Goal: Task Accomplishment & Management: Use online tool/utility

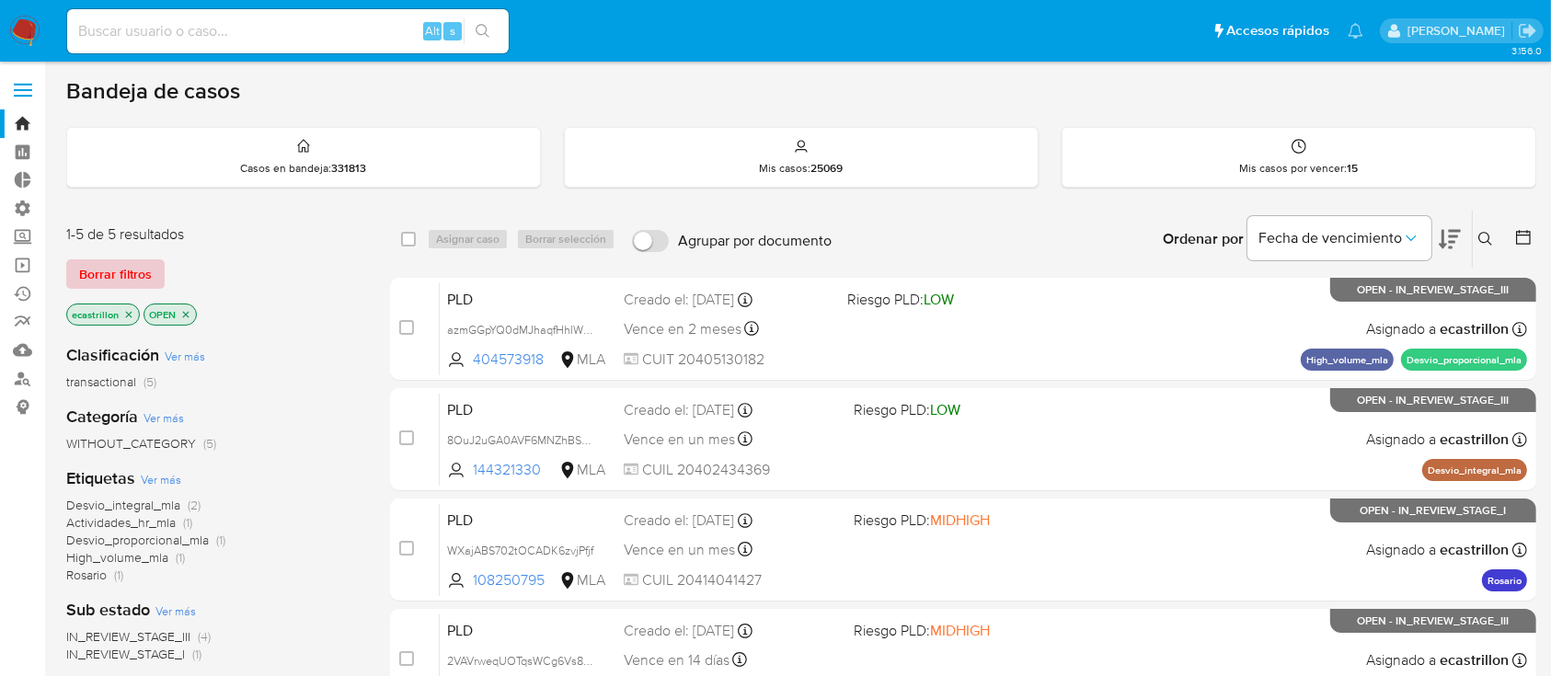
click at [146, 277] on span "Borrar filtros" at bounding box center [115, 274] width 73 height 26
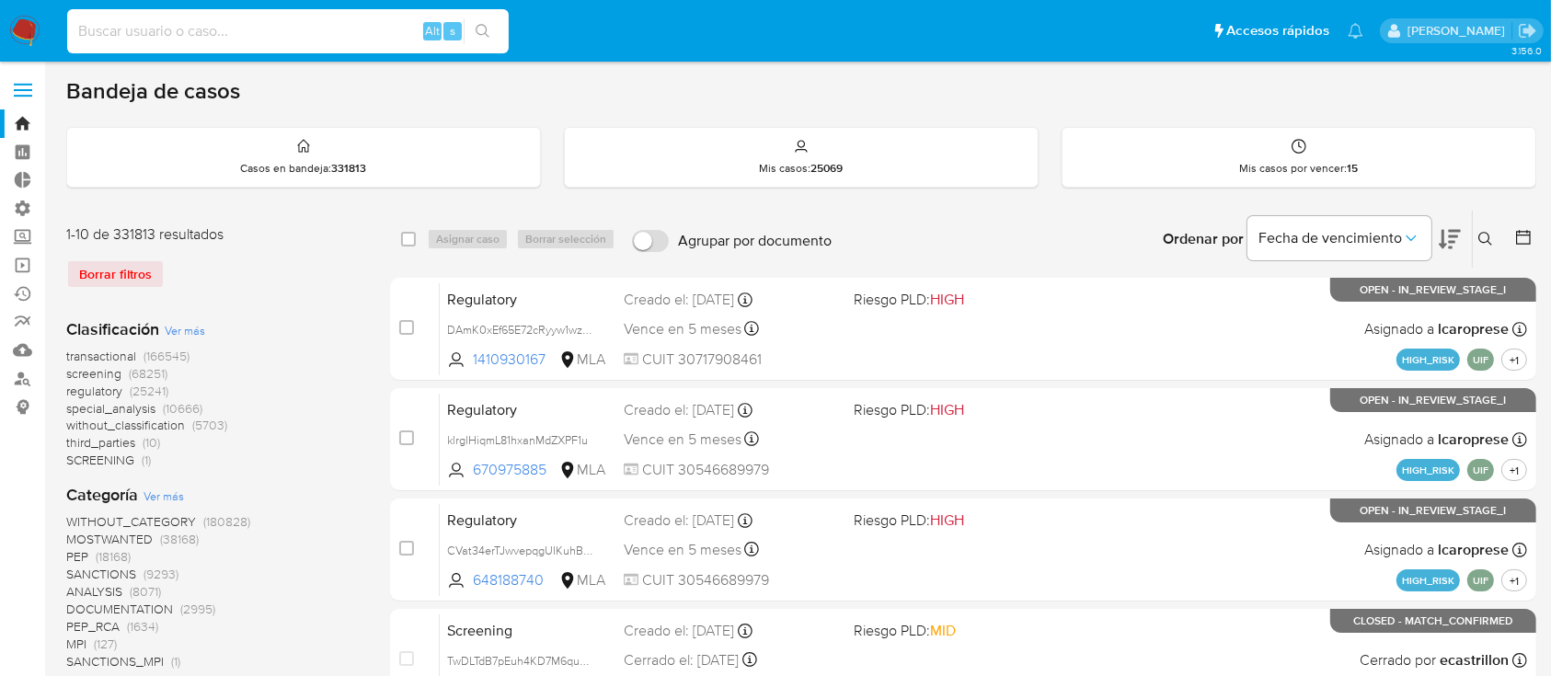
click at [241, 29] on input at bounding box center [288, 31] width 442 height 24
paste input "HQJY1OqwobBDa4A3HB2DDhxP"
type input "HQJY1OqwobBDa4A3HB2DDhxP"
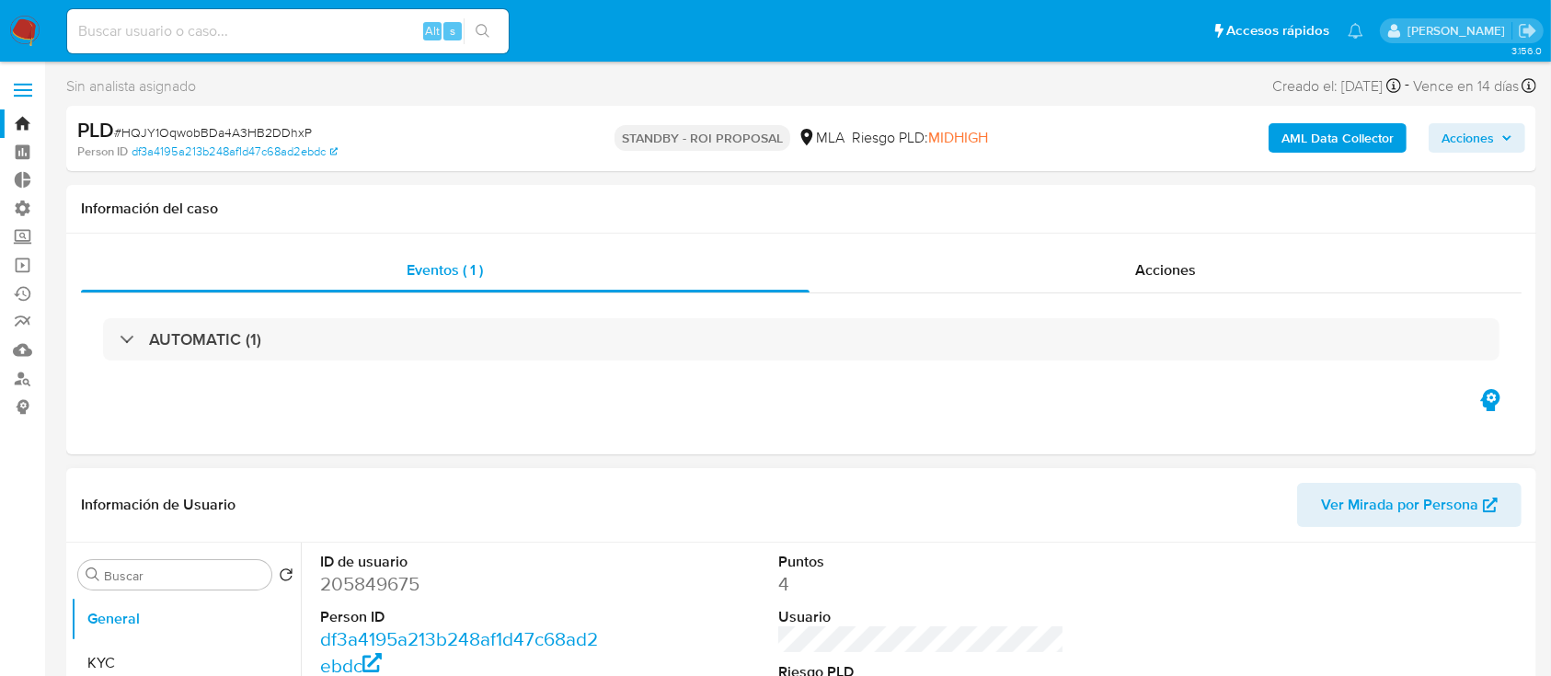
select select "10"
click at [346, 32] on input at bounding box center [288, 31] width 442 height 24
paste input "5kFVDm32cLc0HnLkTl7cHadx"
type input "5kFVDm32cLc0HnLkTl7cHadx"
select select "10"
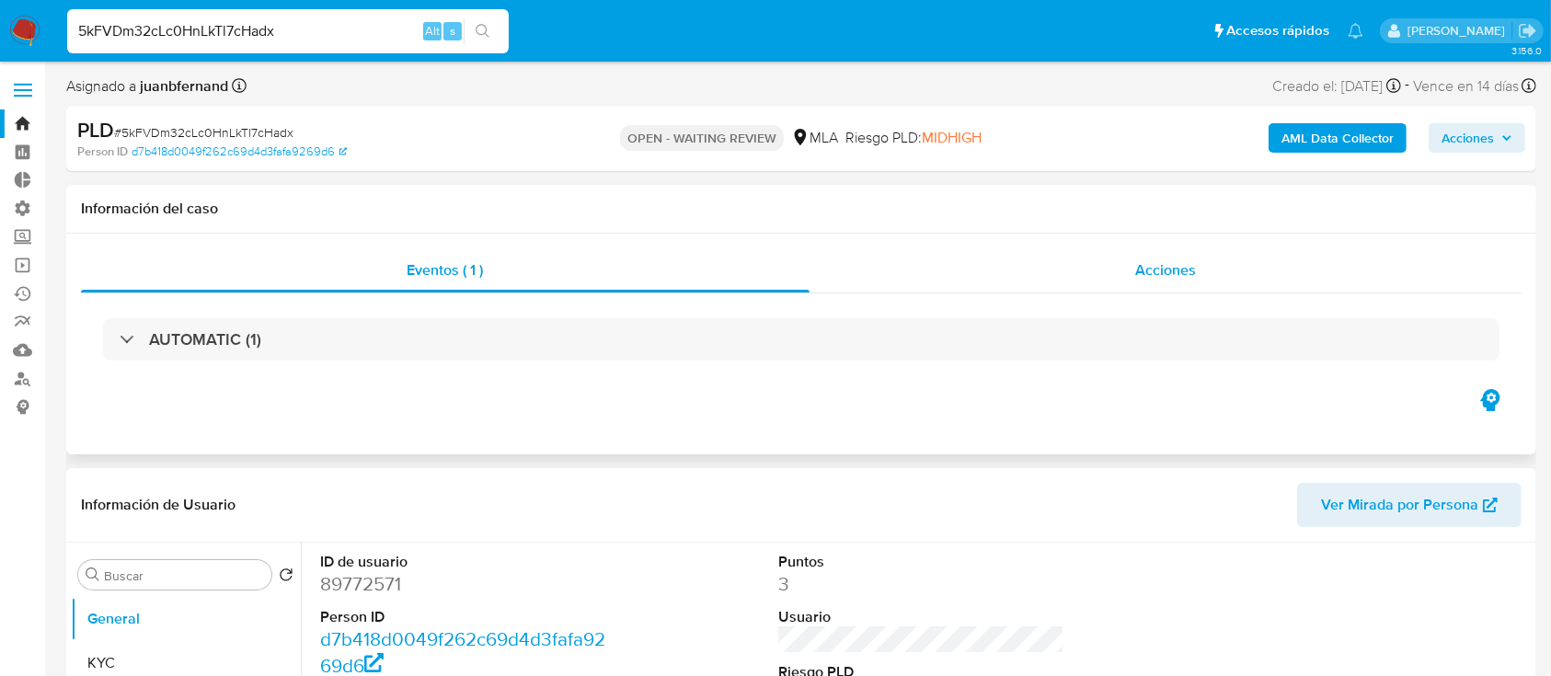
click at [1113, 270] on div "Acciones" at bounding box center [1166, 270] width 713 height 44
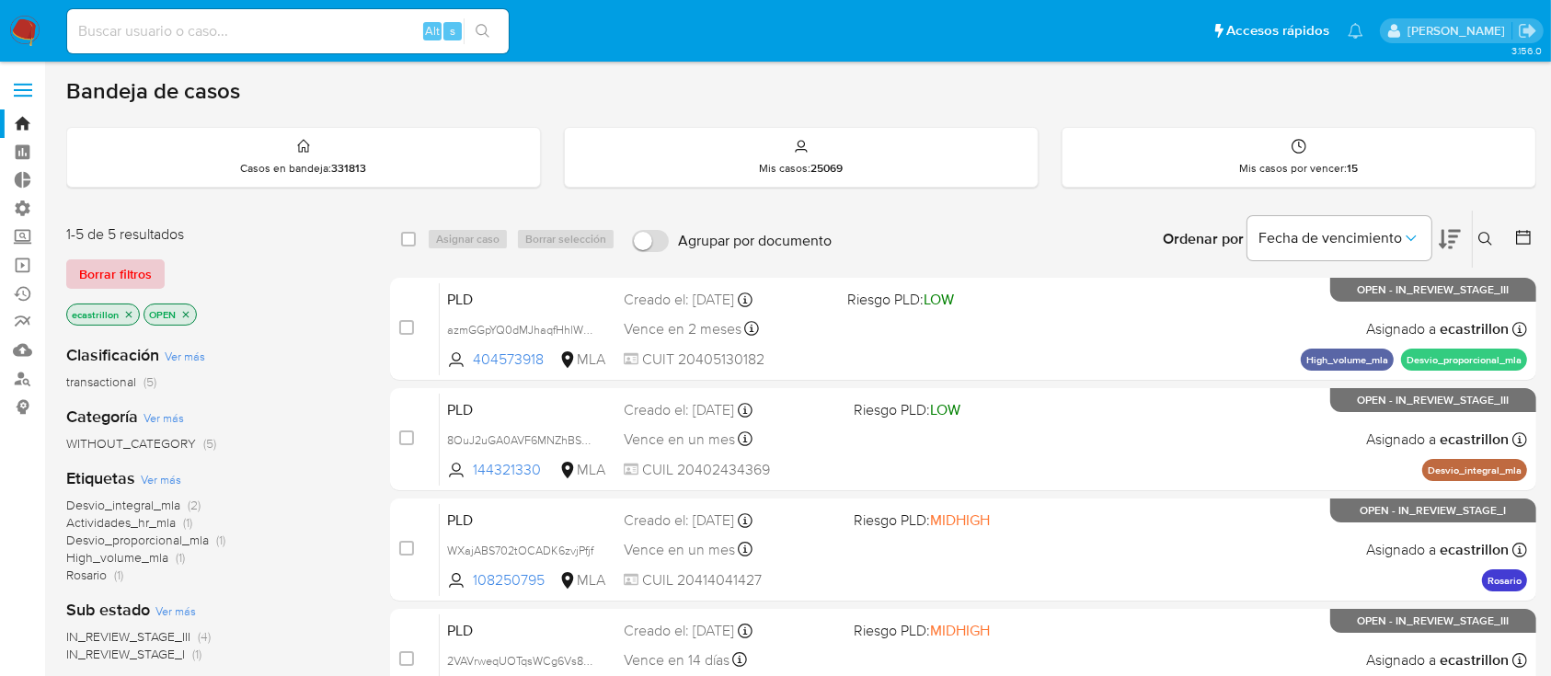
click at [148, 278] on span "Borrar filtros" at bounding box center [115, 274] width 73 height 26
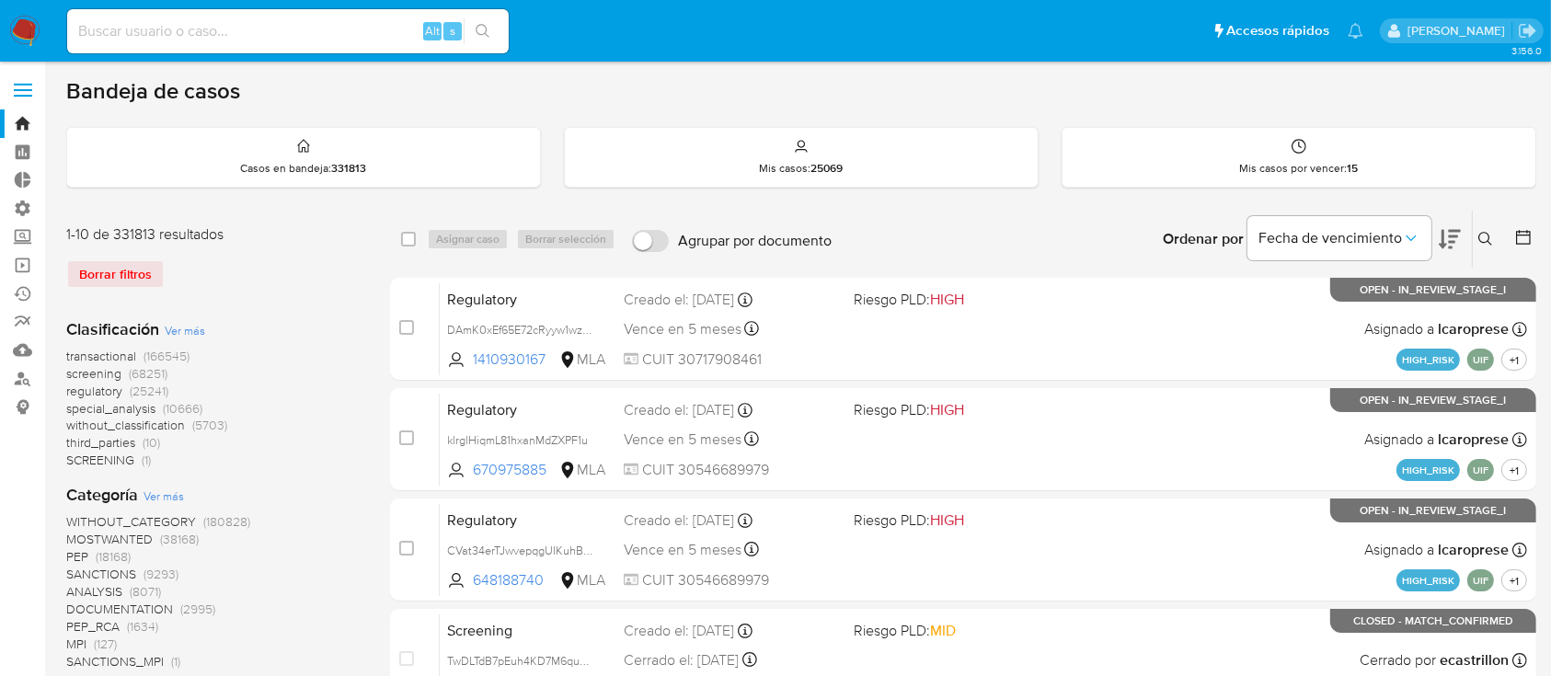
click at [1488, 236] on icon at bounding box center [1485, 239] width 15 height 15
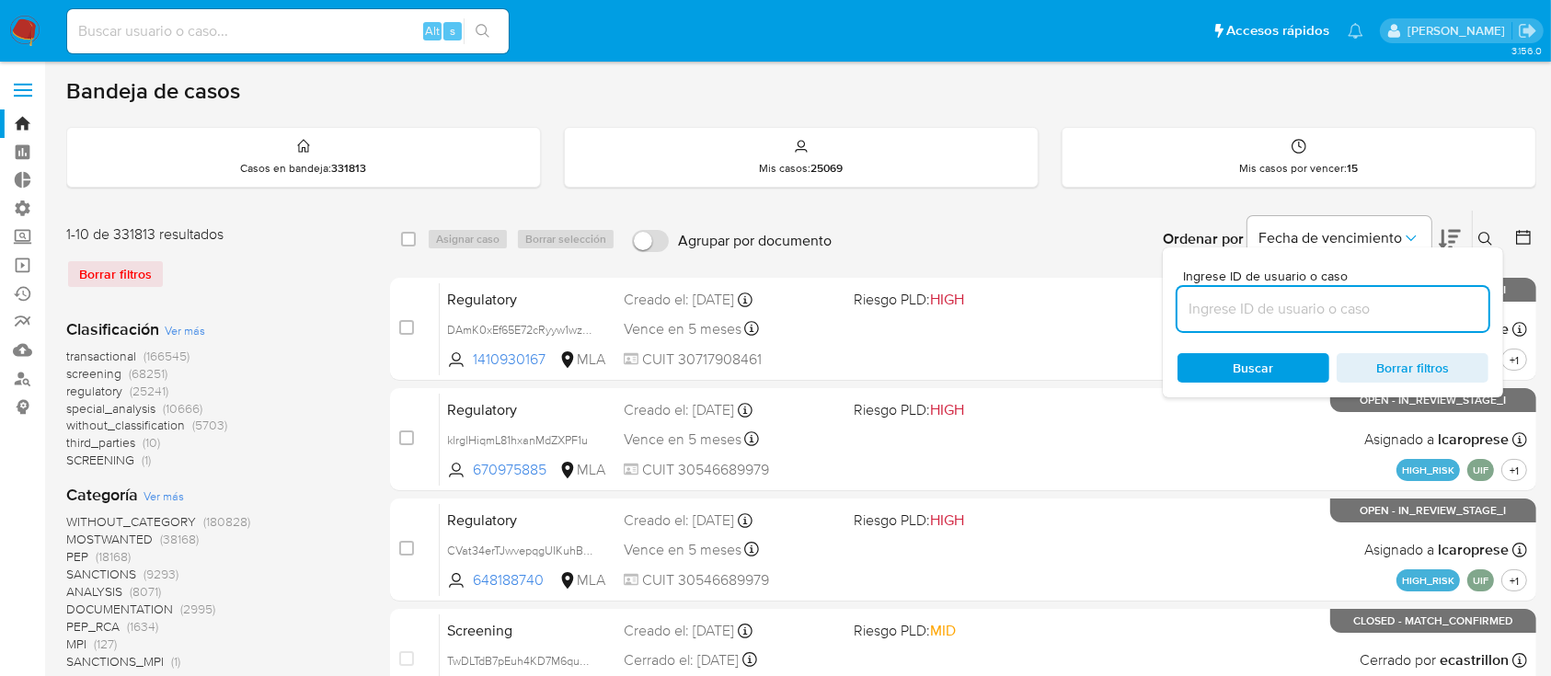
click at [1384, 310] on input at bounding box center [1333, 309] width 311 height 24
type input "95338951"
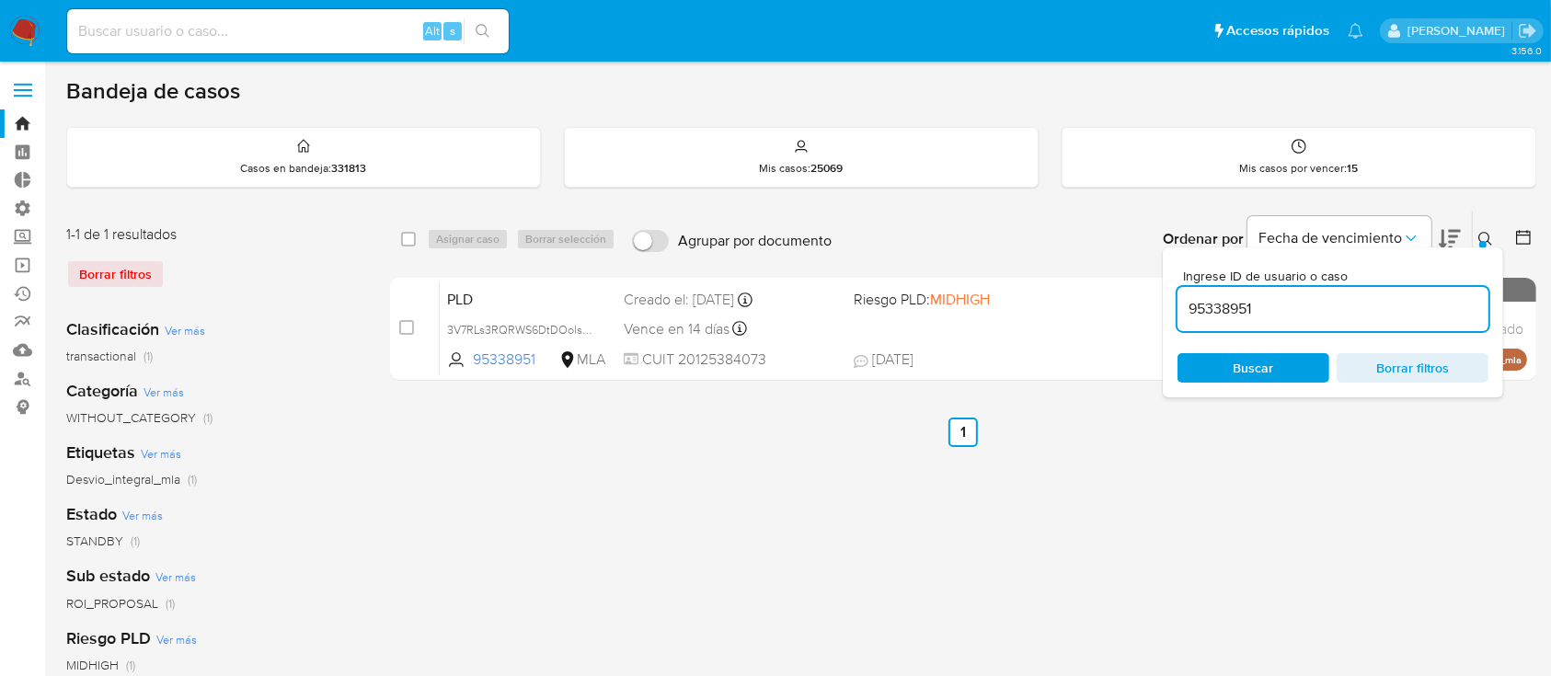
click at [1486, 238] on icon at bounding box center [1485, 239] width 15 height 15
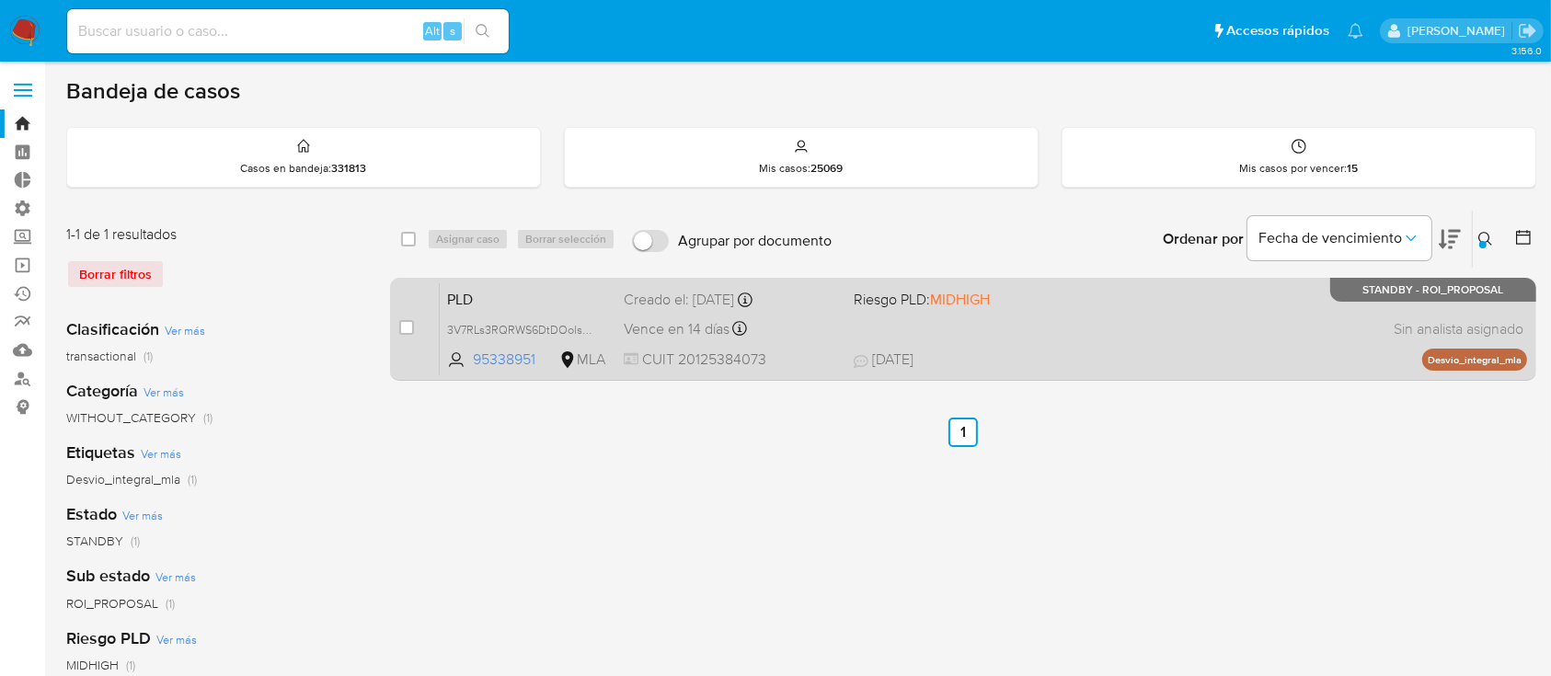
click at [1272, 342] on div "PLD 3V7RLs3RQRWS6DtDOolsum7p 95338951 MLA Riesgo PLD: MIDHIGH Creado el: 12/06/…" at bounding box center [983, 328] width 1087 height 93
click at [1344, 310] on div "PLD 3V7RLs3RQRWS6DtDOolsum7p 95338951 MLA Riesgo PLD: MIDHIGH Creado el: 12/06/…" at bounding box center [983, 328] width 1087 height 93
click at [405, 321] on input "checkbox" at bounding box center [406, 327] width 15 height 15
checkbox input "true"
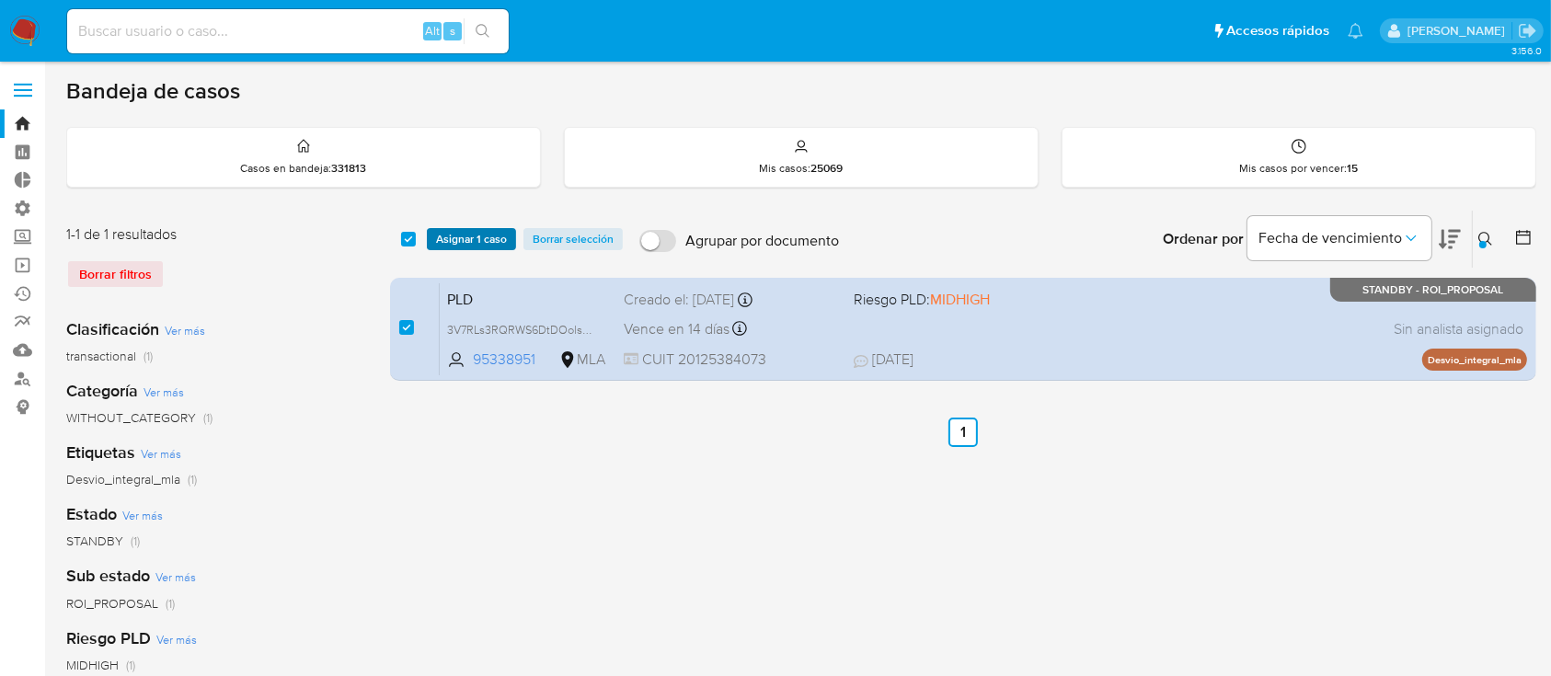
click at [456, 243] on span "Asignar 1 caso" at bounding box center [471, 239] width 71 height 18
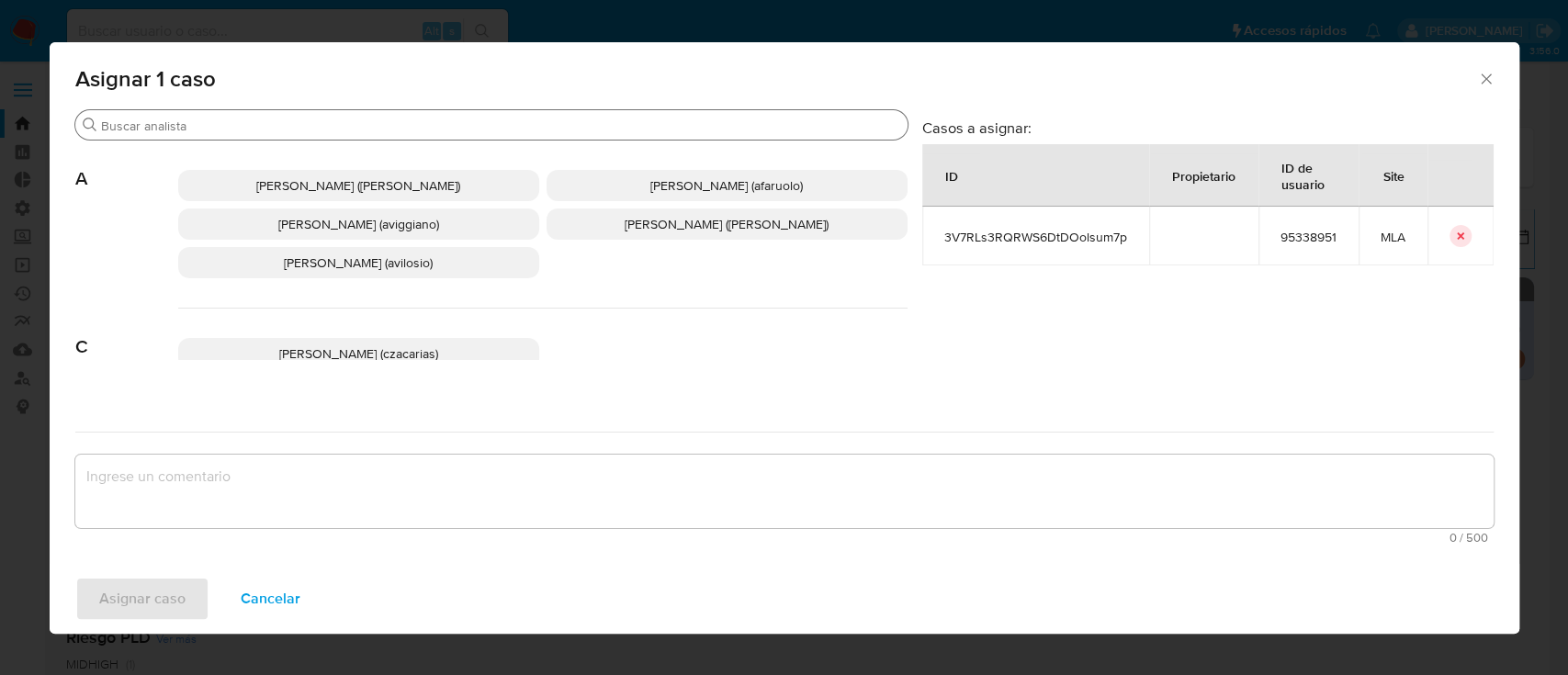
click at [379, 135] on div "Buscar" at bounding box center [490, 124] width 832 height 29
click at [376, 130] on input "Buscar" at bounding box center [500, 126] width 799 height 17
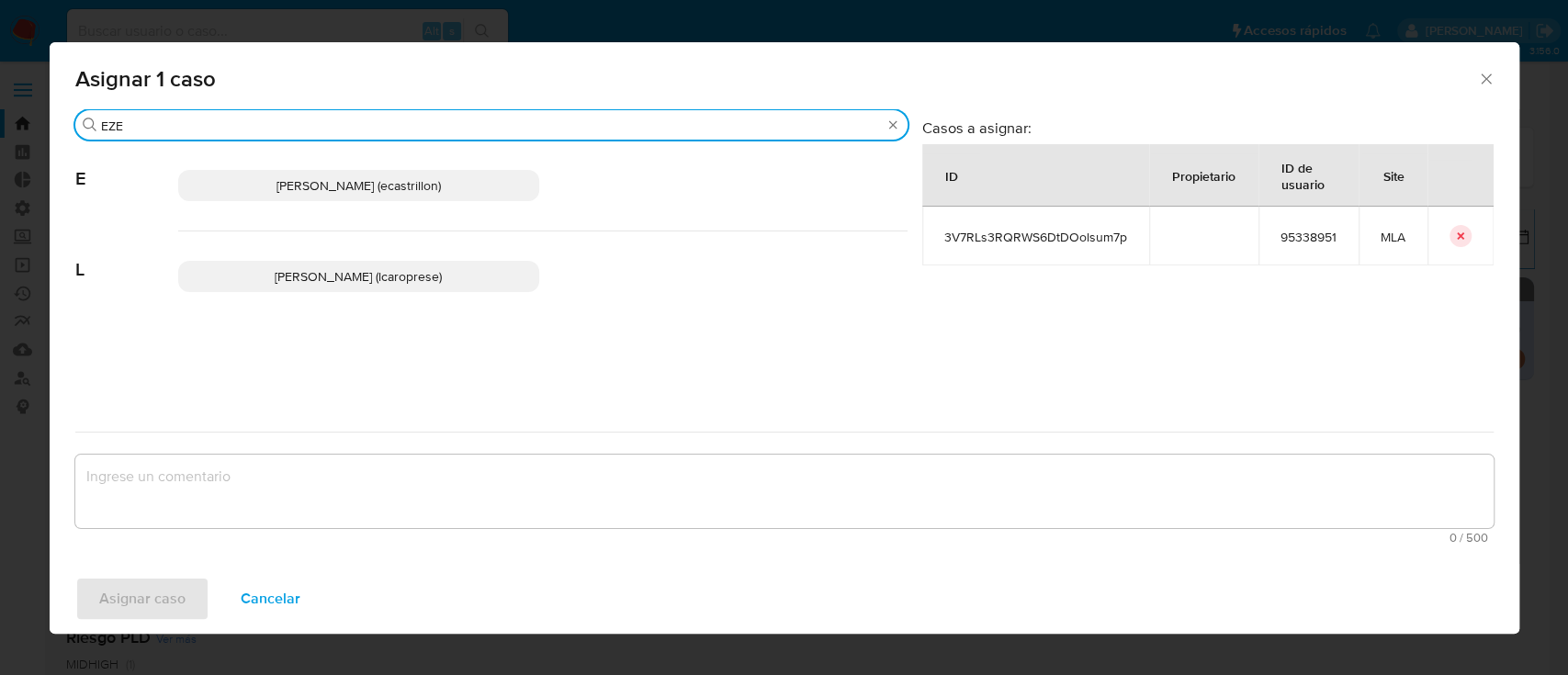
type input "EZE"
click at [385, 195] on p "Ezequiel Gonzalo Castrillon (ecastrillon)" at bounding box center [359, 185] width 362 height 31
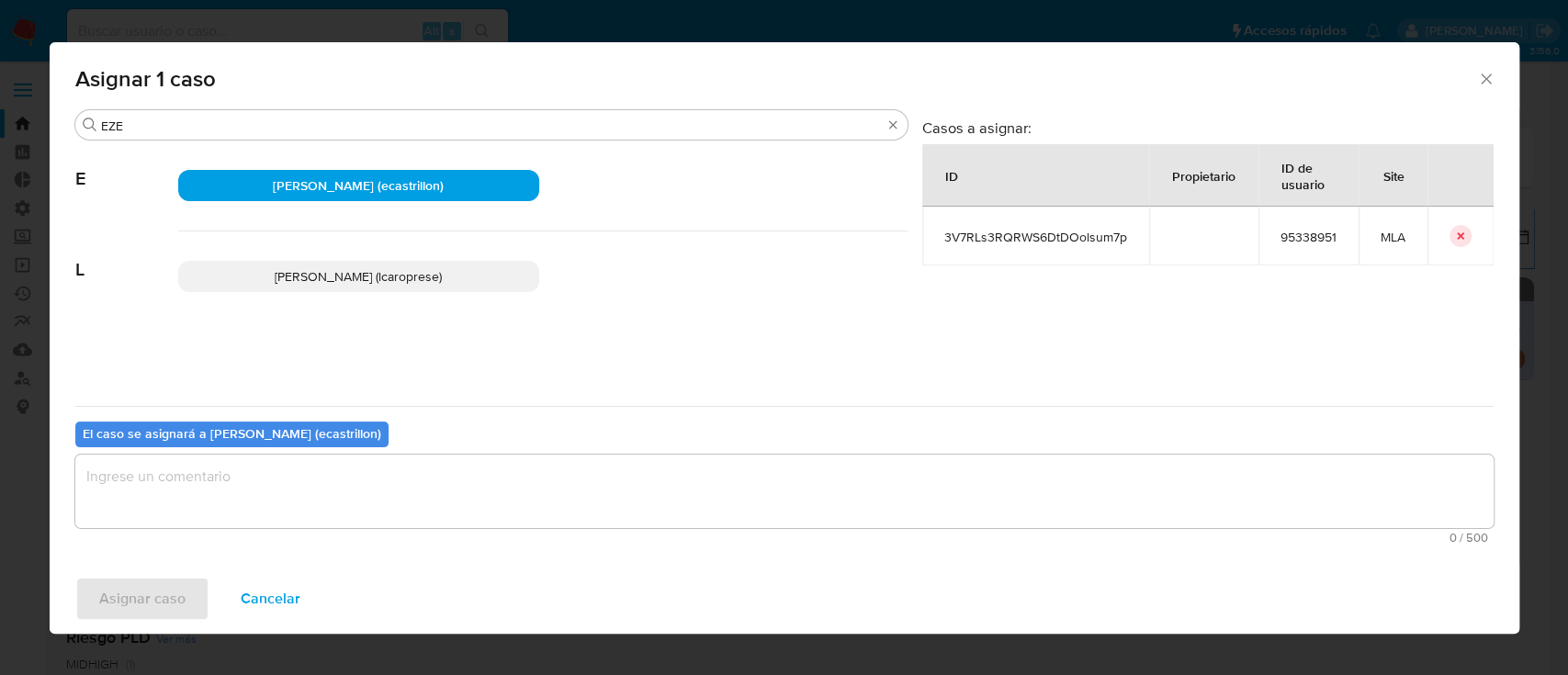
click at [298, 459] on textarea "assign-modal" at bounding box center [784, 491] width 1418 height 74
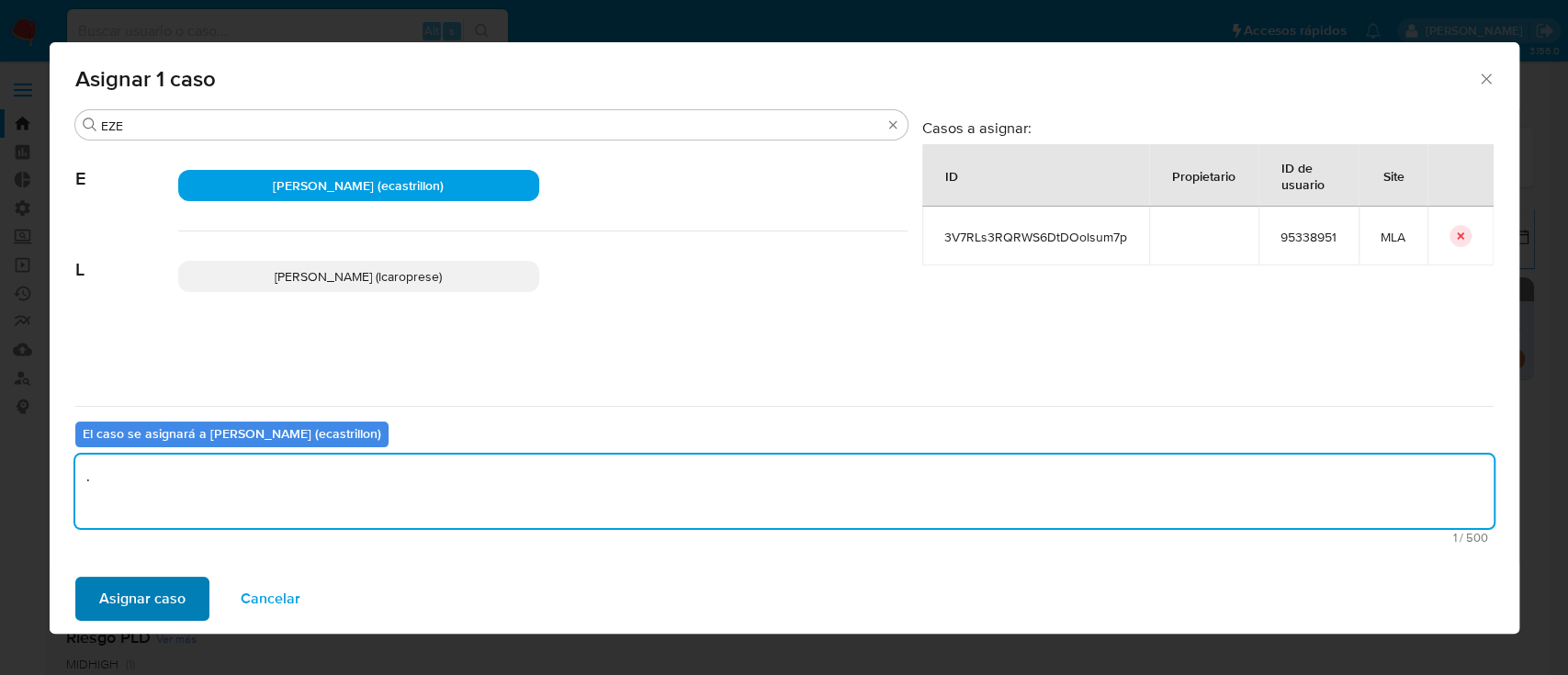
type textarea "."
click at [181, 603] on span "Asignar caso" at bounding box center [142, 599] width 86 height 40
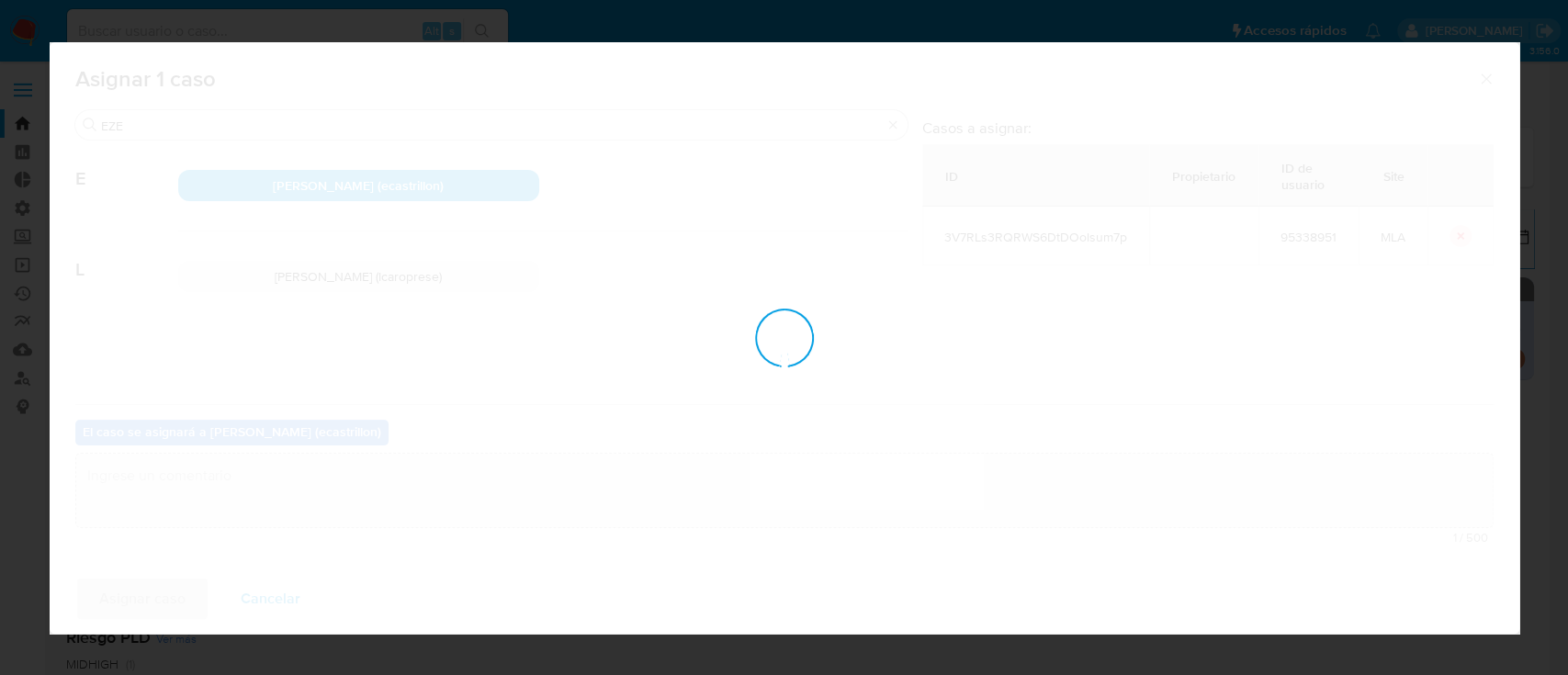
checkbox input "false"
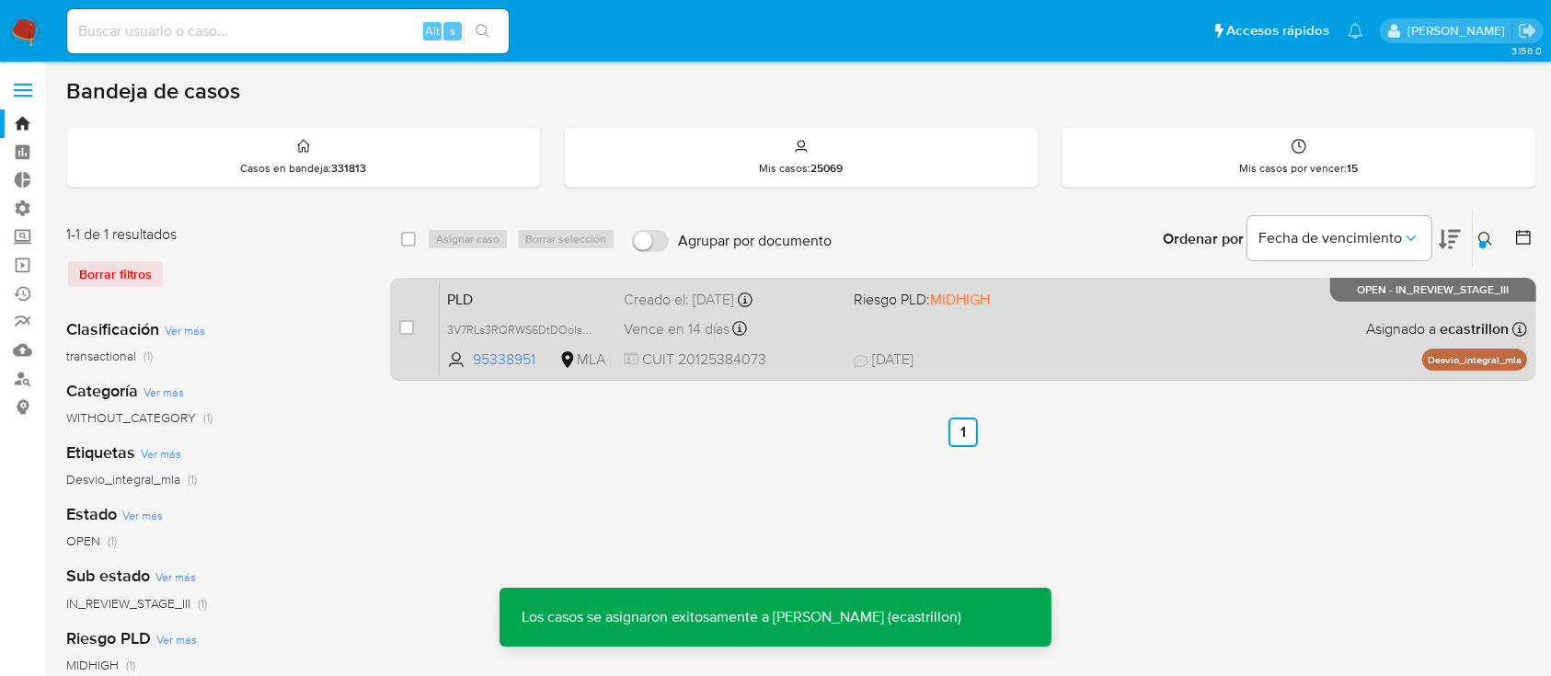
click at [1295, 339] on div "PLD 3V7RLs3RQRWS6DtDOolsum7p 95338951 MLA Riesgo PLD: MIDHIGH Creado el: 12/06/…" at bounding box center [983, 328] width 1087 height 93
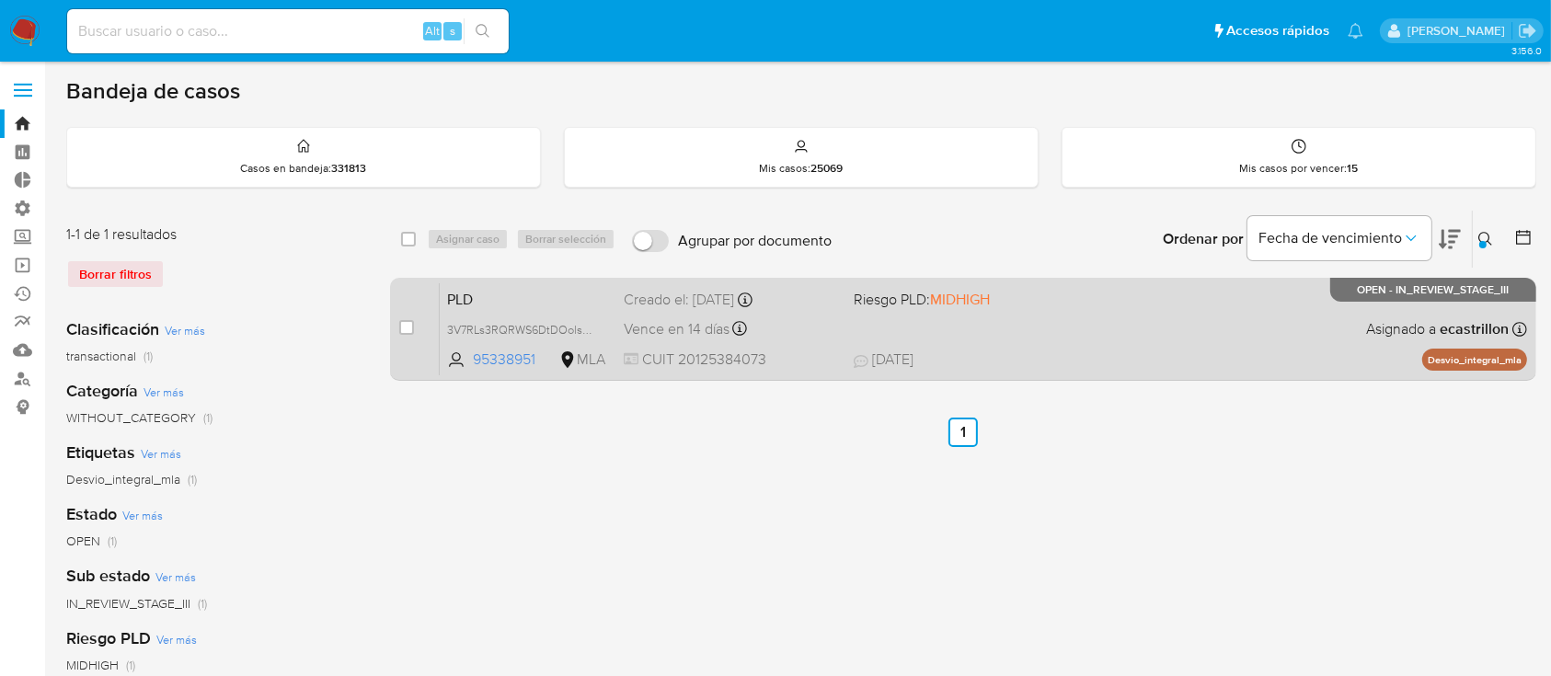
click at [961, 323] on div "PLD 3V7RLs3RQRWS6DtDOolsum7p 95338951 MLA Riesgo PLD: MIDHIGH Creado el: 12/06/…" at bounding box center [983, 328] width 1087 height 93
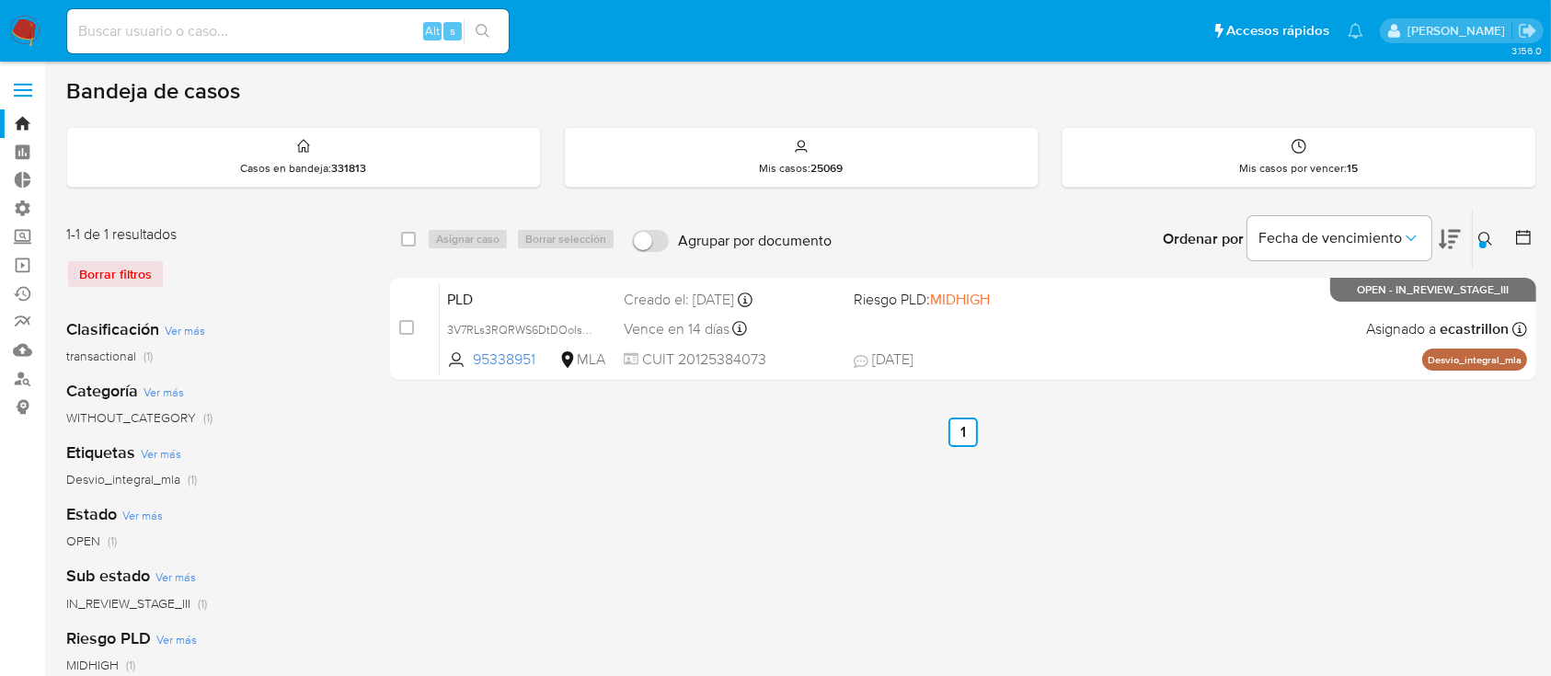
click at [1486, 235] on icon at bounding box center [1485, 239] width 15 height 15
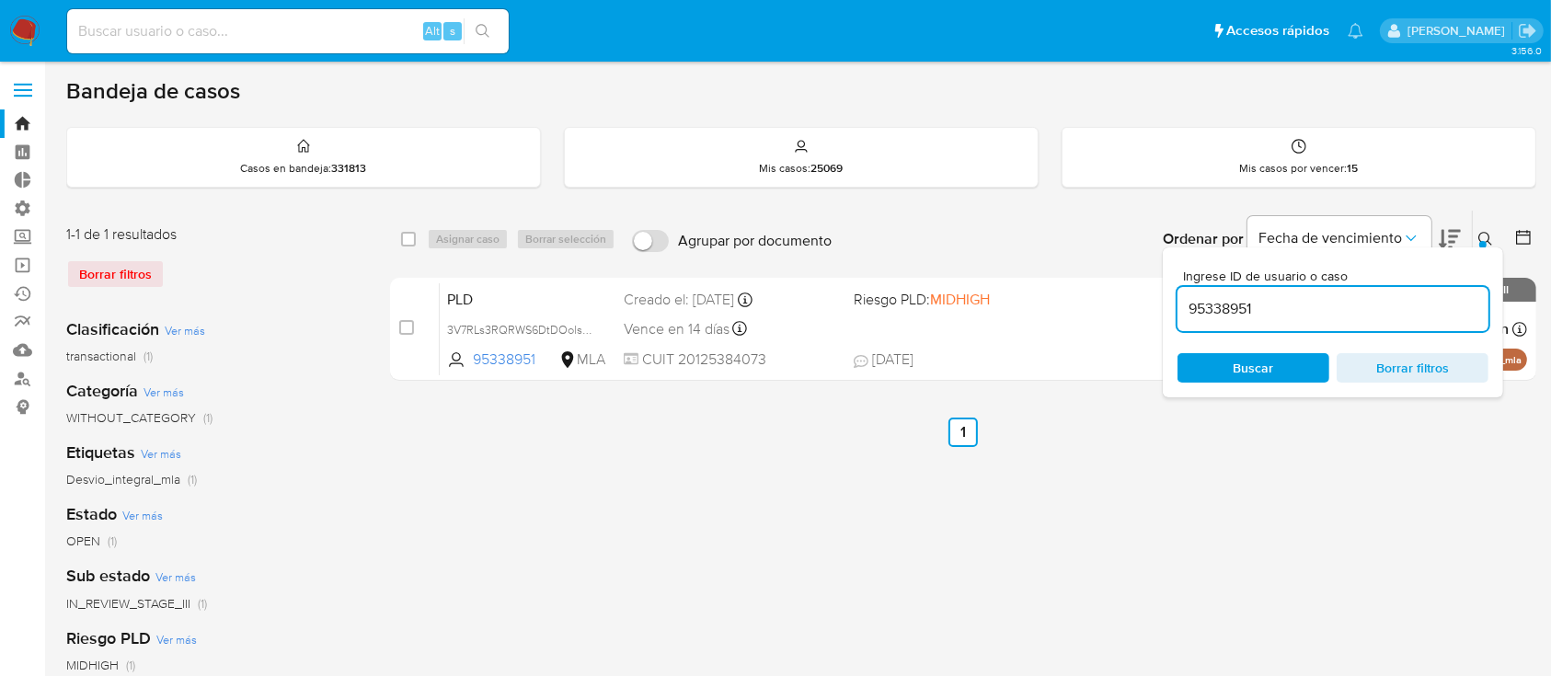
click at [1407, 301] on input "95338951" at bounding box center [1333, 309] width 311 height 24
click at [1490, 224] on div "Ingrese ID de usuario o caso 704749270 Buscar Borrar filtros" at bounding box center [1487, 239] width 31 height 57
click at [1479, 237] on icon at bounding box center [1485, 239] width 14 height 14
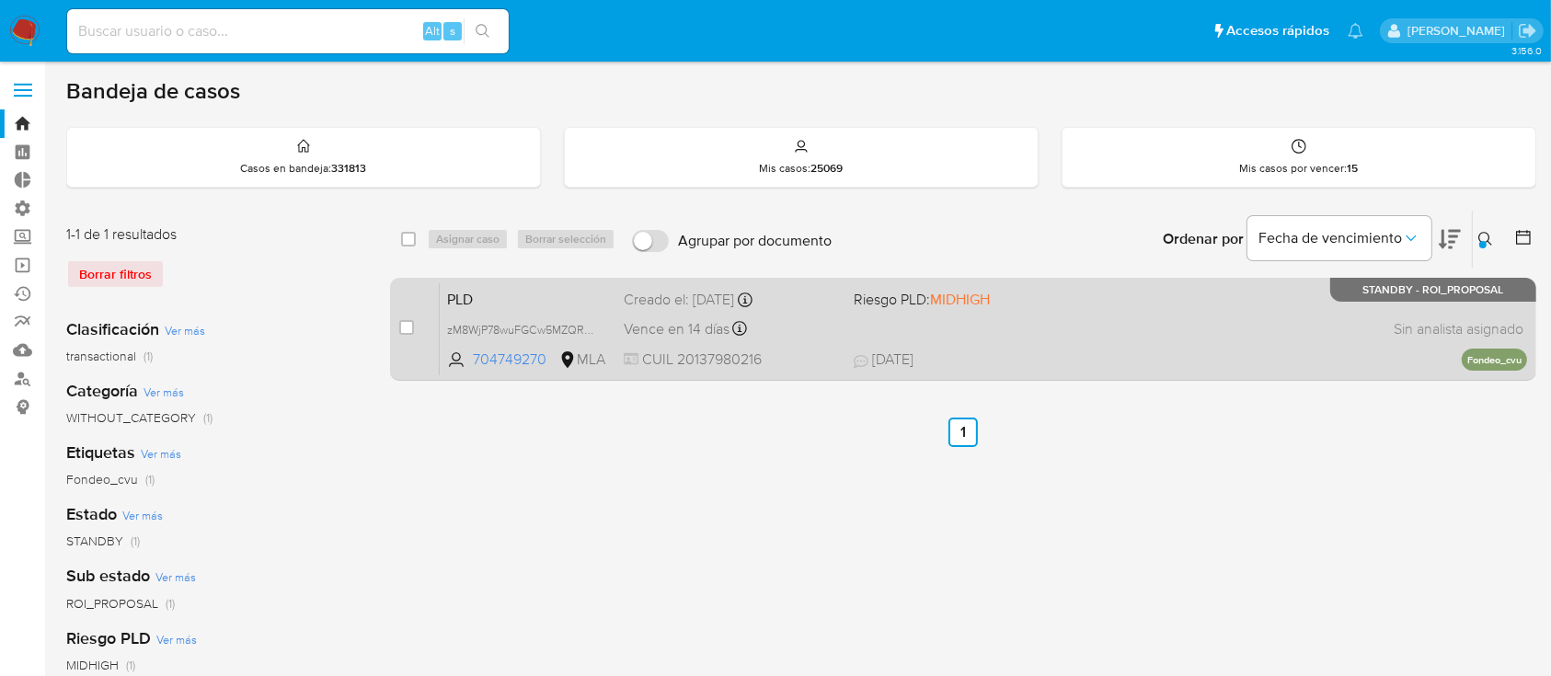
click at [1270, 343] on div "PLD zM8WjP78wuFGCw5MZQRr3fTB 704749270 MLA Riesgo PLD: MIDHIGH Creado el: 12/06…" at bounding box center [983, 328] width 1087 height 93
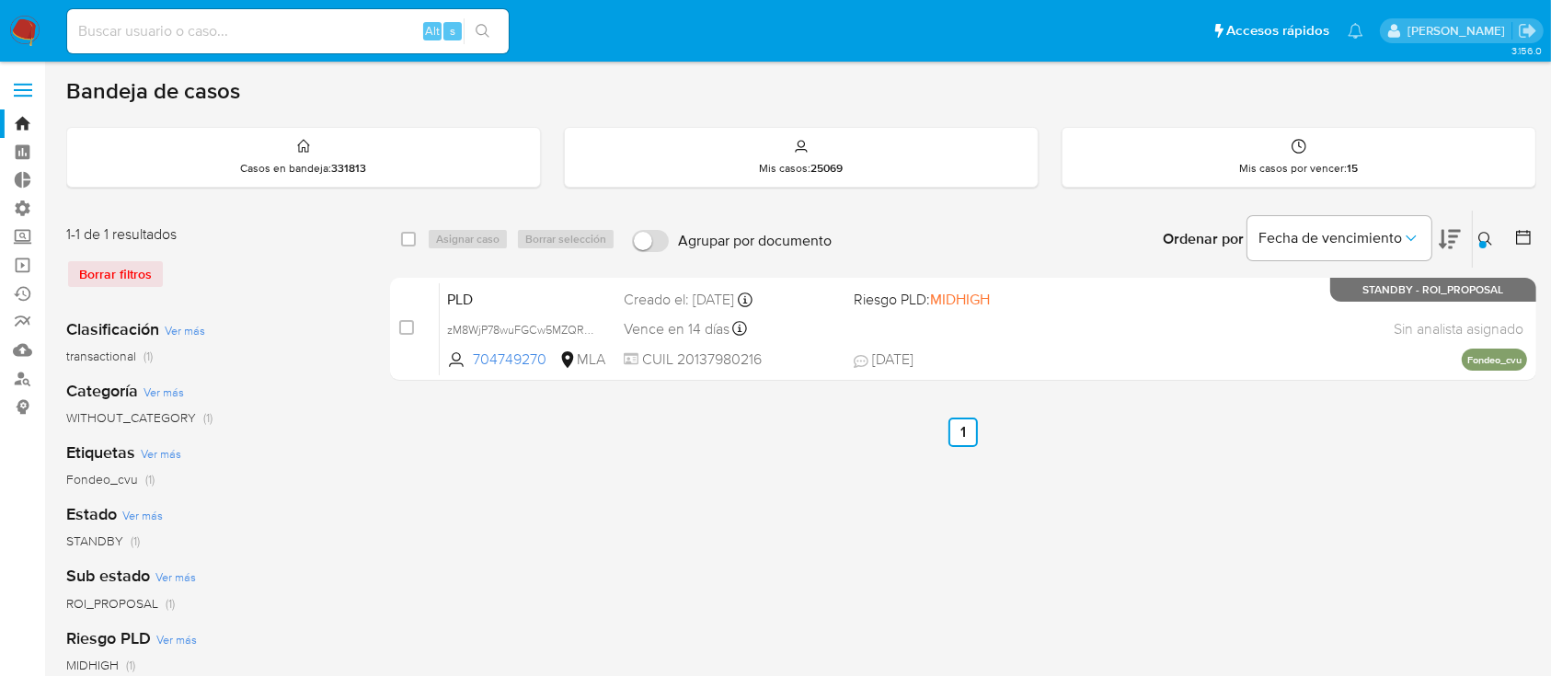
click at [1481, 233] on icon at bounding box center [1485, 239] width 15 height 15
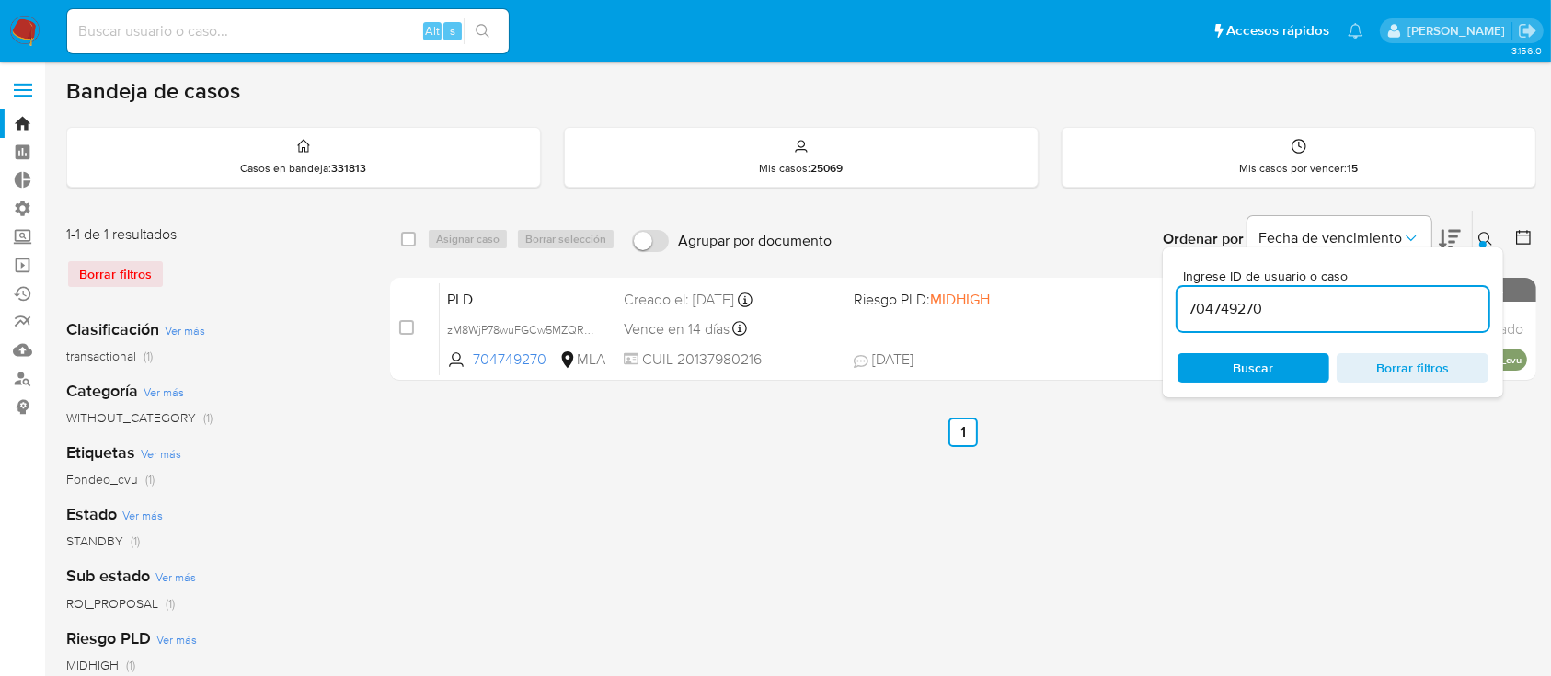
click at [1339, 298] on input "704749270" at bounding box center [1333, 309] width 311 height 24
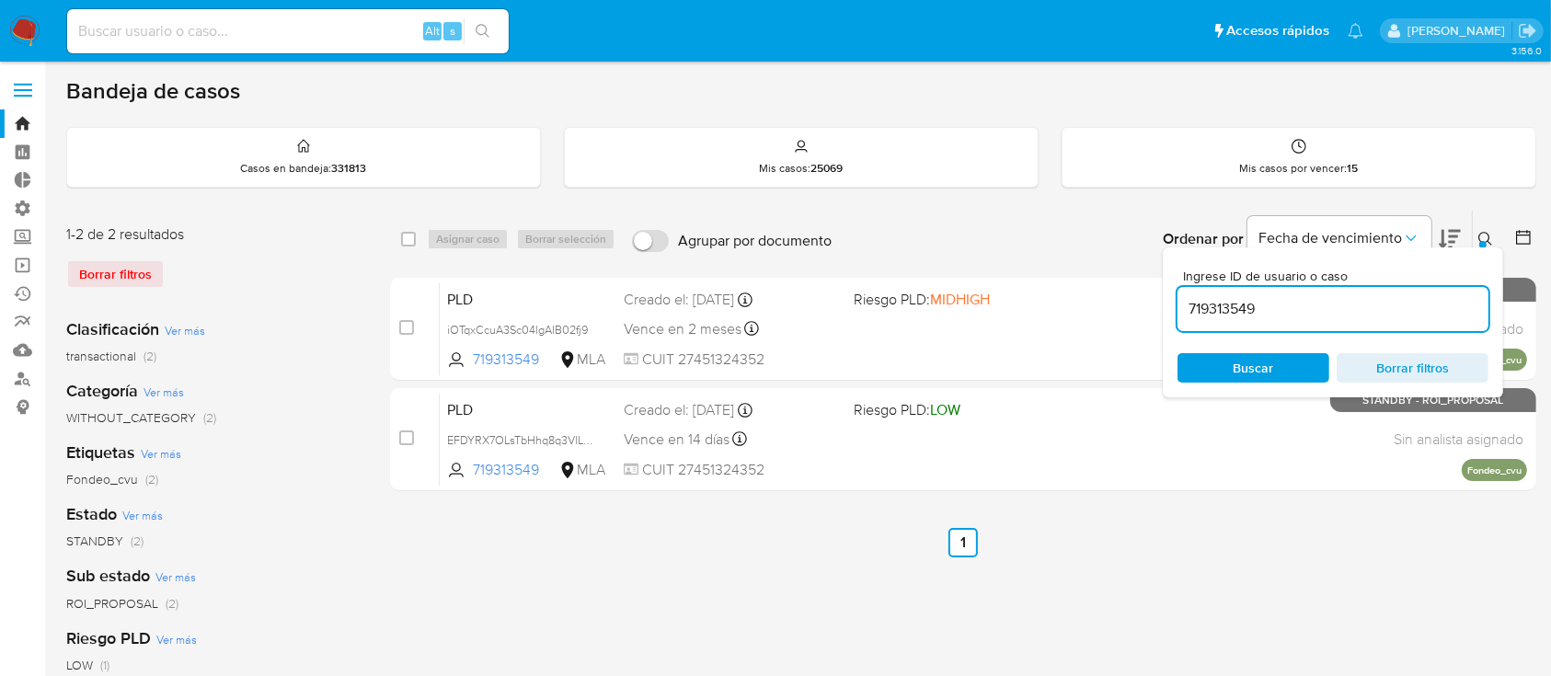
click at [1479, 235] on icon at bounding box center [1485, 239] width 14 height 14
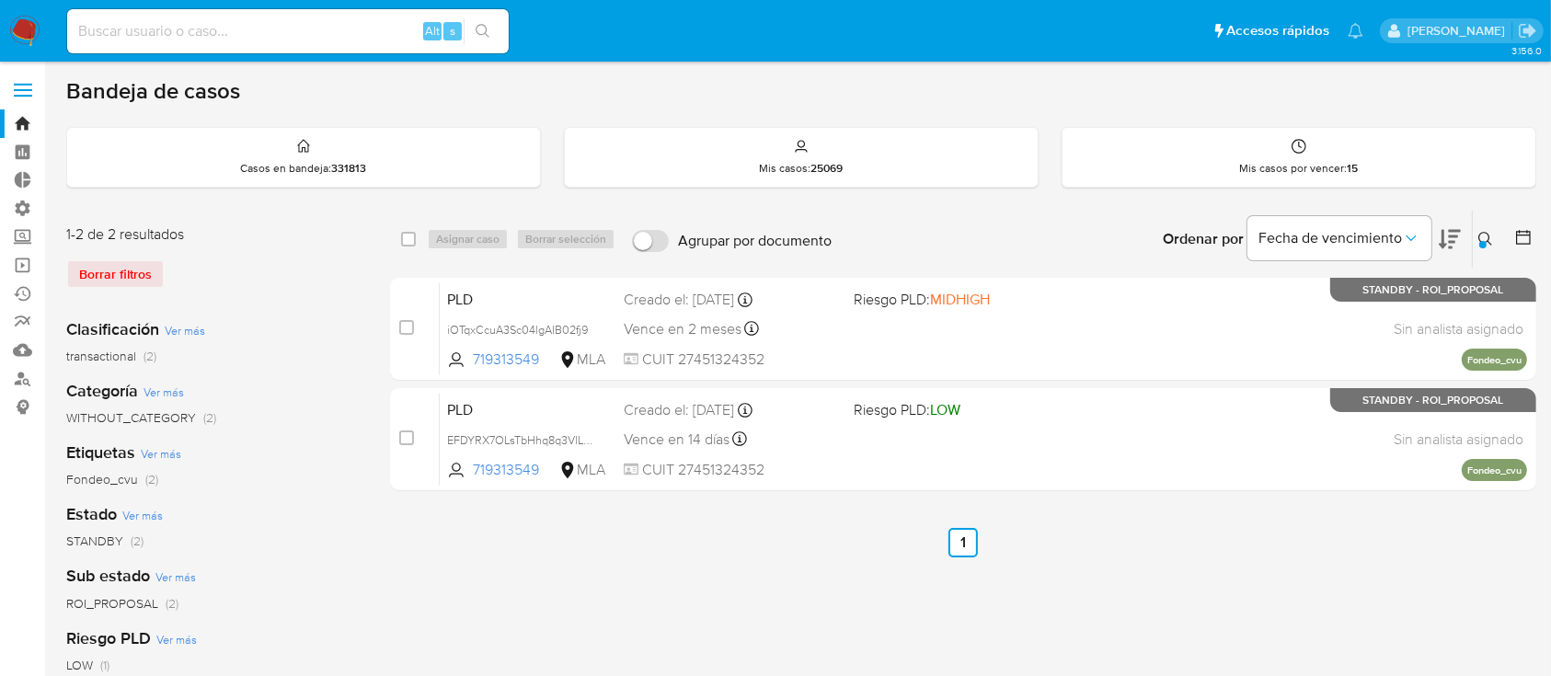
click at [1256, 530] on ul "Anterior 1 Siguiente" at bounding box center [963, 542] width 1146 height 29
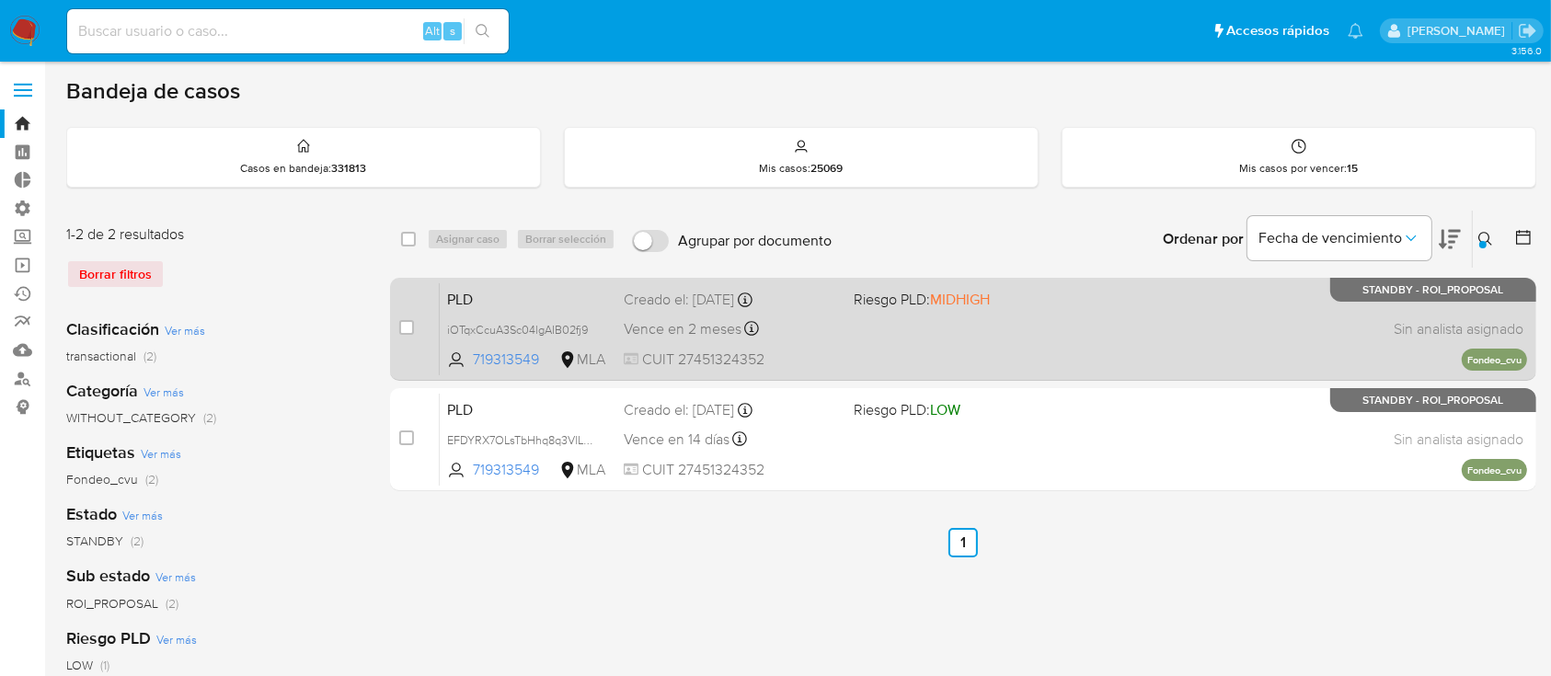
click at [999, 351] on div "PLD iOTqxCcuA3Sc04lgAIB02fj9 719313549 MLA Riesgo PLD: MIDHIGH Creado el: 12/08…" at bounding box center [983, 328] width 1087 height 93
click at [588, 328] on span "iOTqxCcuA3Sc04lgAIB02fj9" at bounding box center [517, 328] width 141 height 20
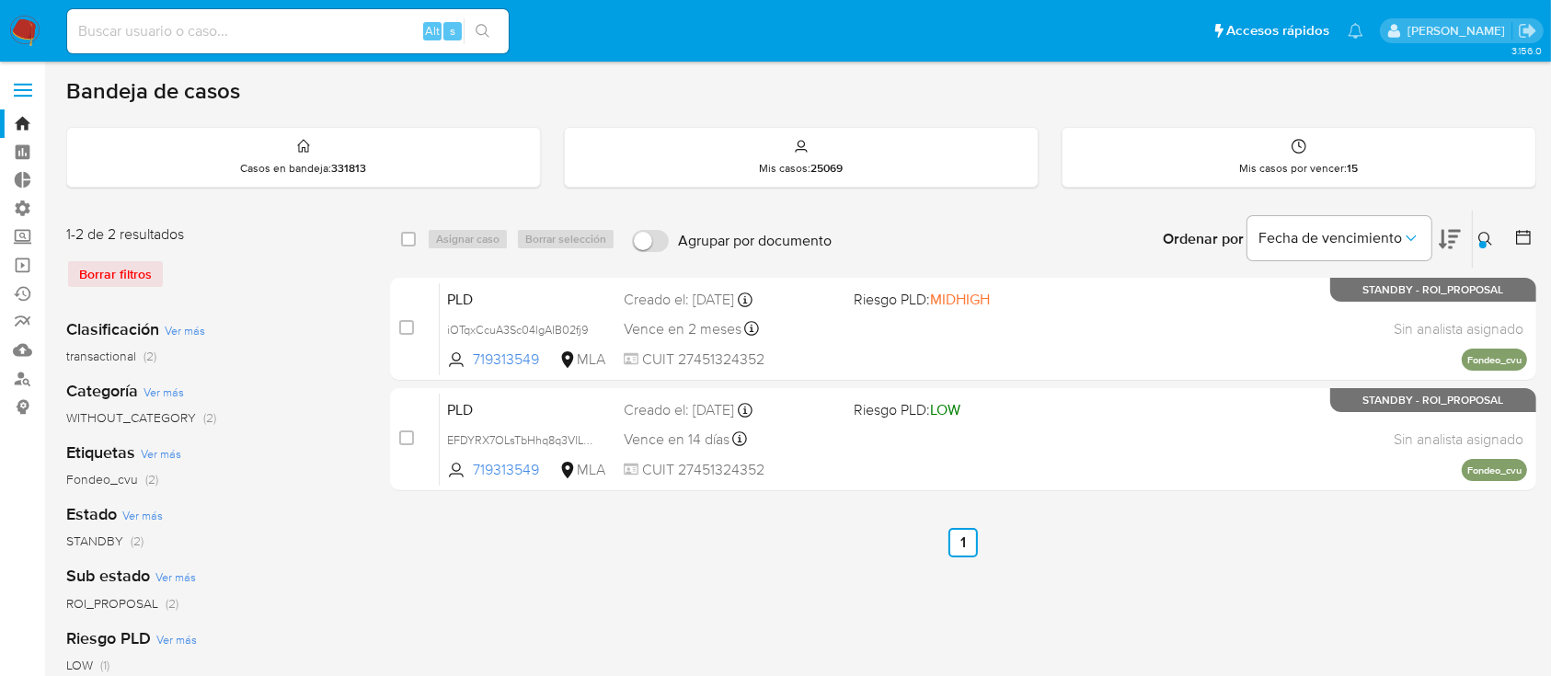
click at [1482, 233] on icon at bounding box center [1485, 239] width 15 height 15
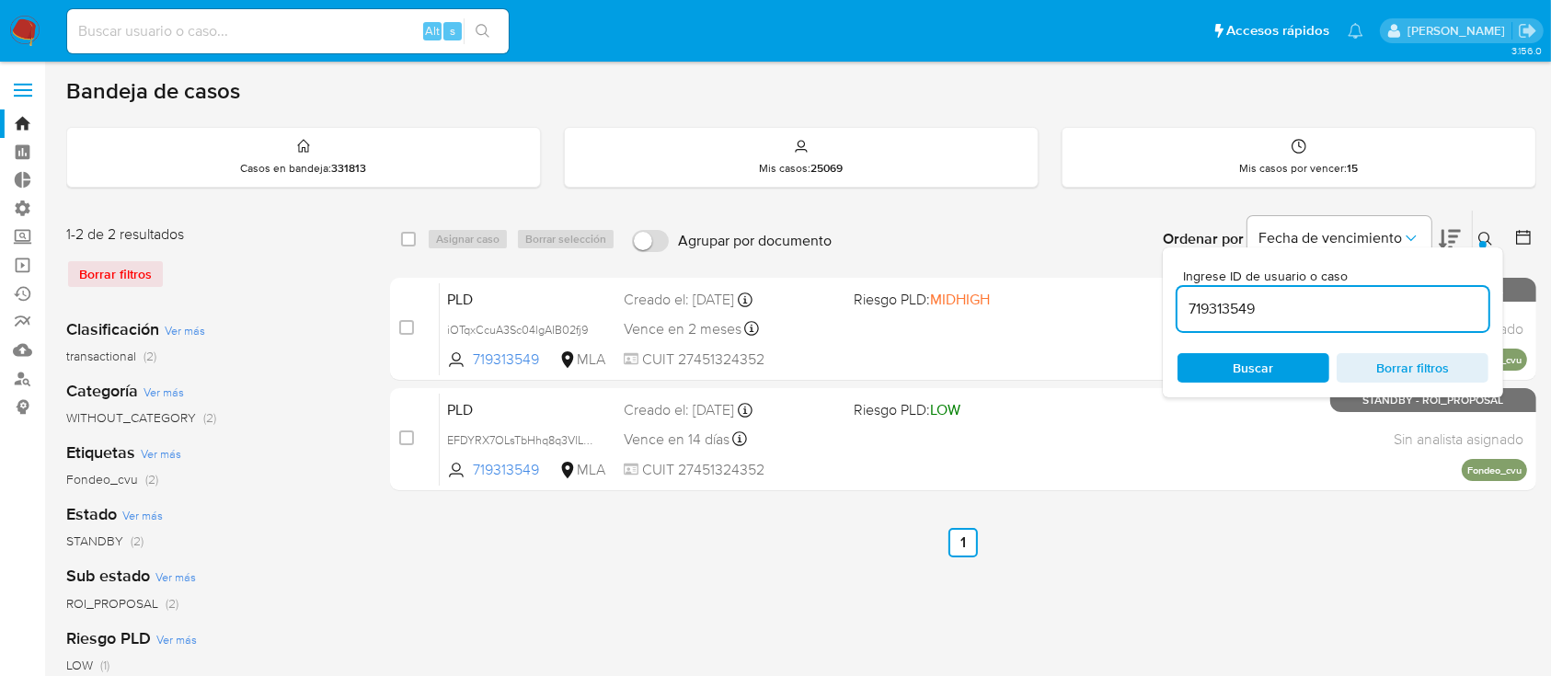
click at [1310, 313] on input "719313549" at bounding box center [1333, 309] width 311 height 24
type input "1684844232"
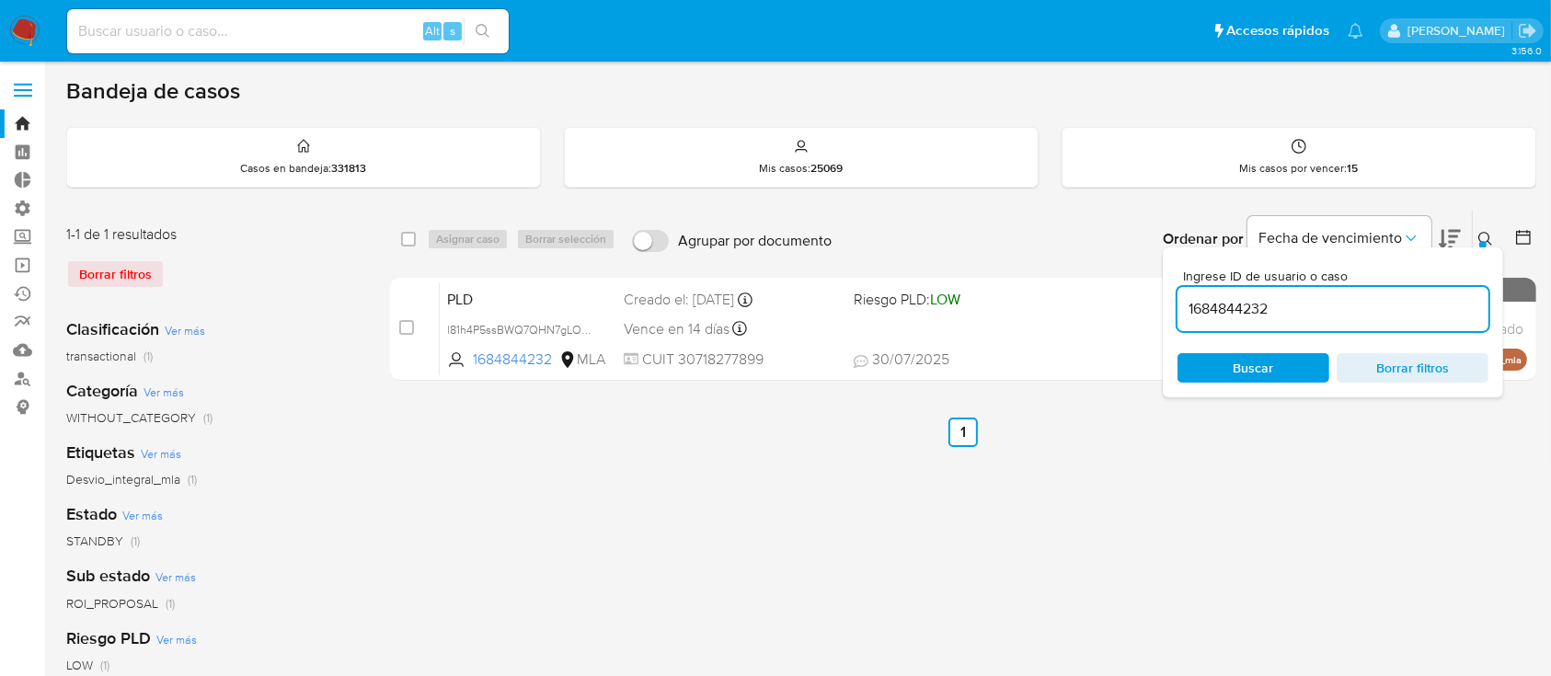
click at [1482, 232] on icon at bounding box center [1485, 239] width 15 height 15
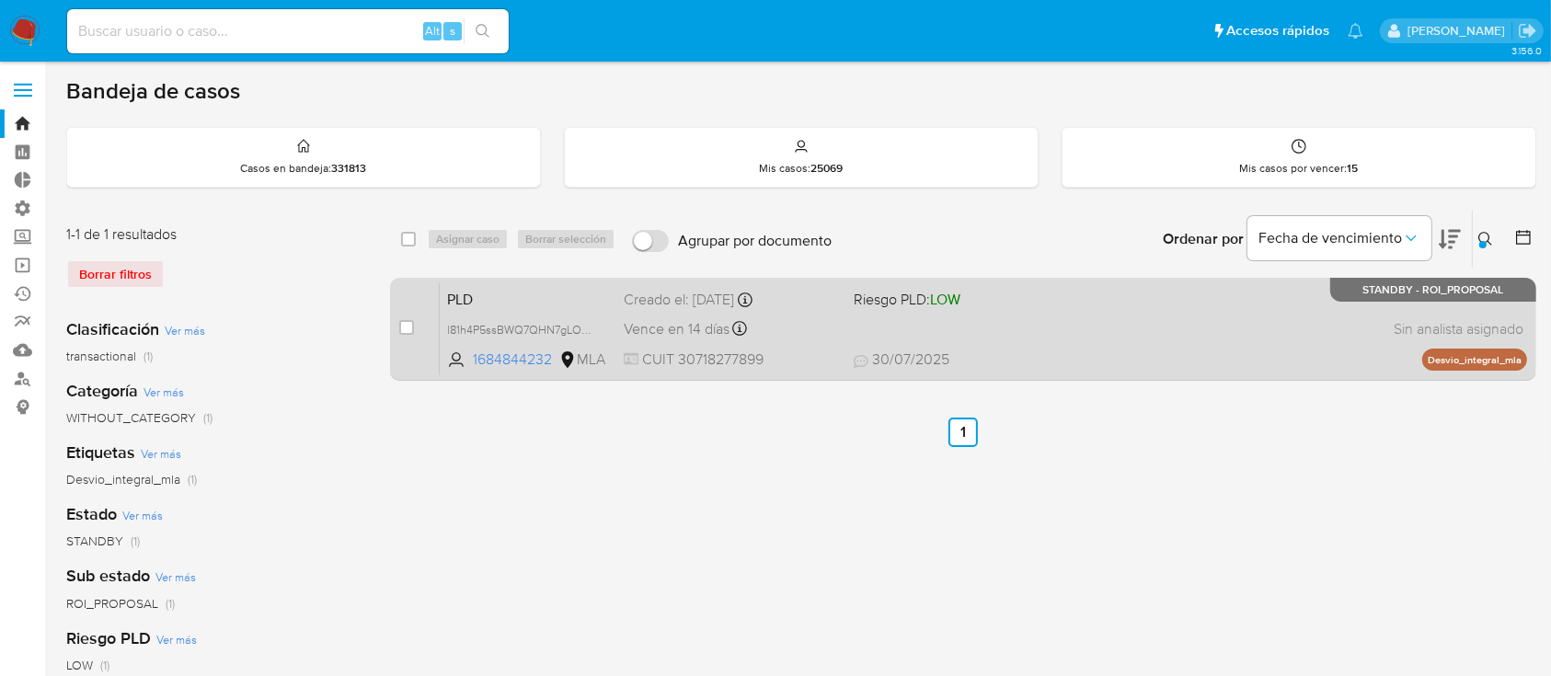
click at [1190, 332] on div "PLD l81h4P5ssBWQ7QHN7gLOFMjl 1684844232 MLA Riesgo PLD: LOW Creado el: 12/06/20…" at bounding box center [983, 328] width 1087 height 93
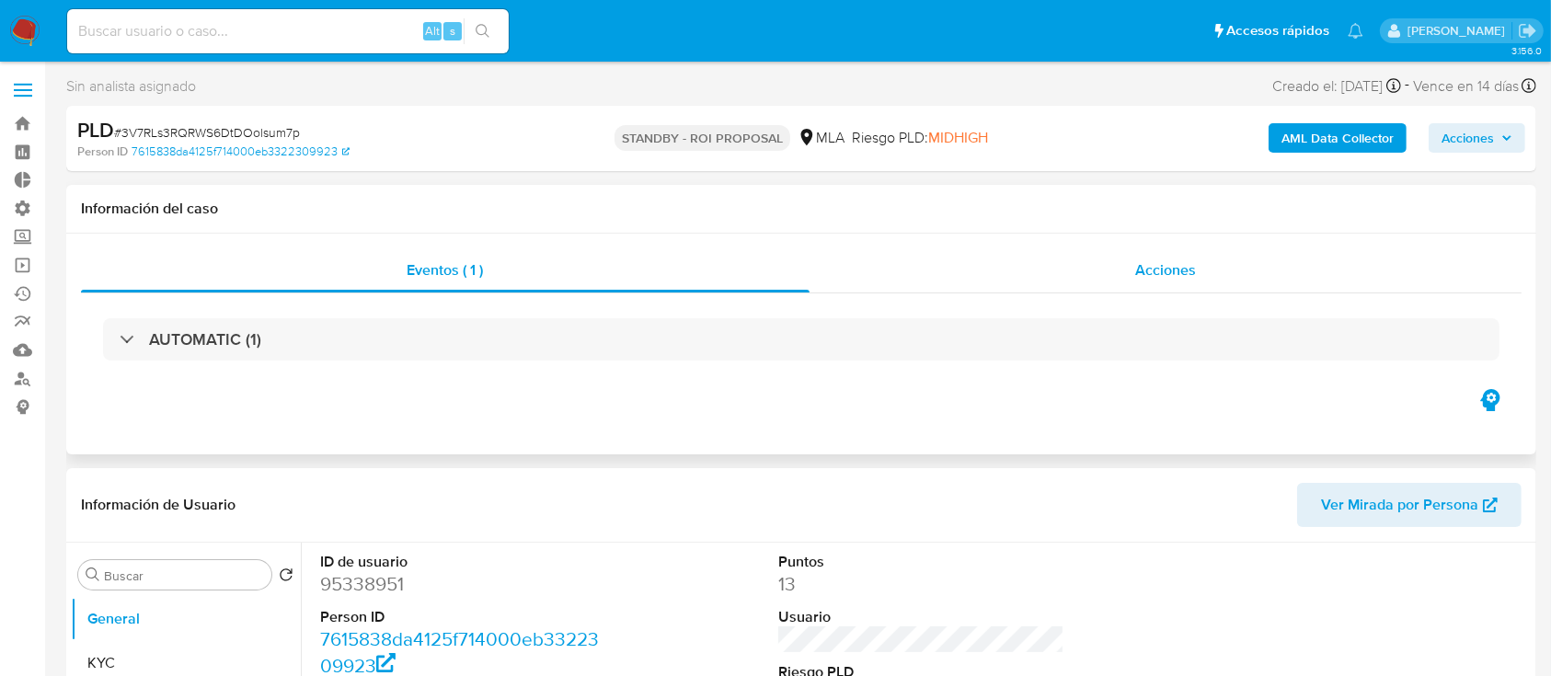
select select "10"
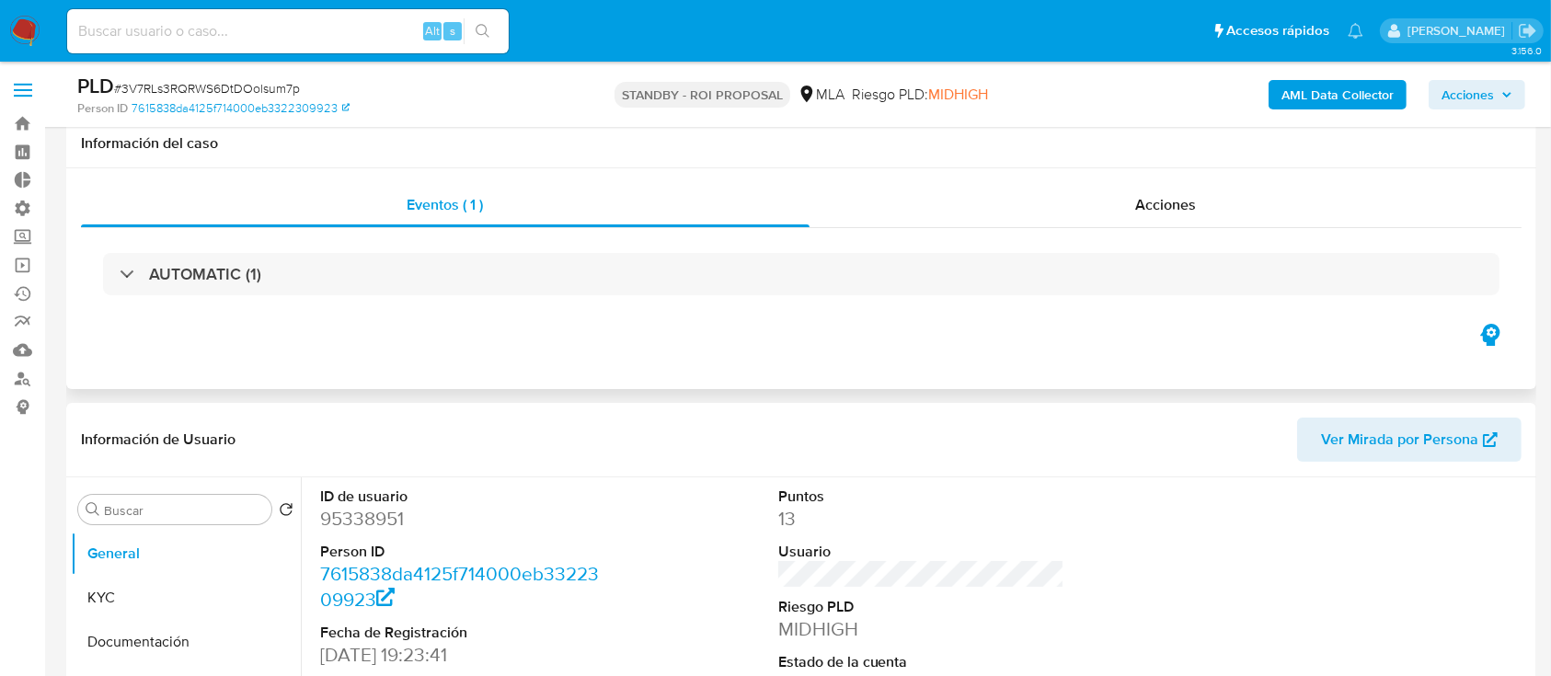
scroll to position [118, 0]
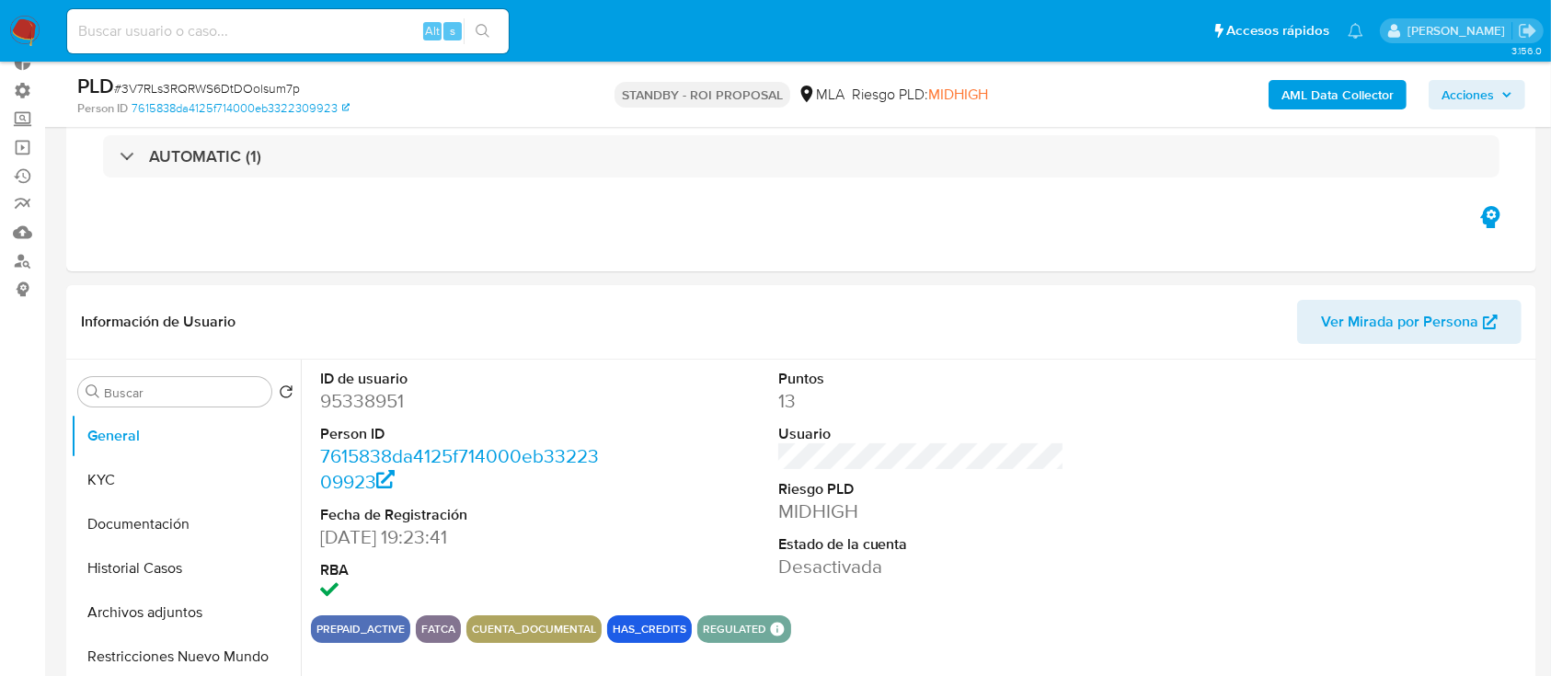
select select "10"
click at [140, 579] on button "Historial Casos" at bounding box center [178, 568] width 215 height 44
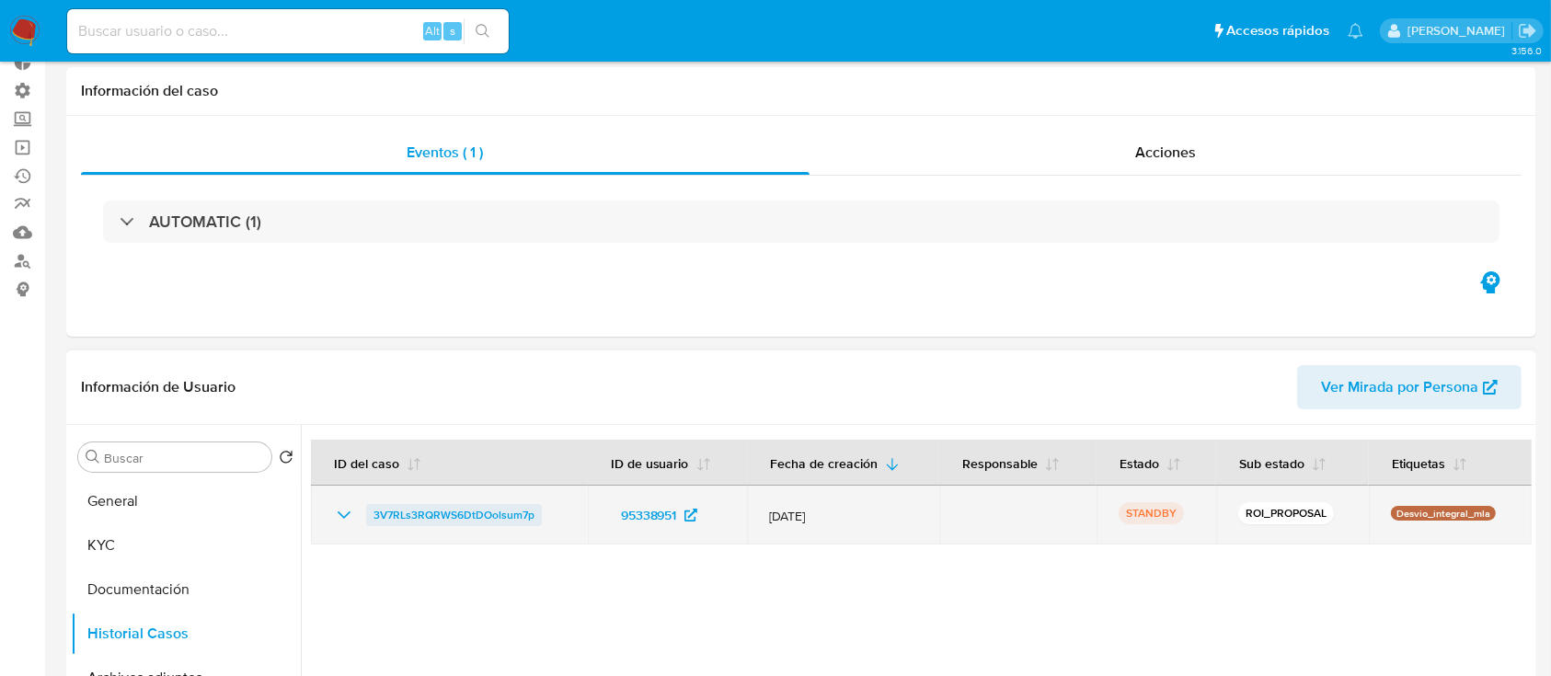
scroll to position [0, 0]
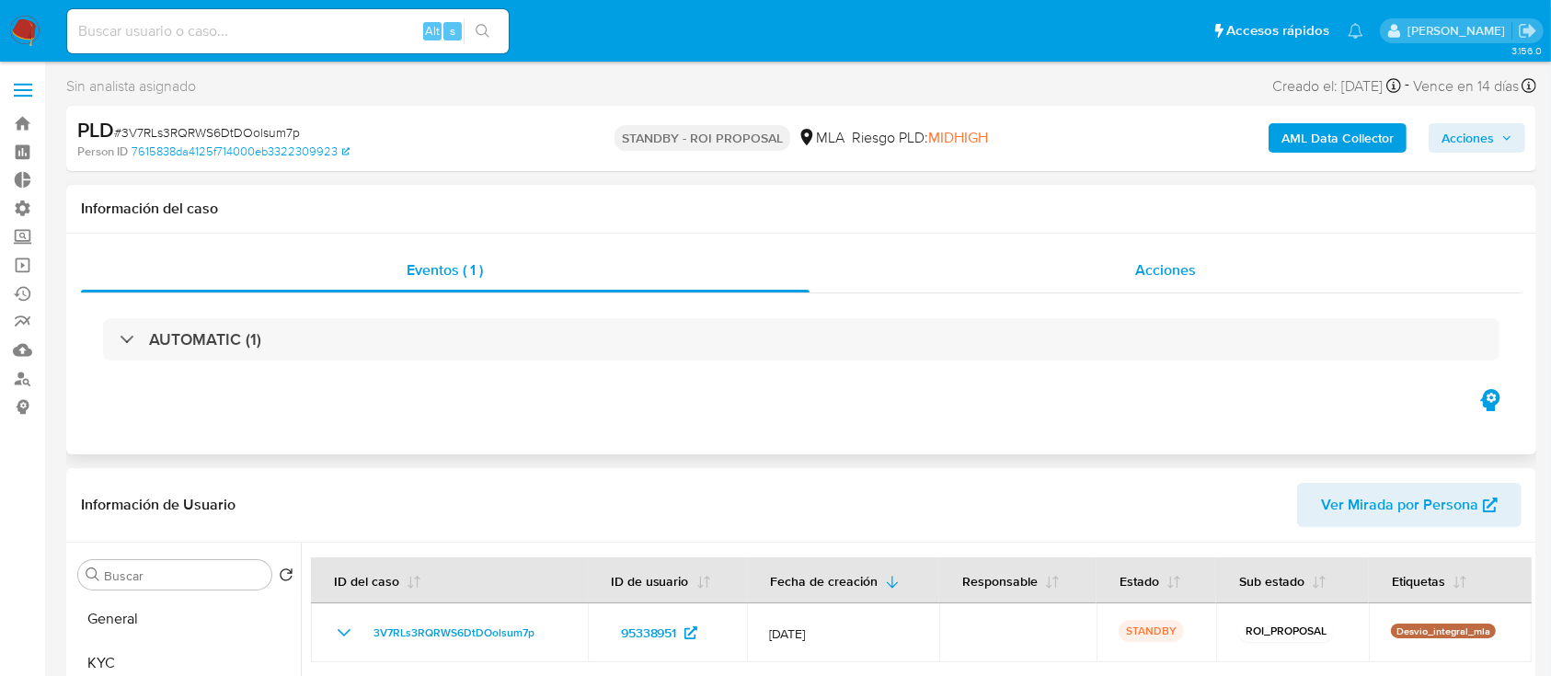
click at [1037, 270] on div "Acciones" at bounding box center [1166, 270] width 713 height 44
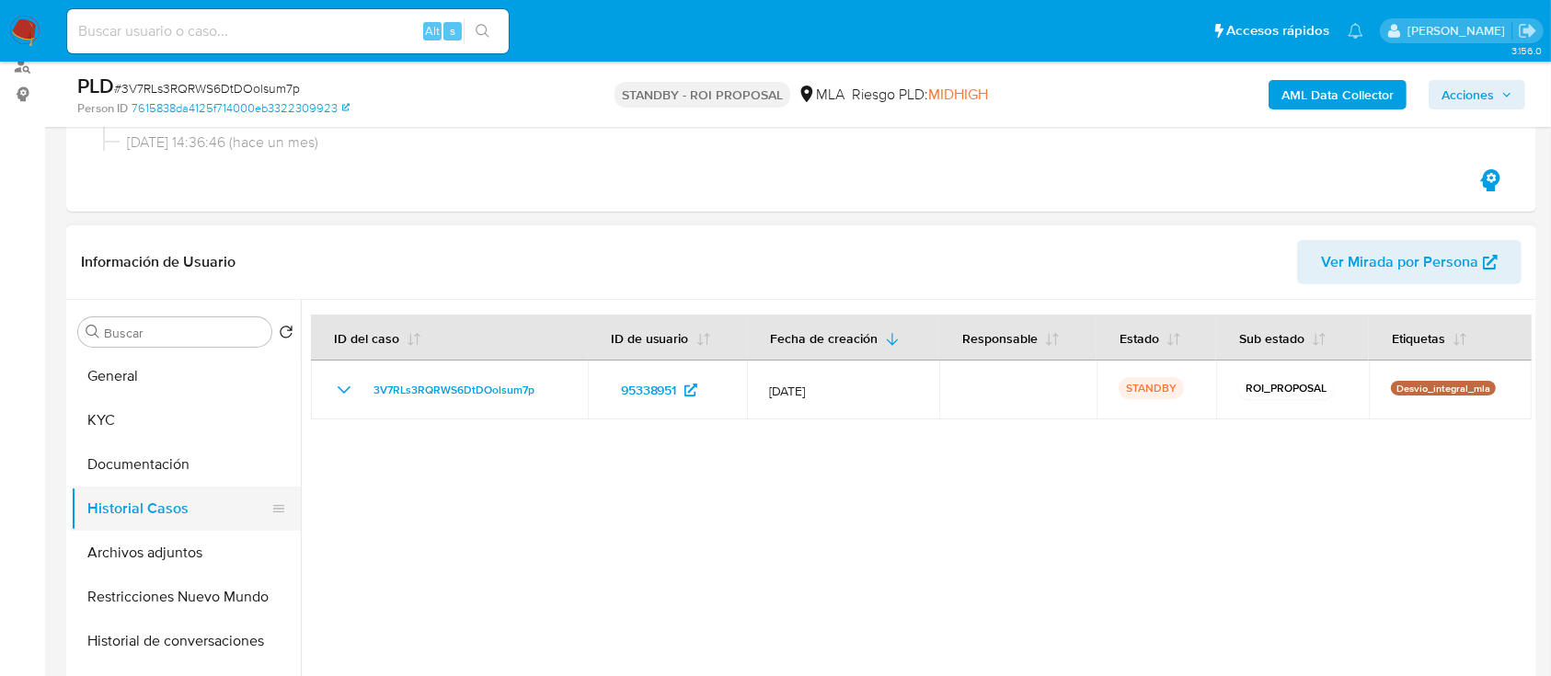
scroll to position [314, 0]
click at [167, 547] on button "Archivos adjuntos" at bounding box center [178, 552] width 215 height 44
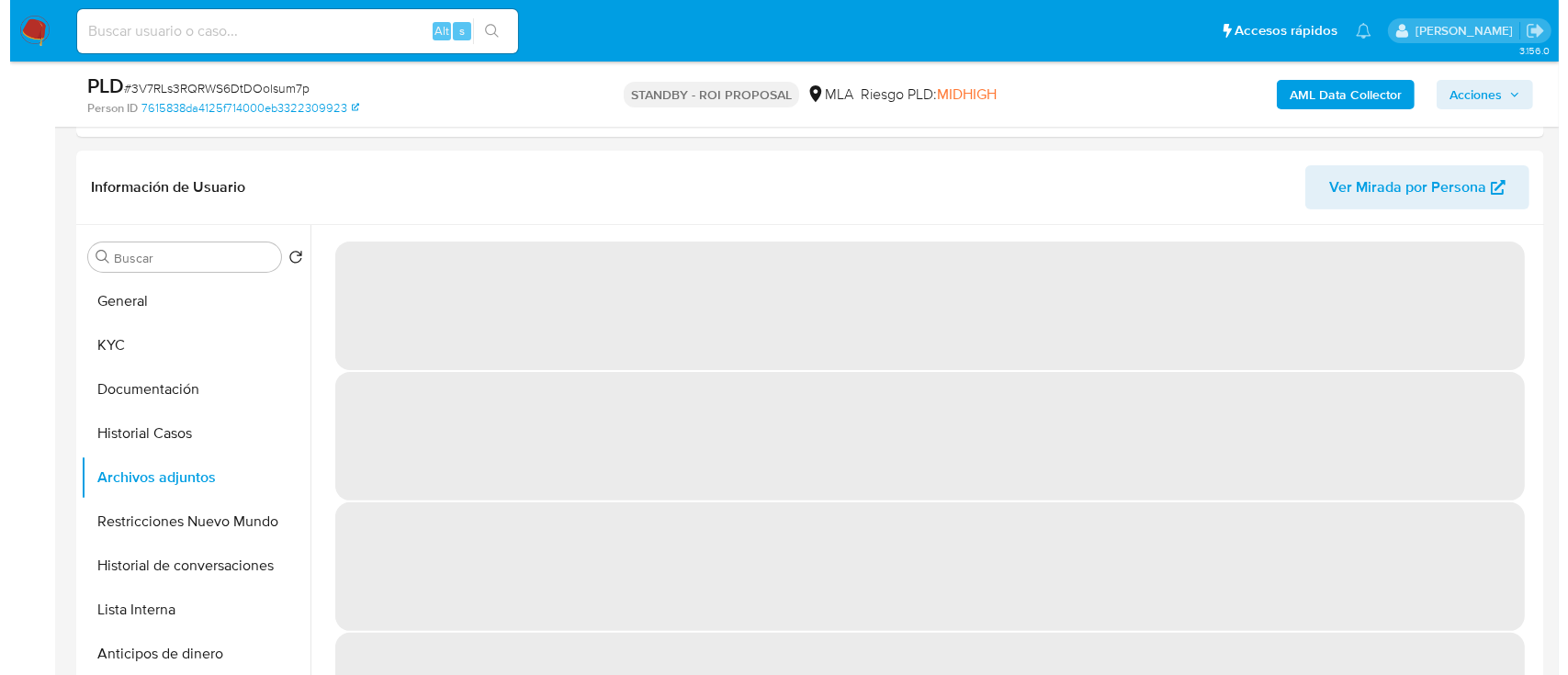
scroll to position [388, 0]
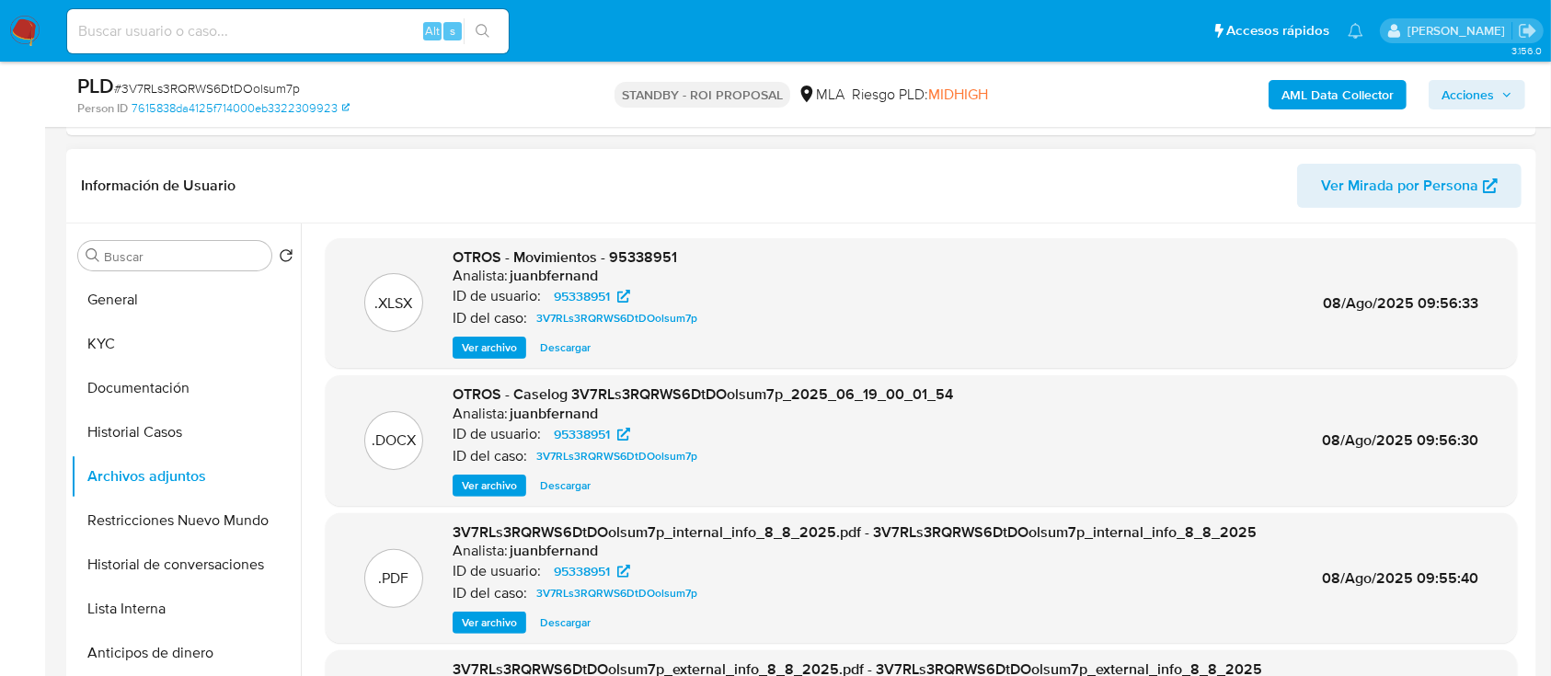
click at [476, 484] on span "Ver archivo" at bounding box center [489, 486] width 55 height 18
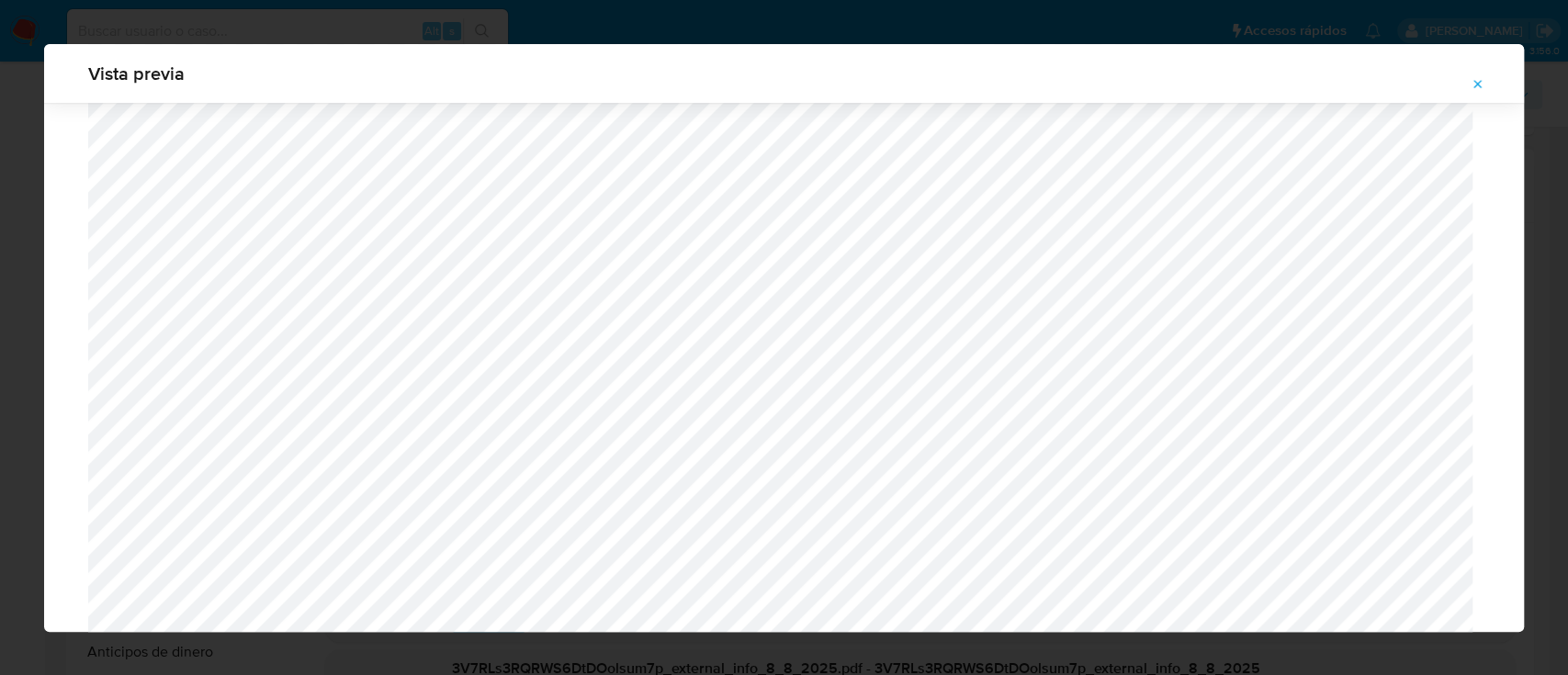
scroll to position [1446, 0]
click at [1479, 84] on icon "Attachment preview" at bounding box center [1478, 84] width 15 height 15
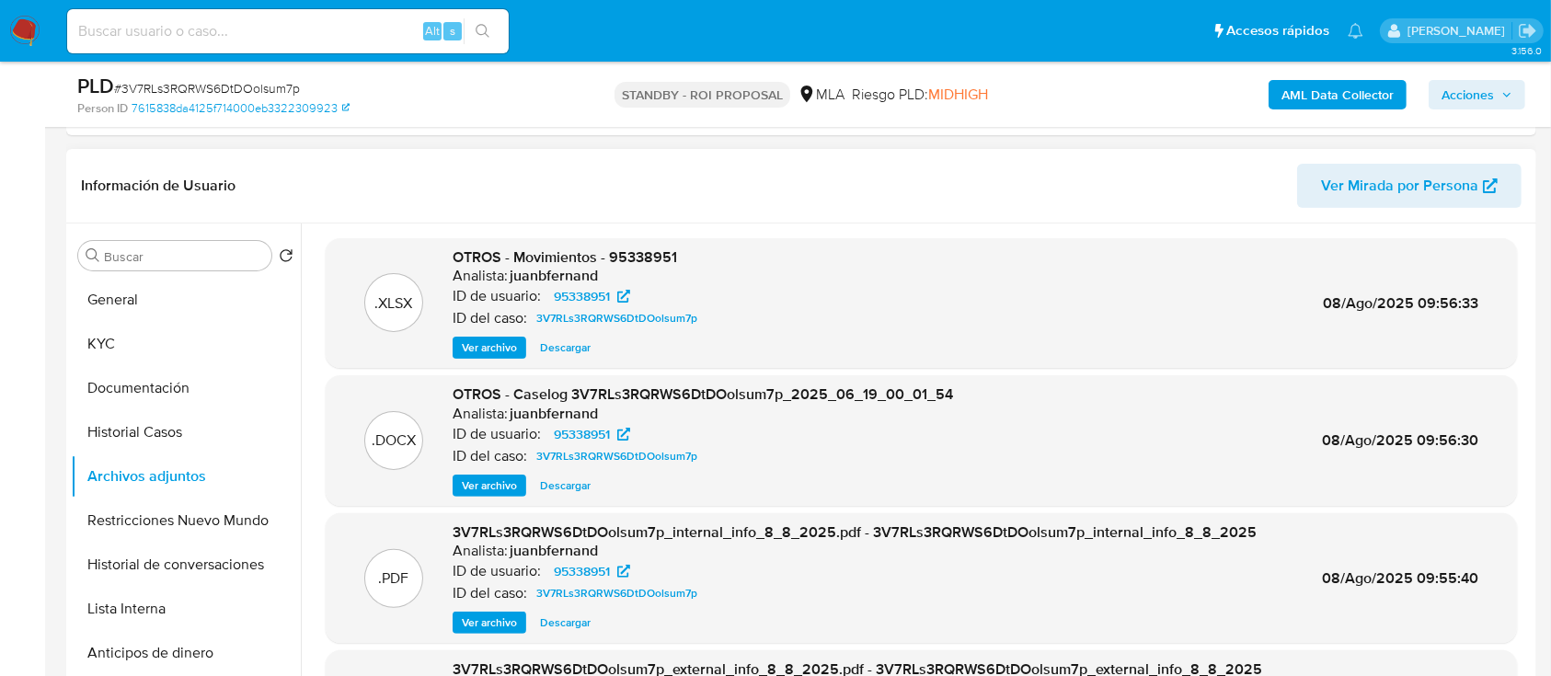
scroll to position [98, 0]
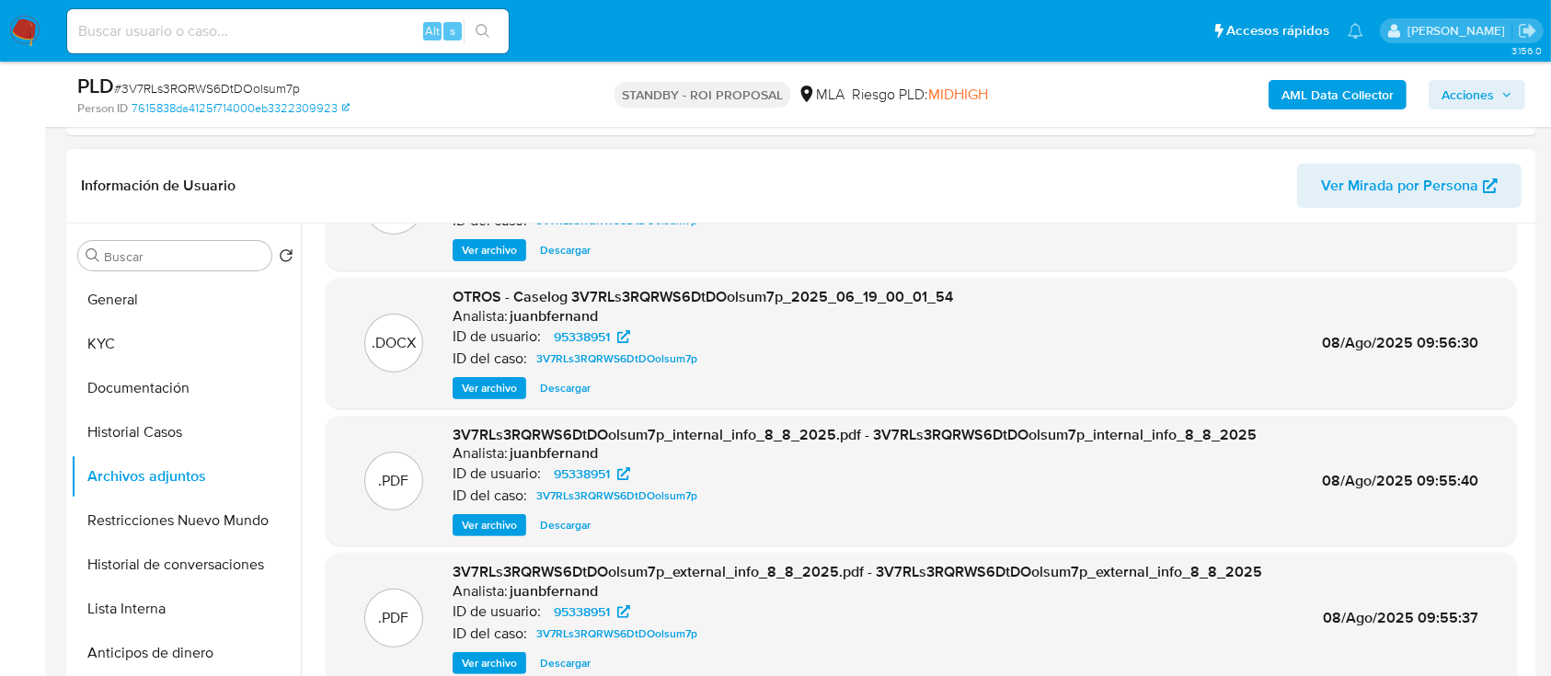
click at [553, 380] on span "Descargar" at bounding box center [565, 388] width 51 height 18
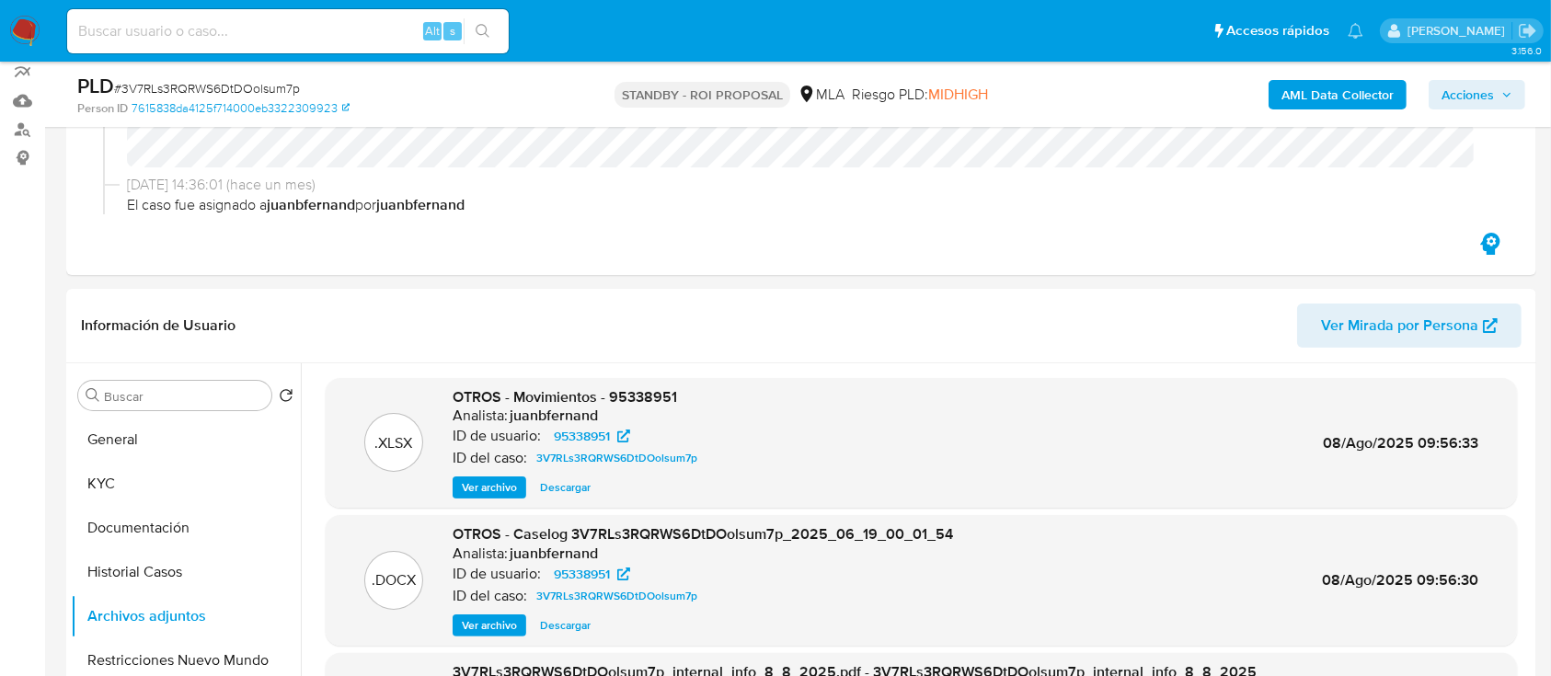
scroll to position [259, 0]
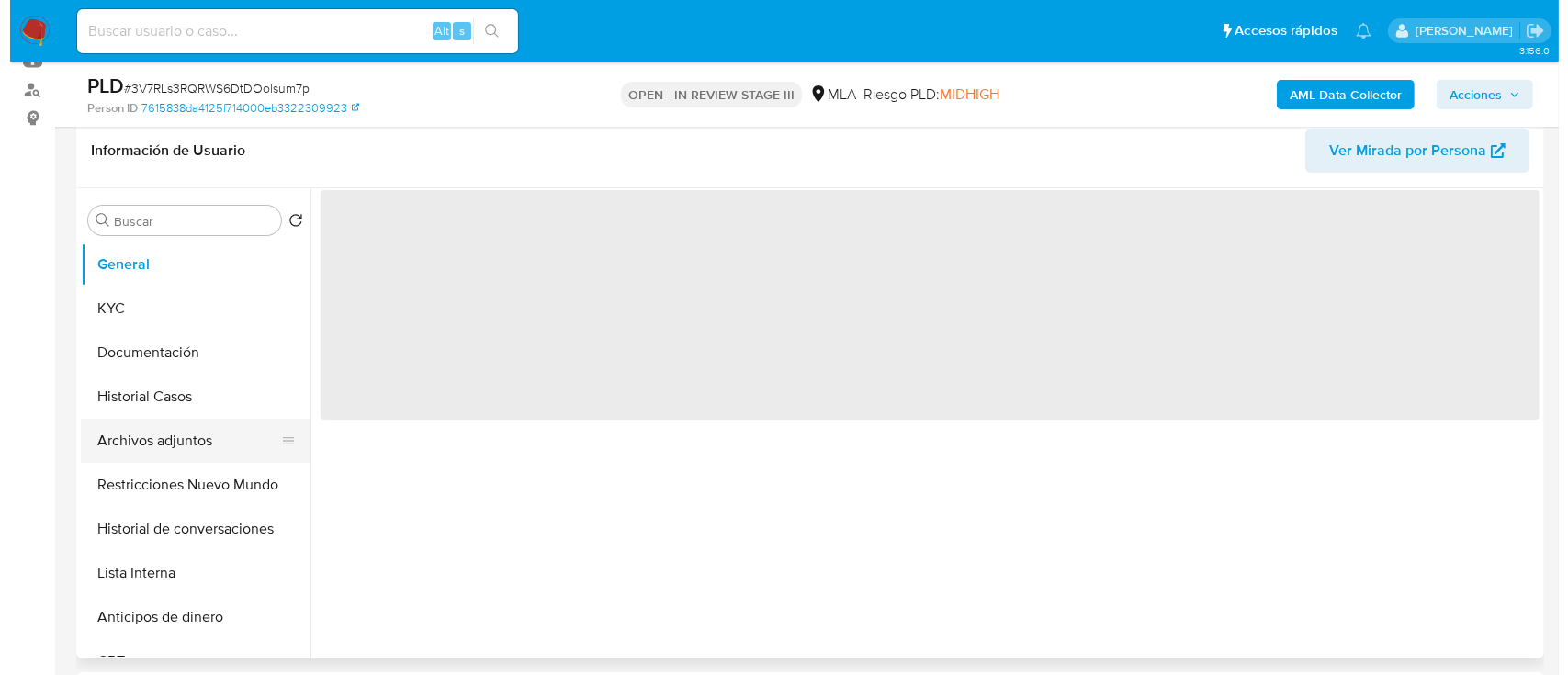
scroll to position [291, 0]
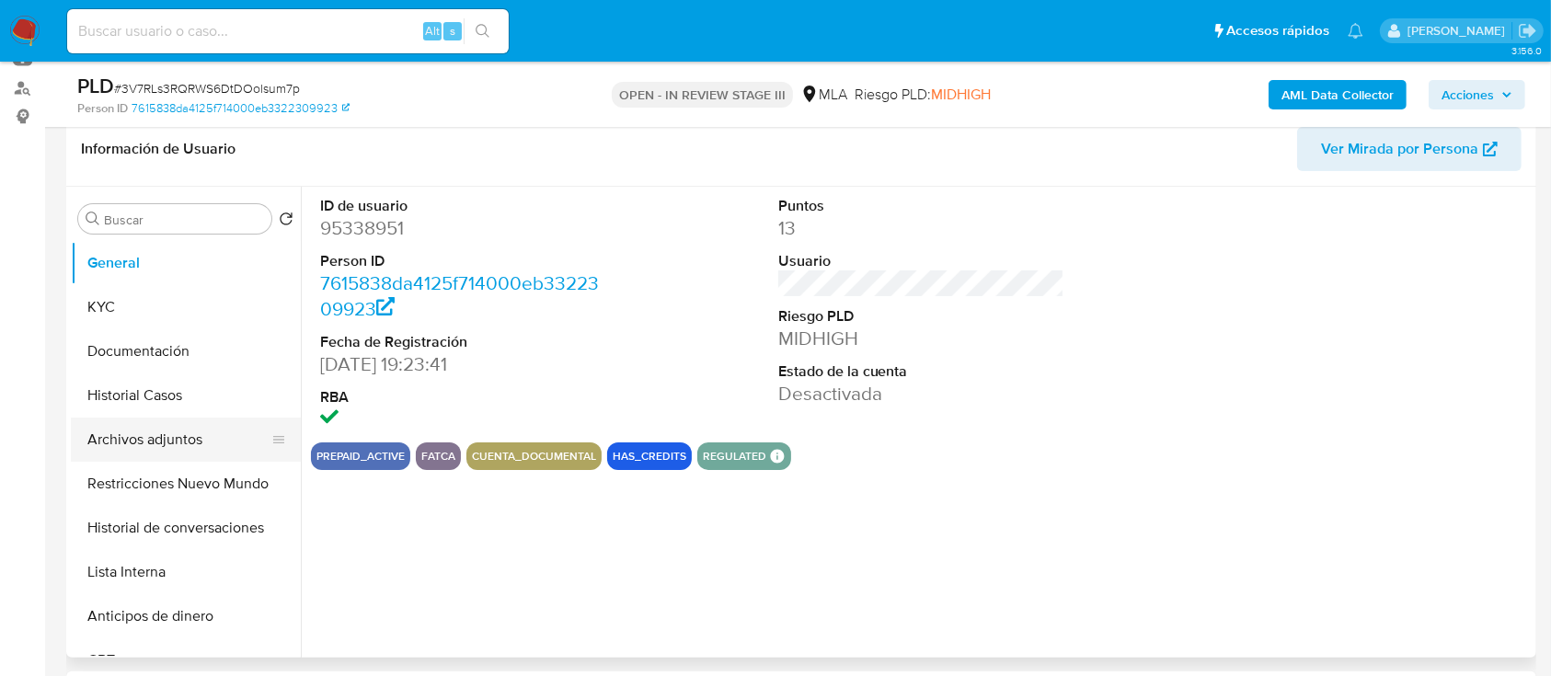
click at [118, 442] on button "Archivos adjuntos" at bounding box center [178, 440] width 215 height 44
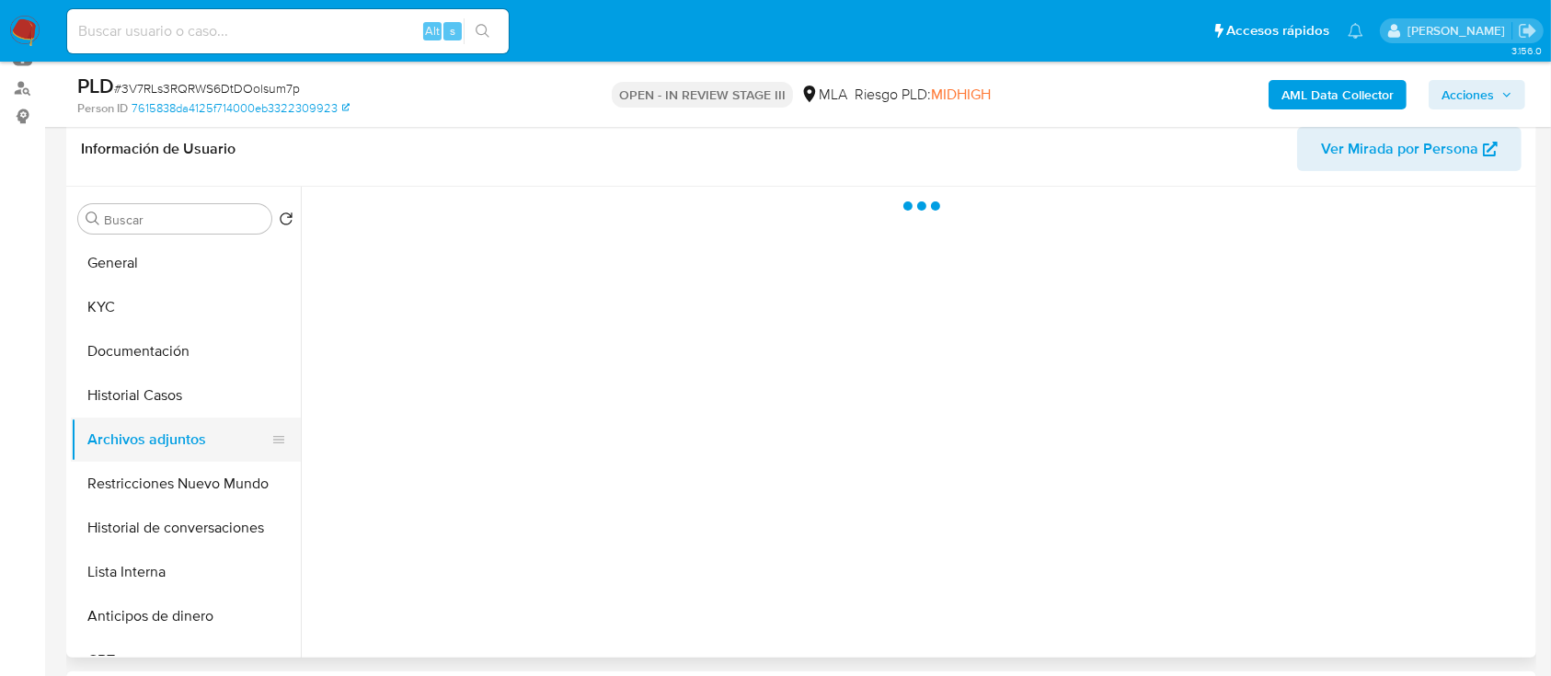
select select "10"
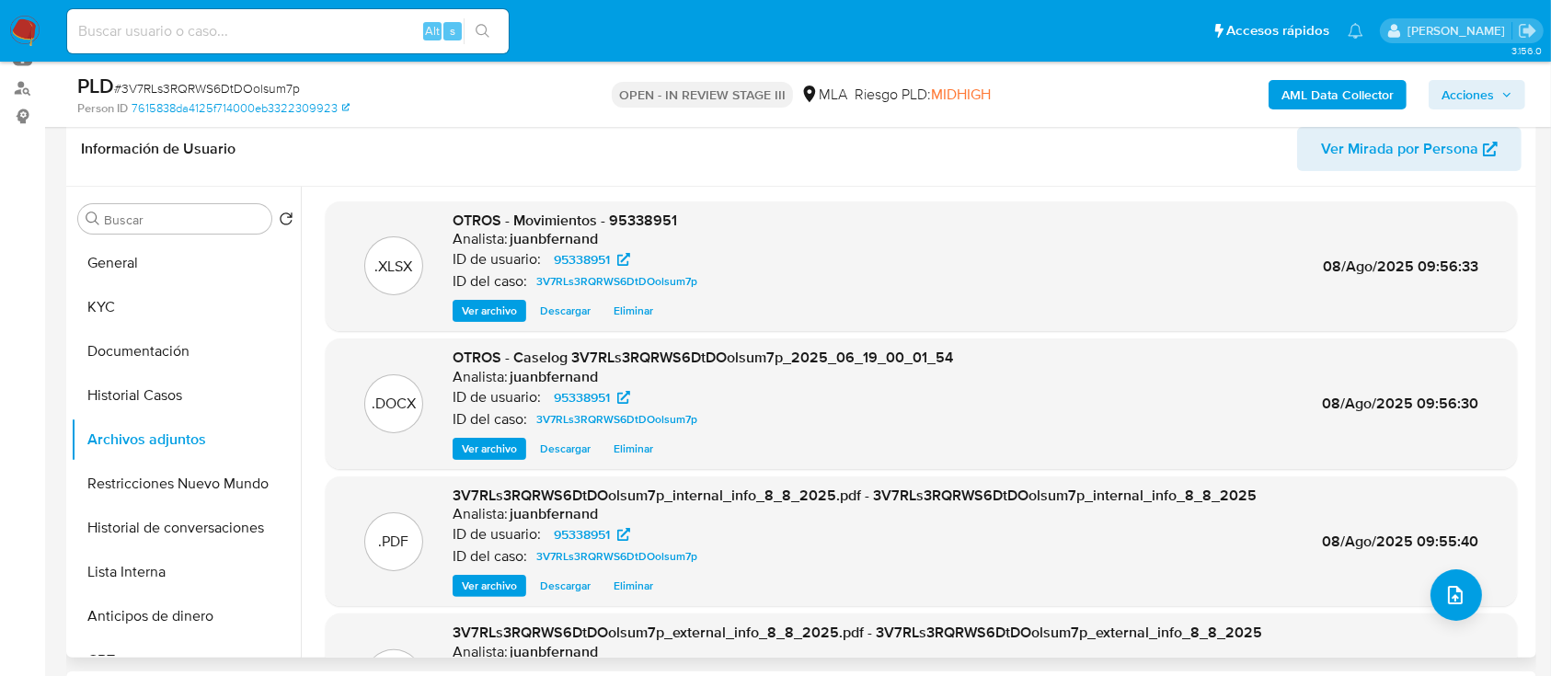
click at [649, 445] on span "Eliminar" at bounding box center [634, 449] width 40 height 18
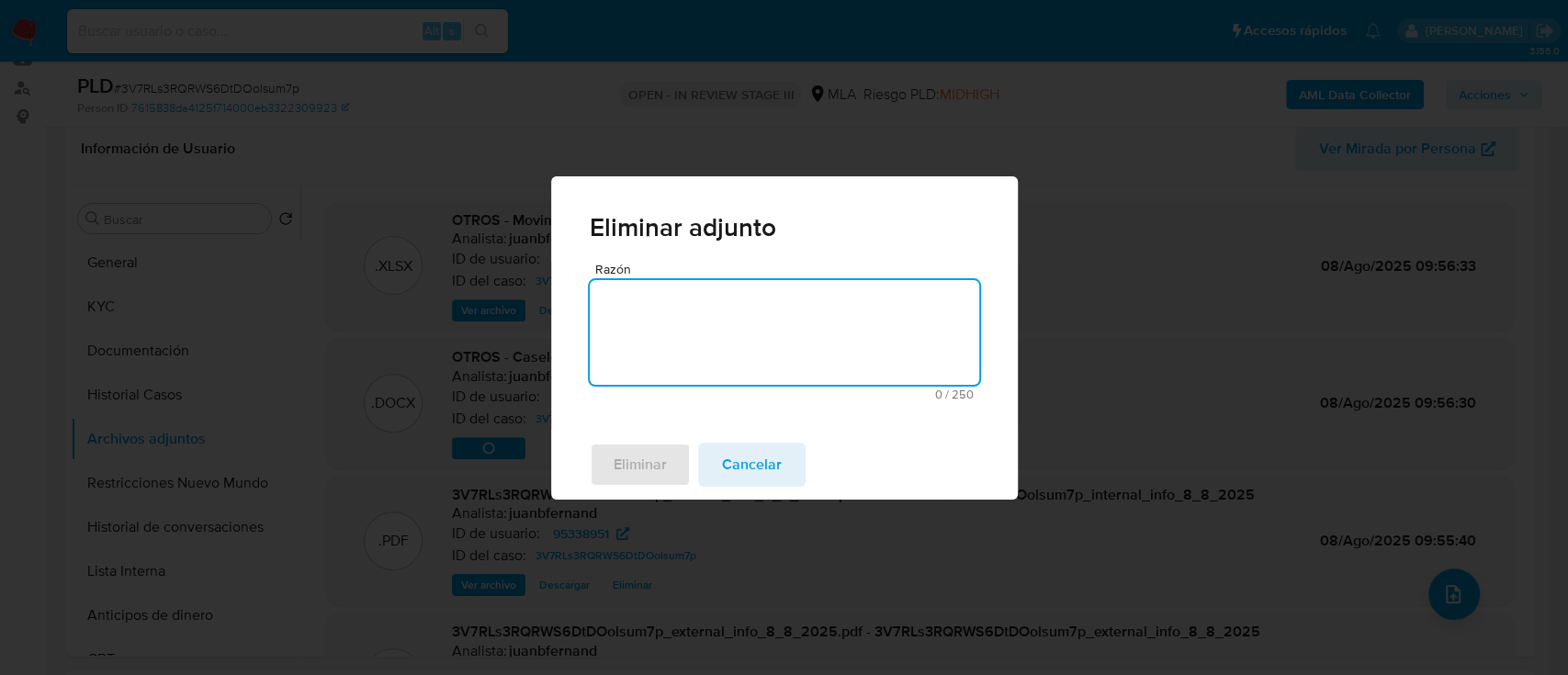
type textarea "S"
type textarea "Se adjunta v2."
click at [669, 447] on button "Eliminar" at bounding box center [640, 464] width 101 height 44
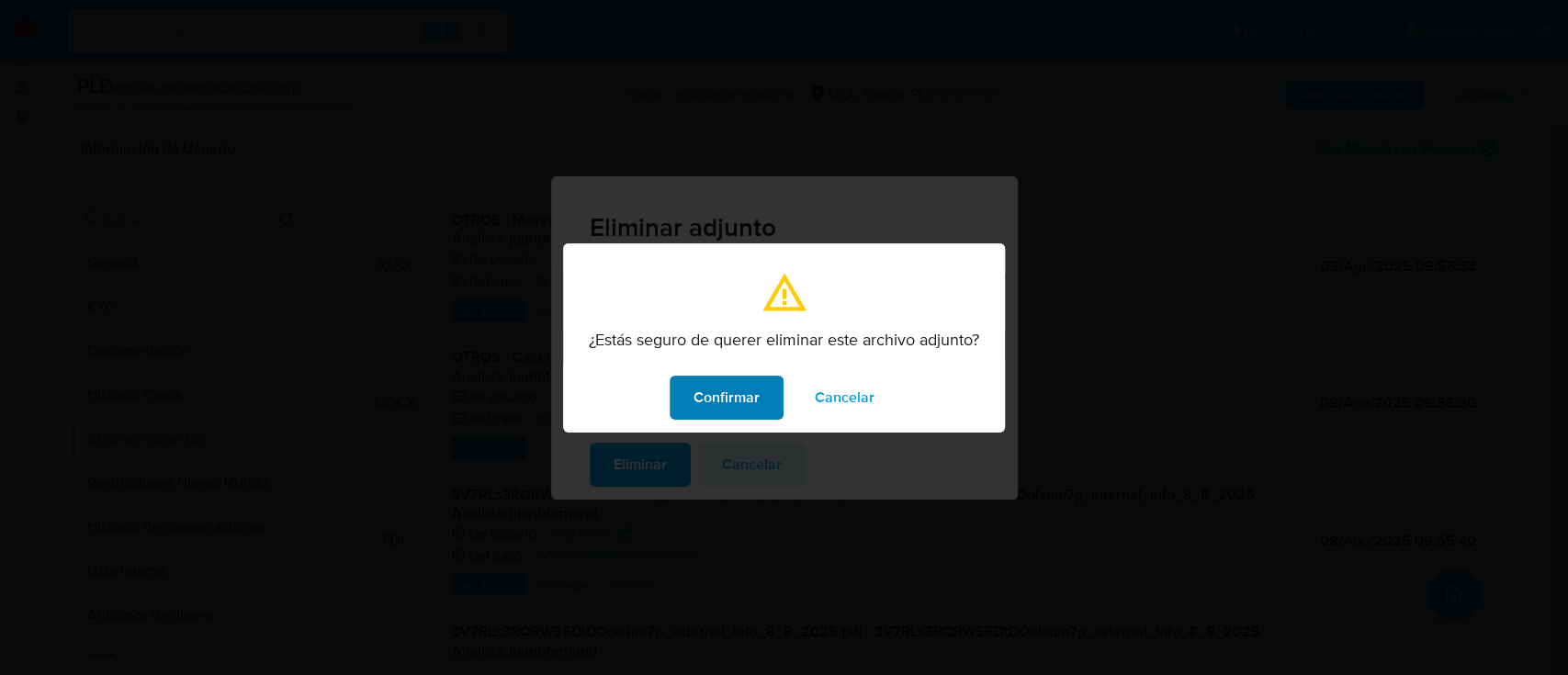
click at [712, 408] on span "Confirmar" at bounding box center [727, 397] width 66 height 40
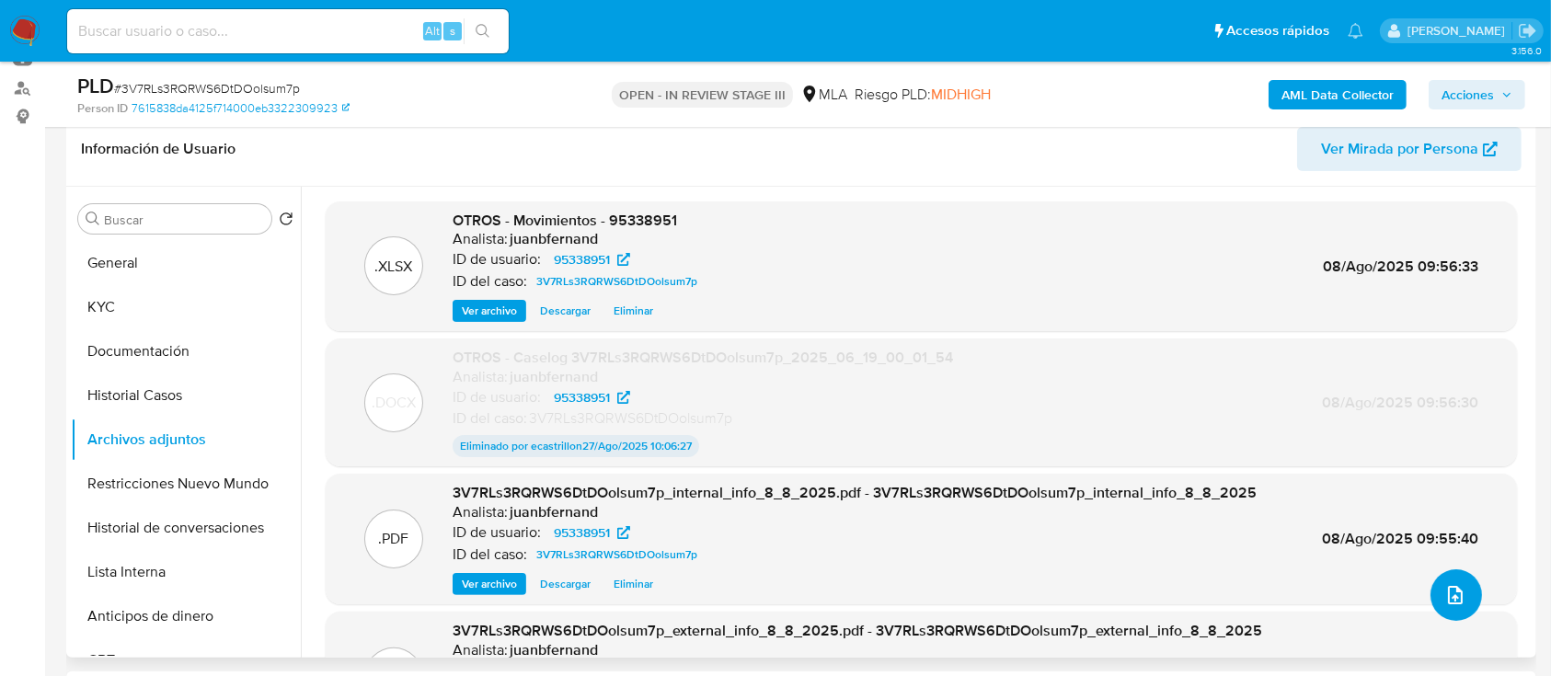
click at [1444, 585] on span "upload-file" at bounding box center [1455, 595] width 22 height 22
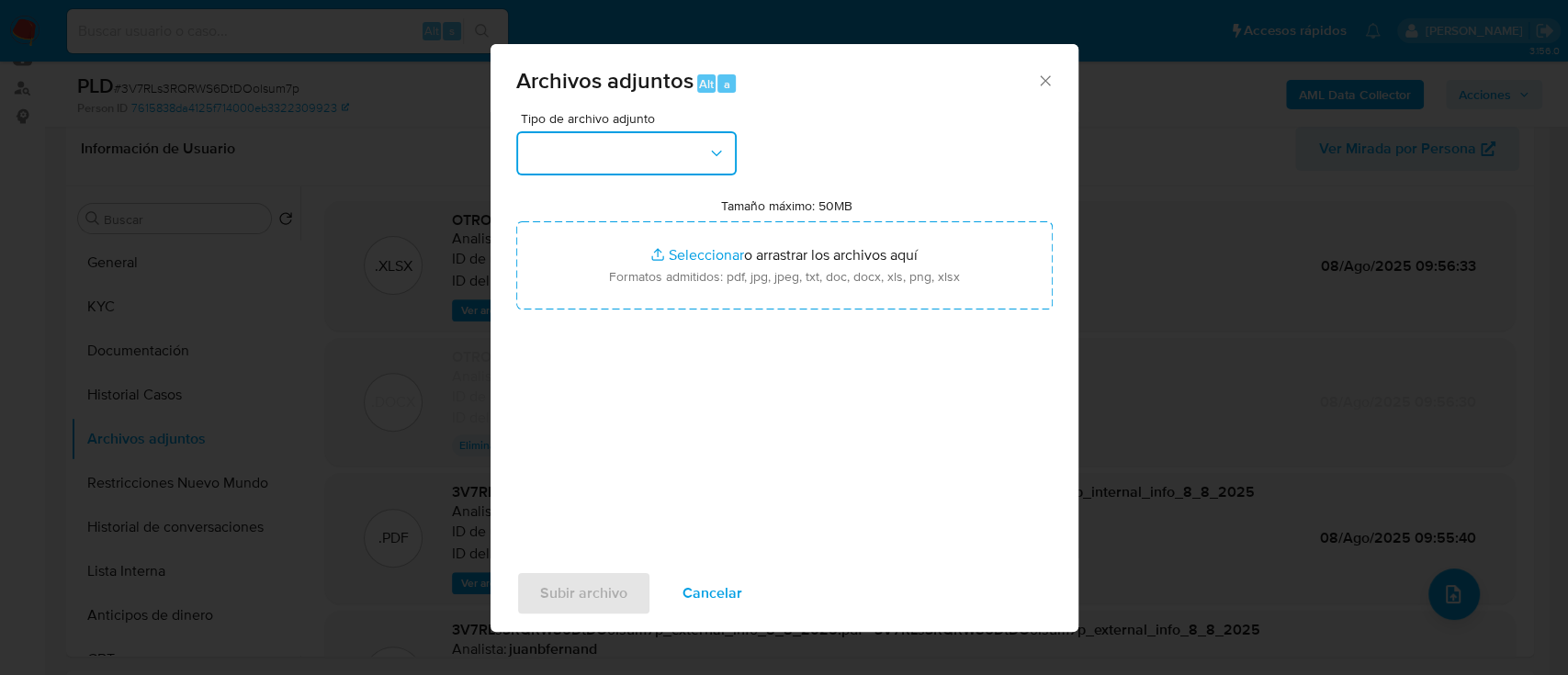
click at [598, 156] on button "button" at bounding box center [626, 154] width 221 height 44
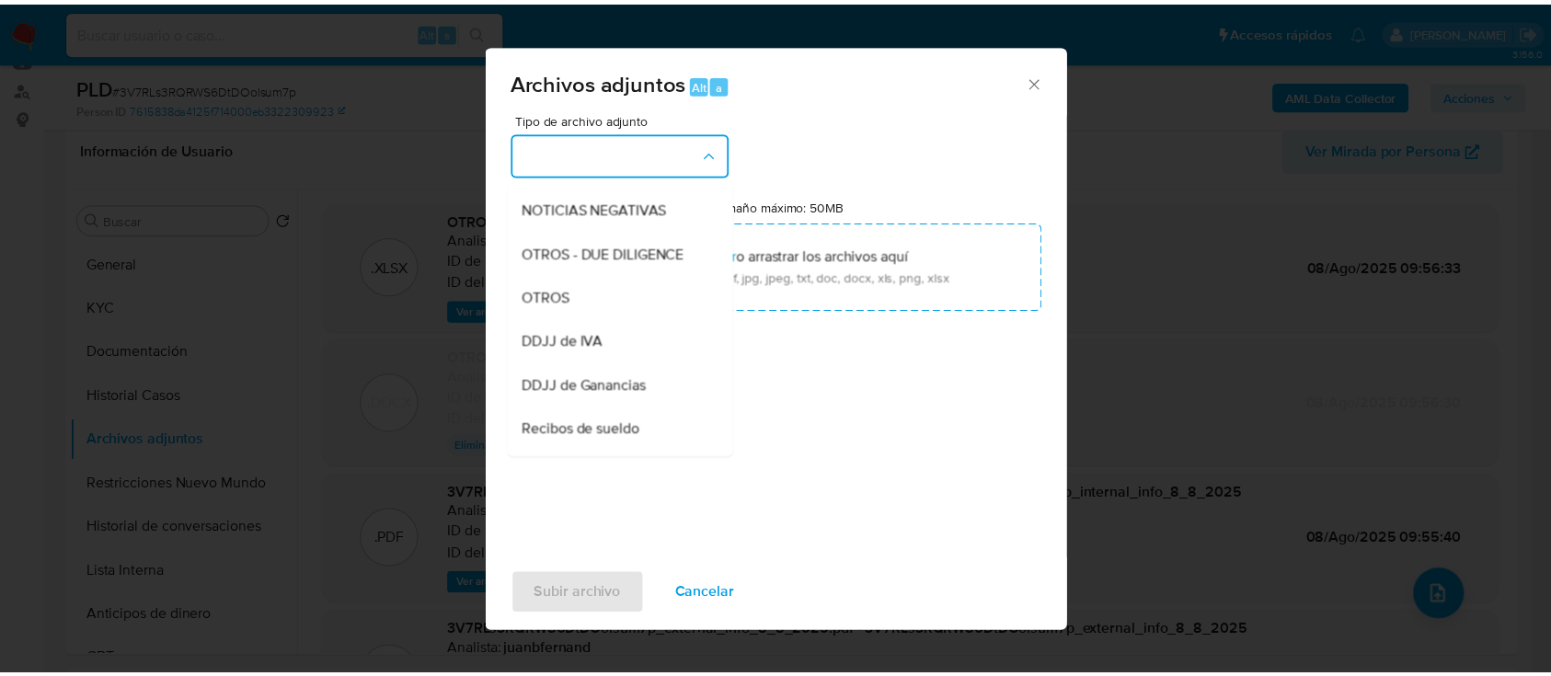
scroll to position [259, 0]
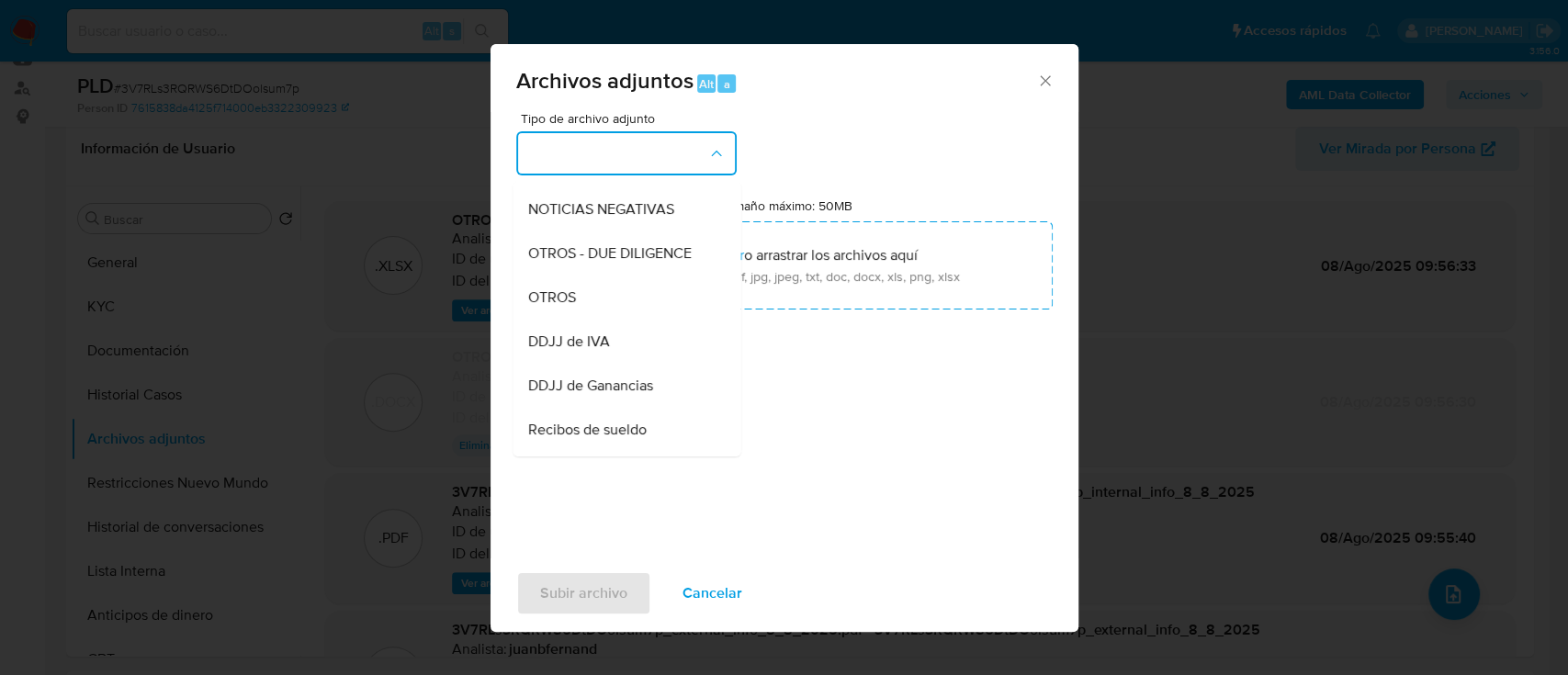
click at [587, 307] on div "OTROS" at bounding box center [621, 298] width 188 height 44
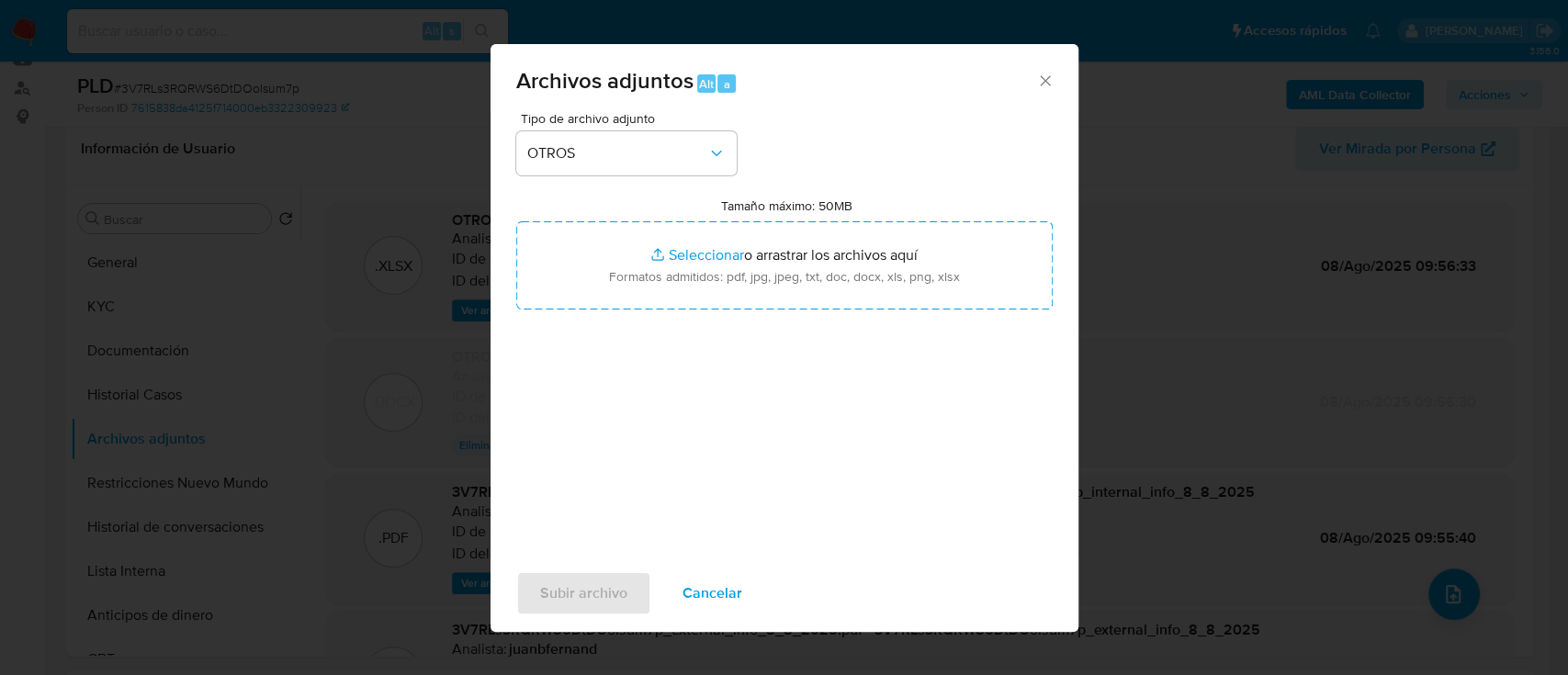
click at [719, 218] on div "Tamaño máximo: 50MB Seleccionar archivos Seleccionar o arrastrar los archivos a…" at bounding box center [784, 254] width 536 height 112
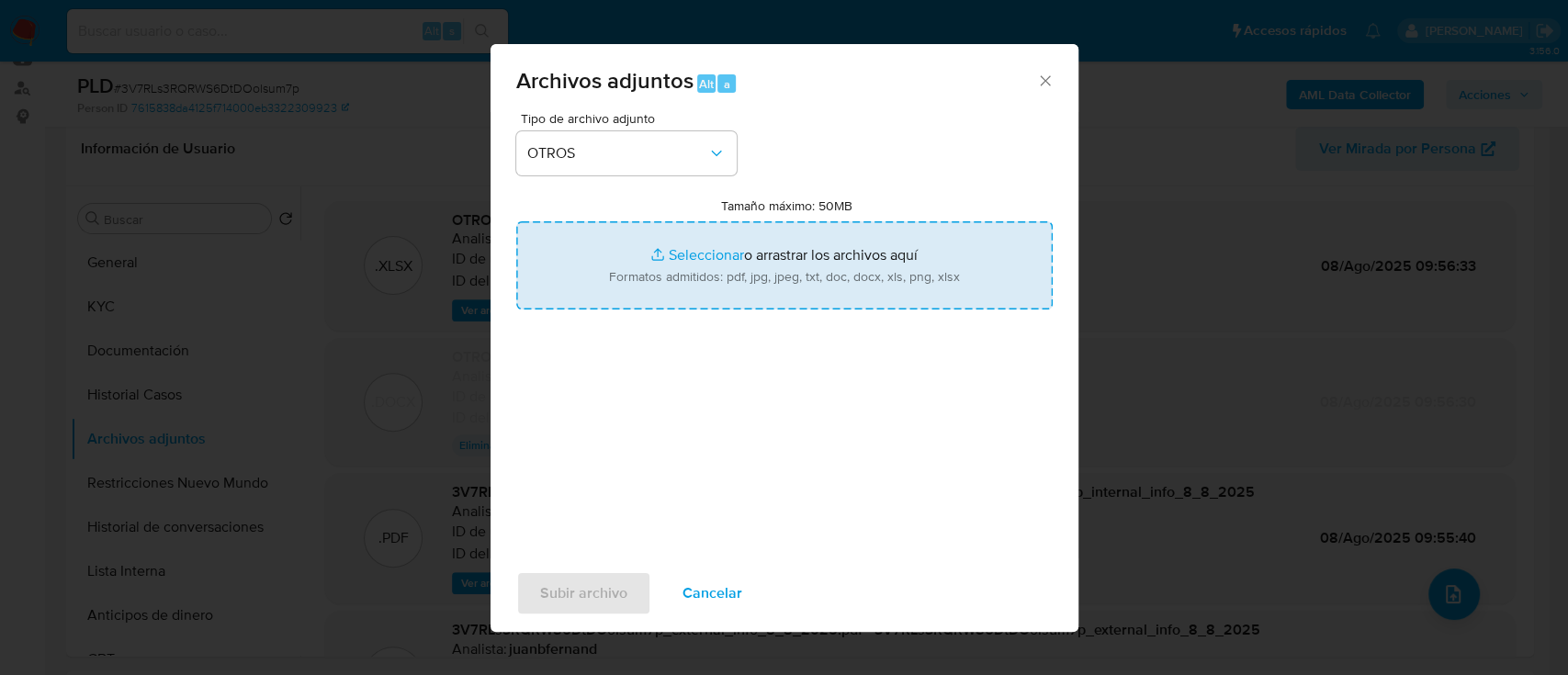
click at [719, 243] on input "Tamaño máximo: 50MB Seleccionar archivos" at bounding box center [784, 266] width 536 height 88
type input "C:\fakepath\Caselog 3V7RLs3RQRWS6DtDOolsum7p_2025_06_19_00_01_54 V2.docx"
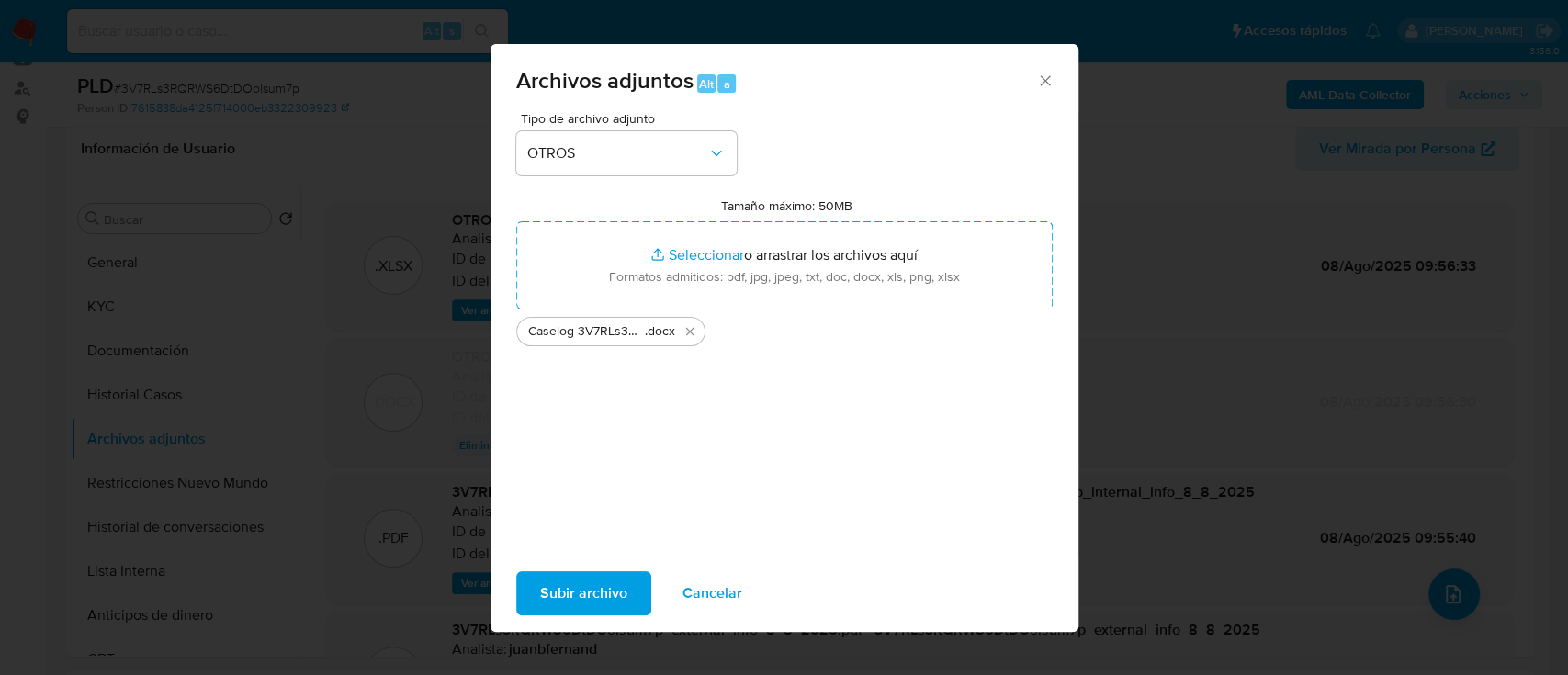
click at [581, 591] on span "Subir archivo" at bounding box center [583, 593] width 87 height 40
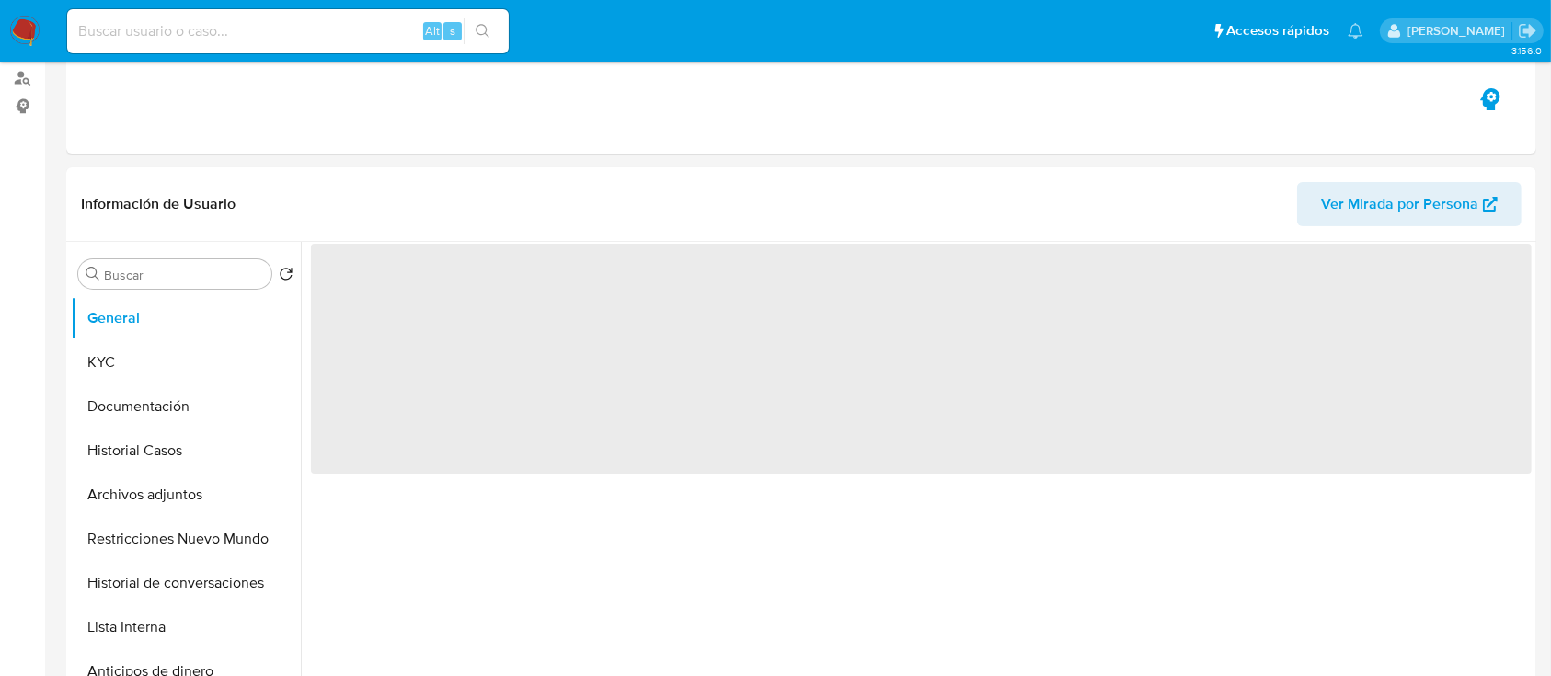
scroll to position [308, 0]
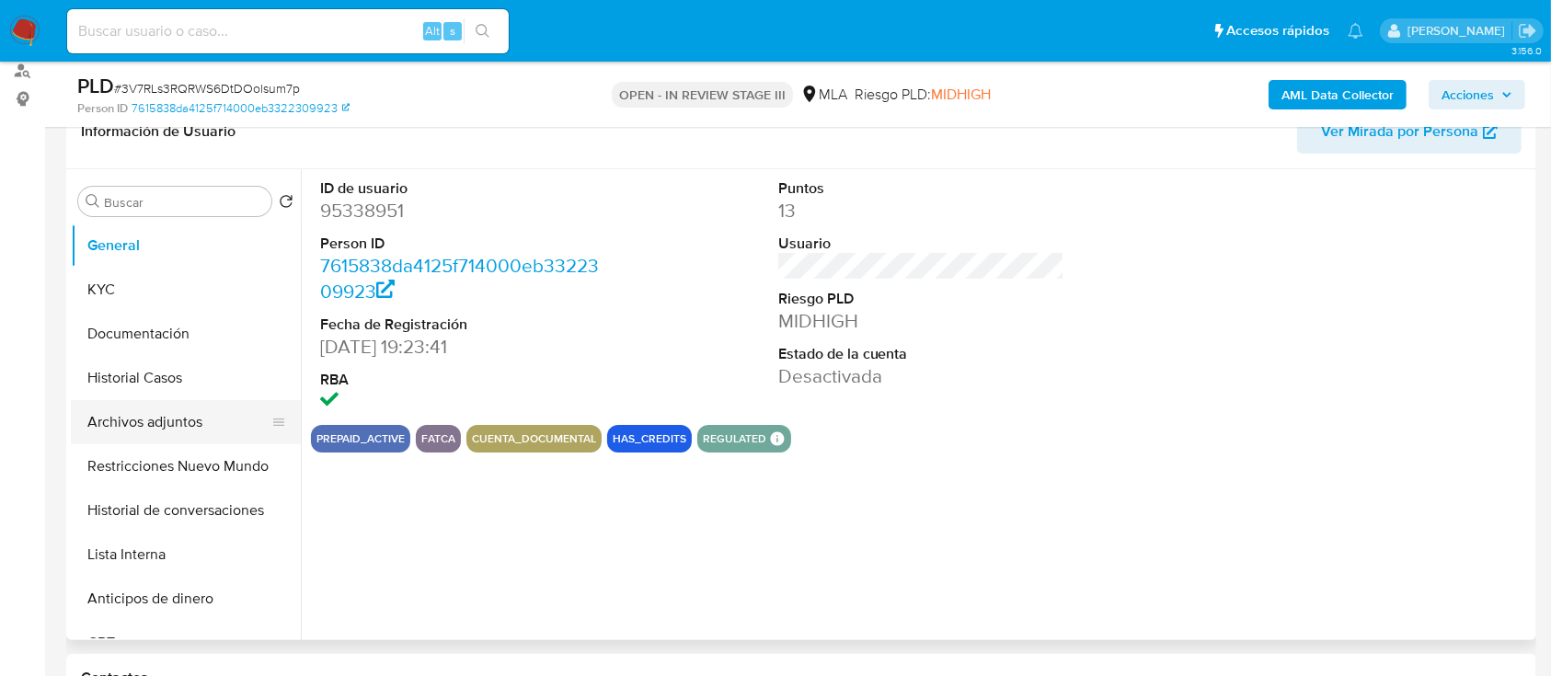
click at [162, 427] on button "Archivos adjuntos" at bounding box center [178, 422] width 215 height 44
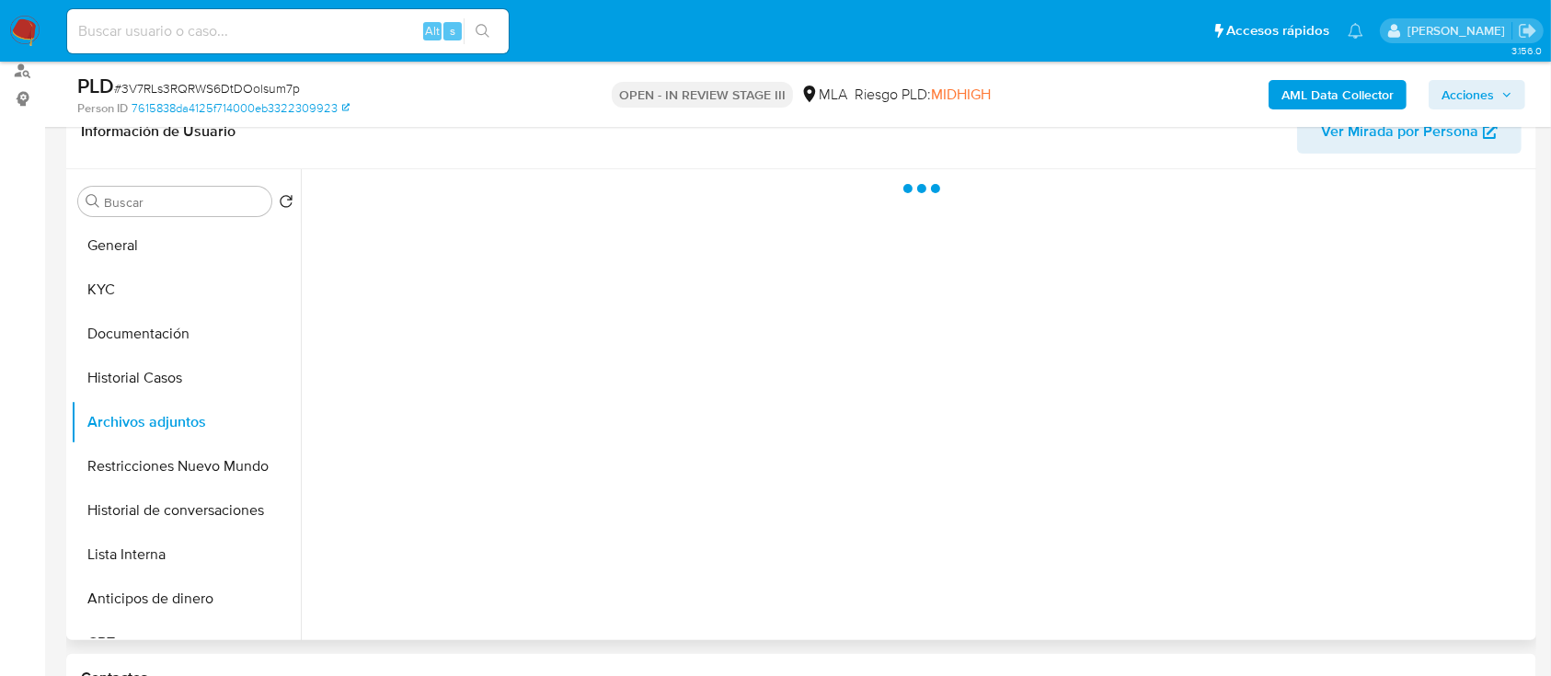
select select "10"
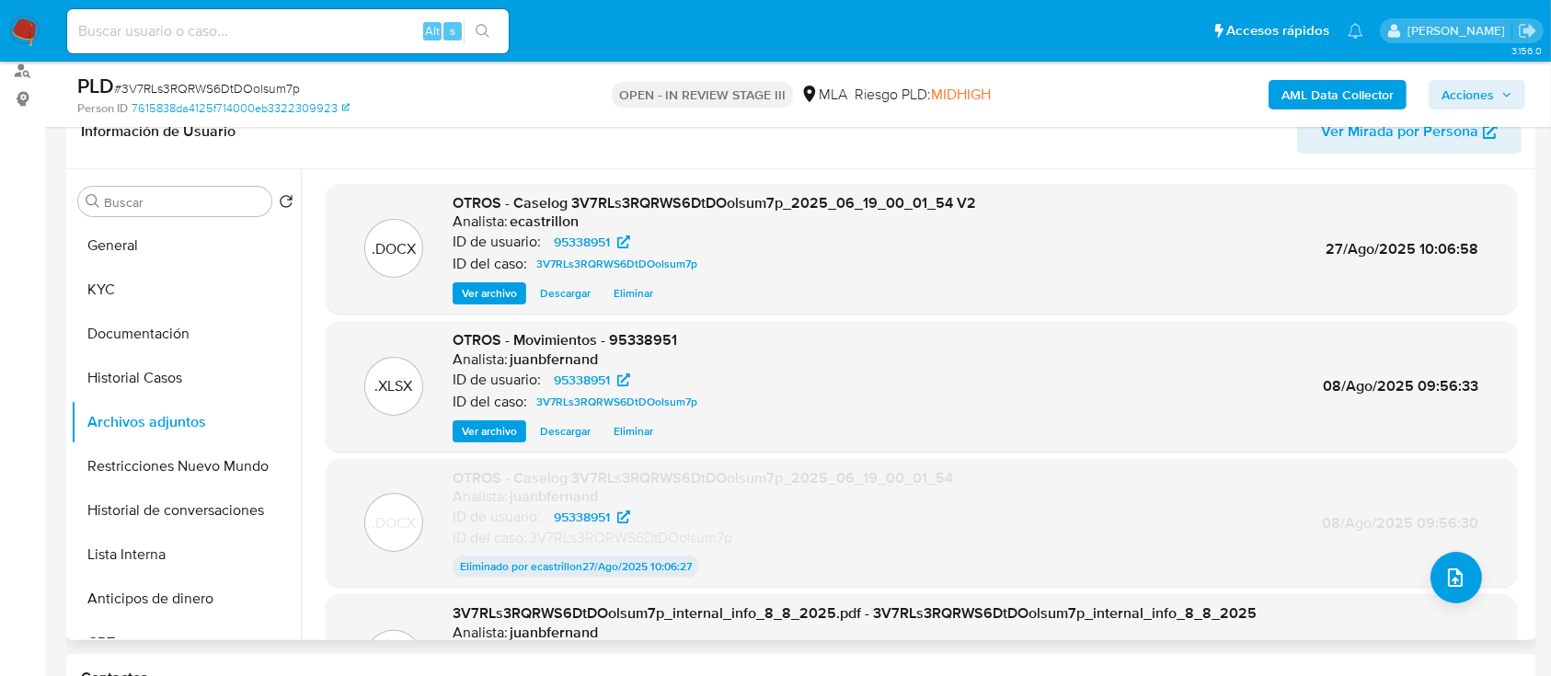
click at [566, 435] on span "Descargar" at bounding box center [565, 431] width 51 height 18
click at [154, 475] on button "Restricciones Nuevo Mundo" at bounding box center [178, 466] width 215 height 44
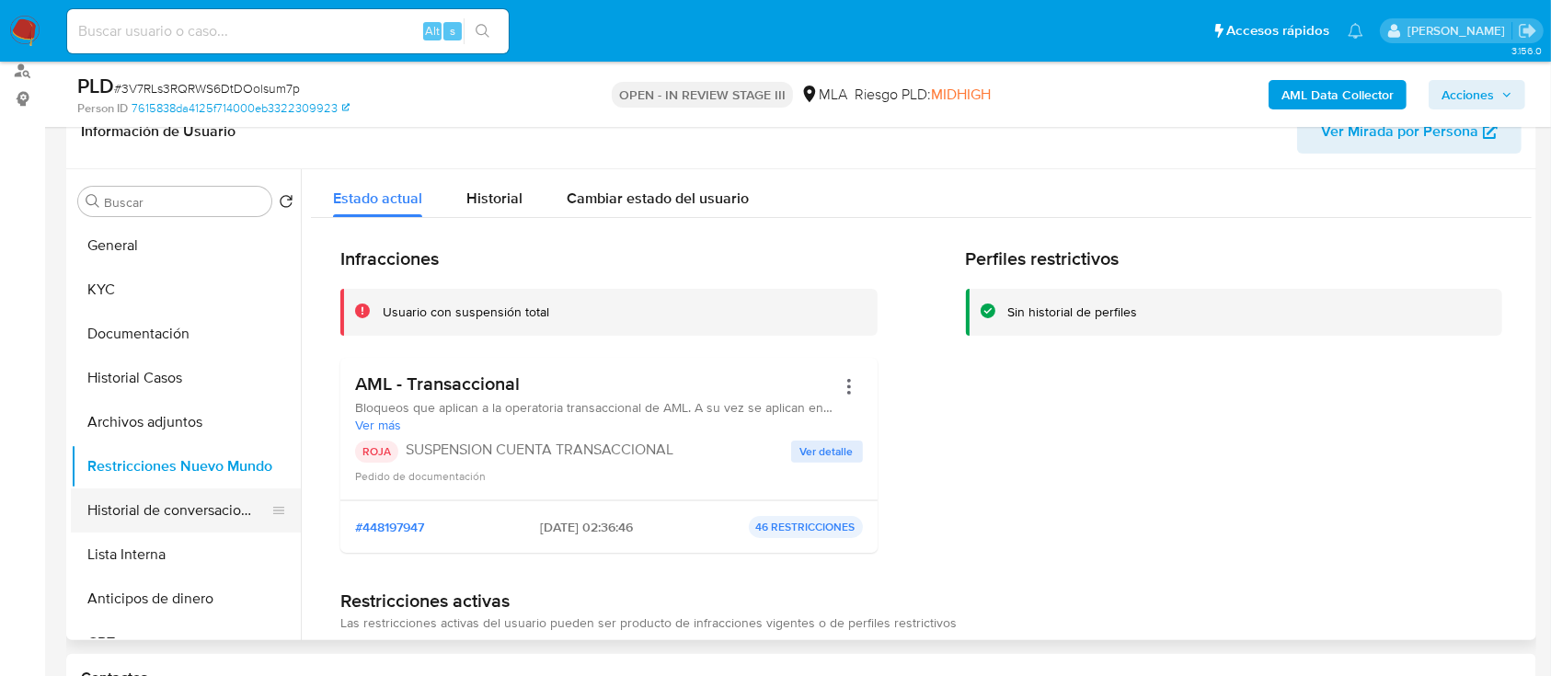
click at [178, 508] on button "Historial de conversaciones" at bounding box center [178, 510] width 215 height 44
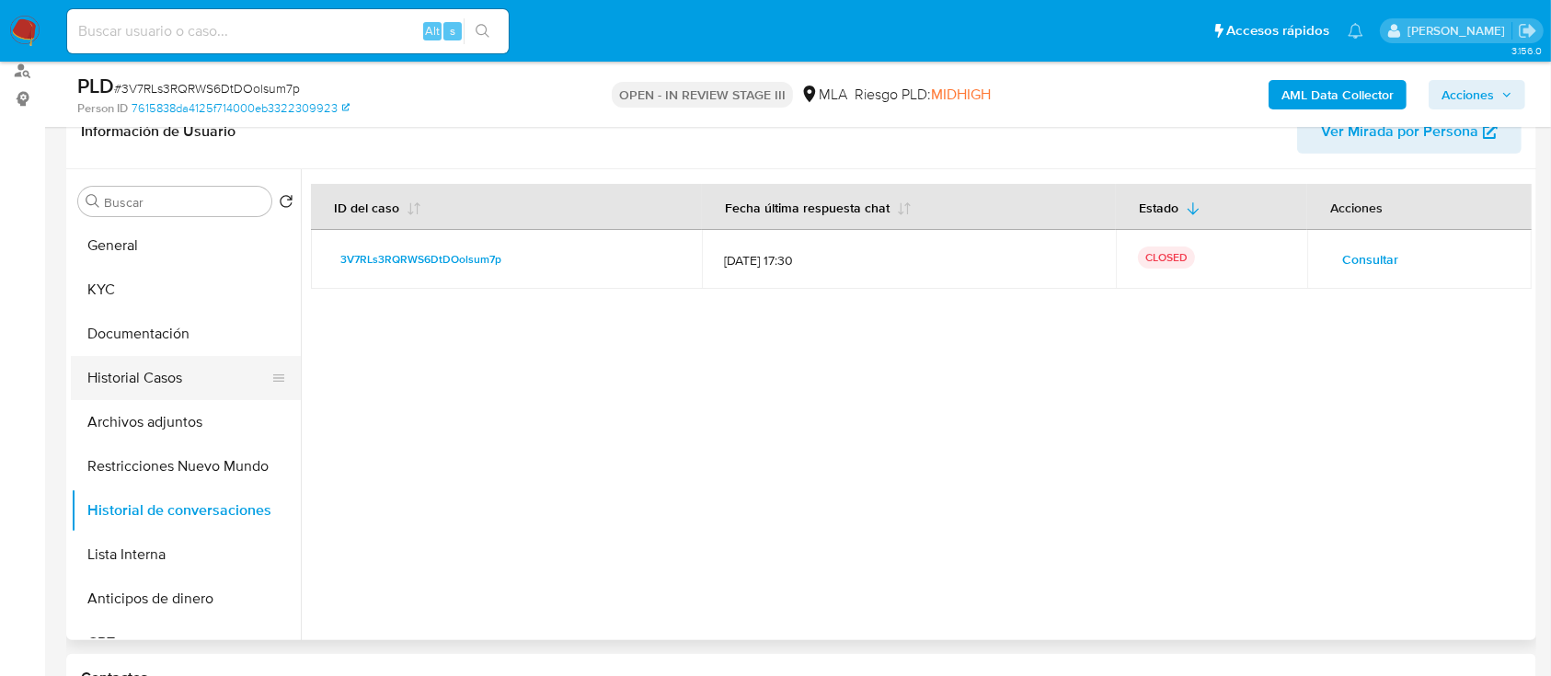
click at [98, 385] on button "Historial Casos" at bounding box center [178, 378] width 215 height 44
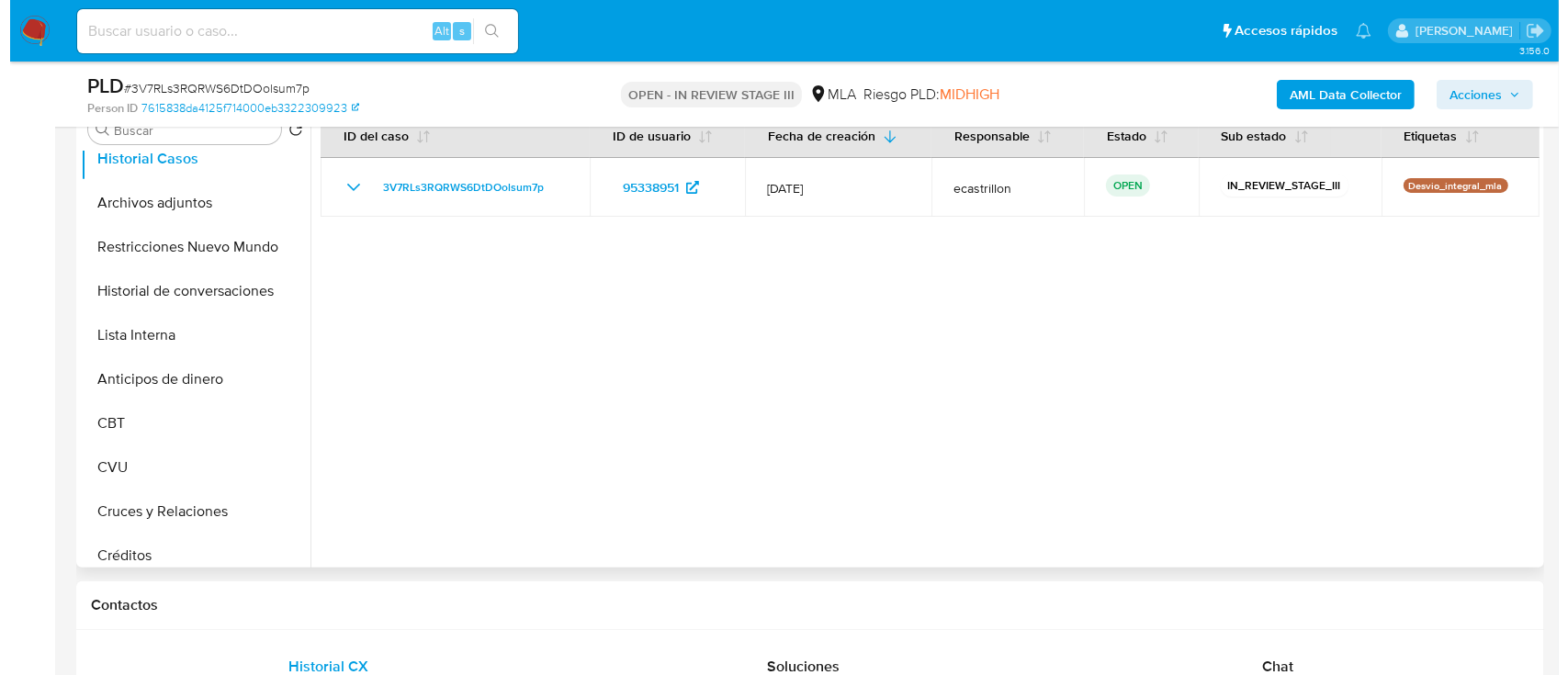
scroll to position [38, 0]
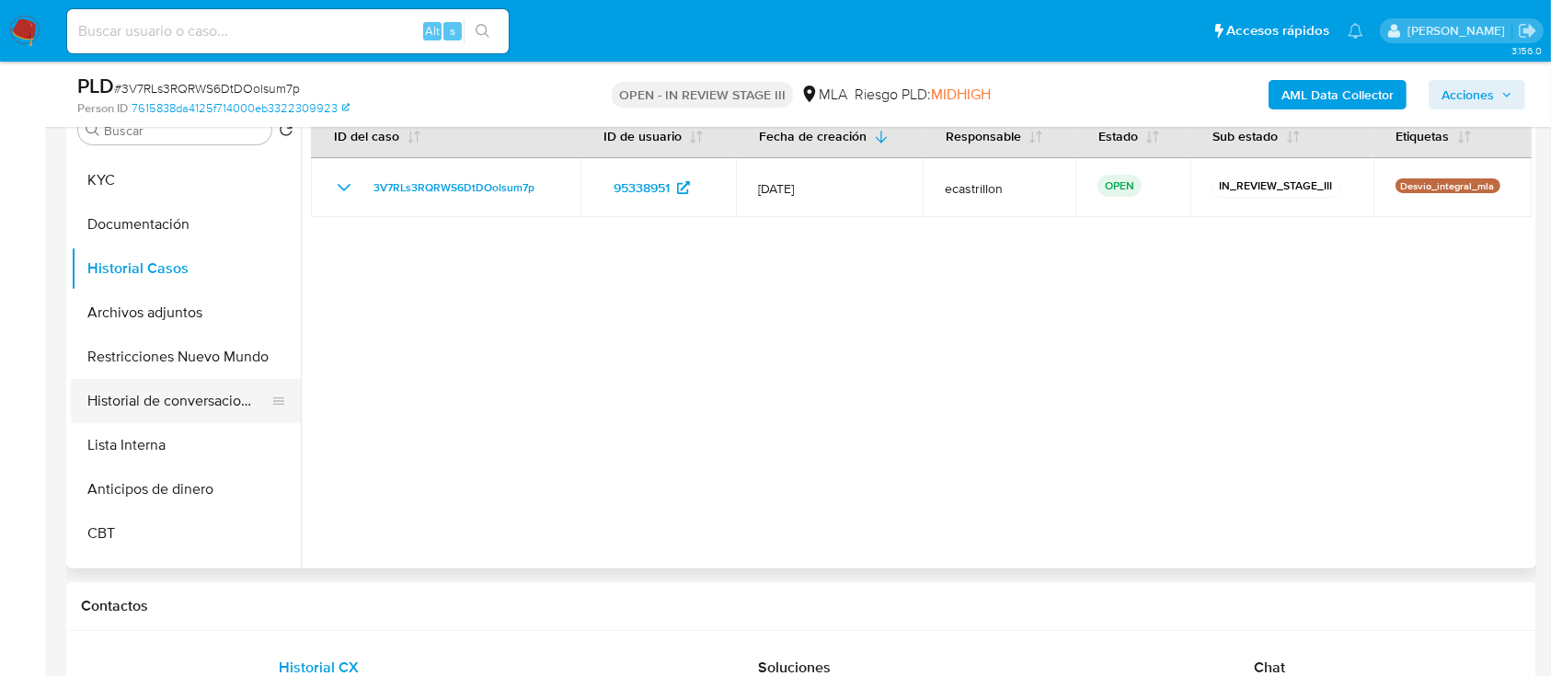
click at [184, 396] on button "Historial de conversaciones" at bounding box center [178, 401] width 215 height 44
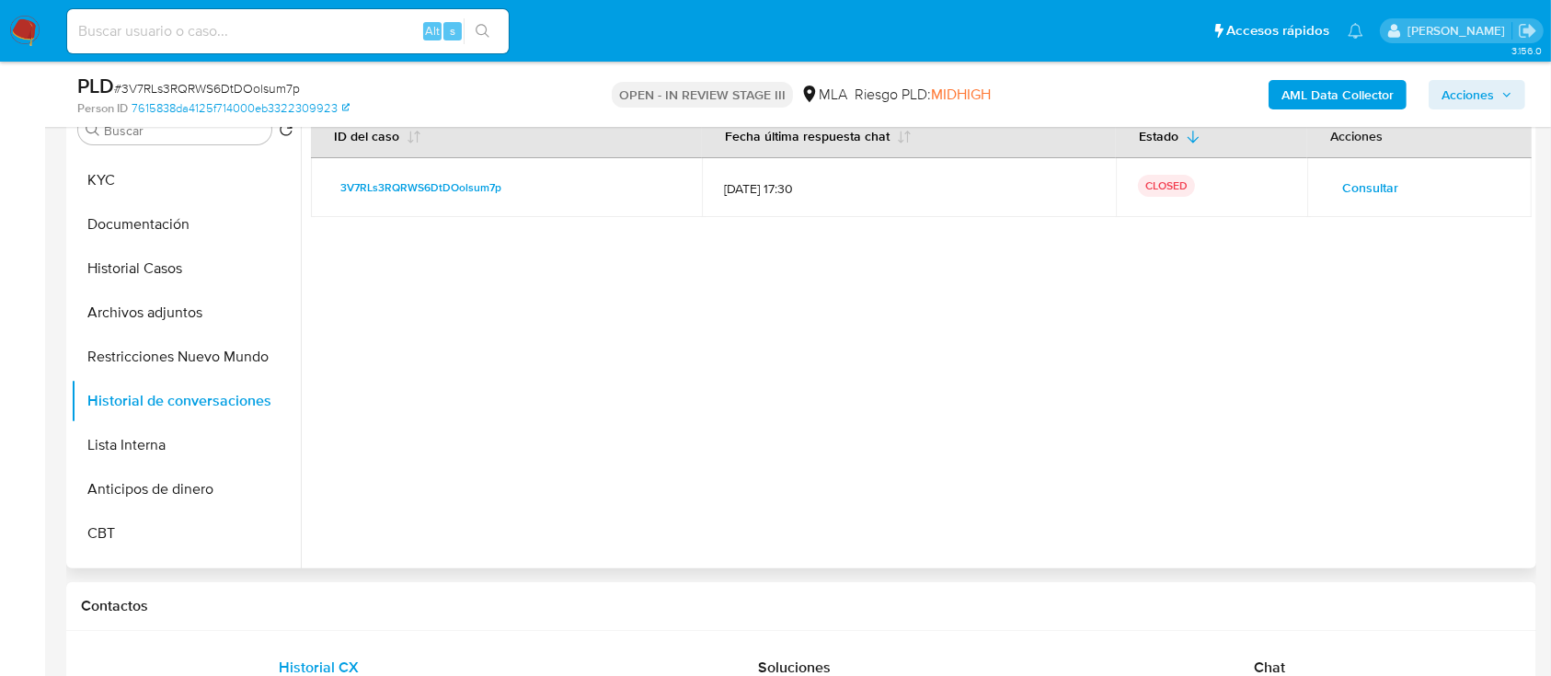
click at [1373, 181] on span "Consultar" at bounding box center [1370, 188] width 56 height 26
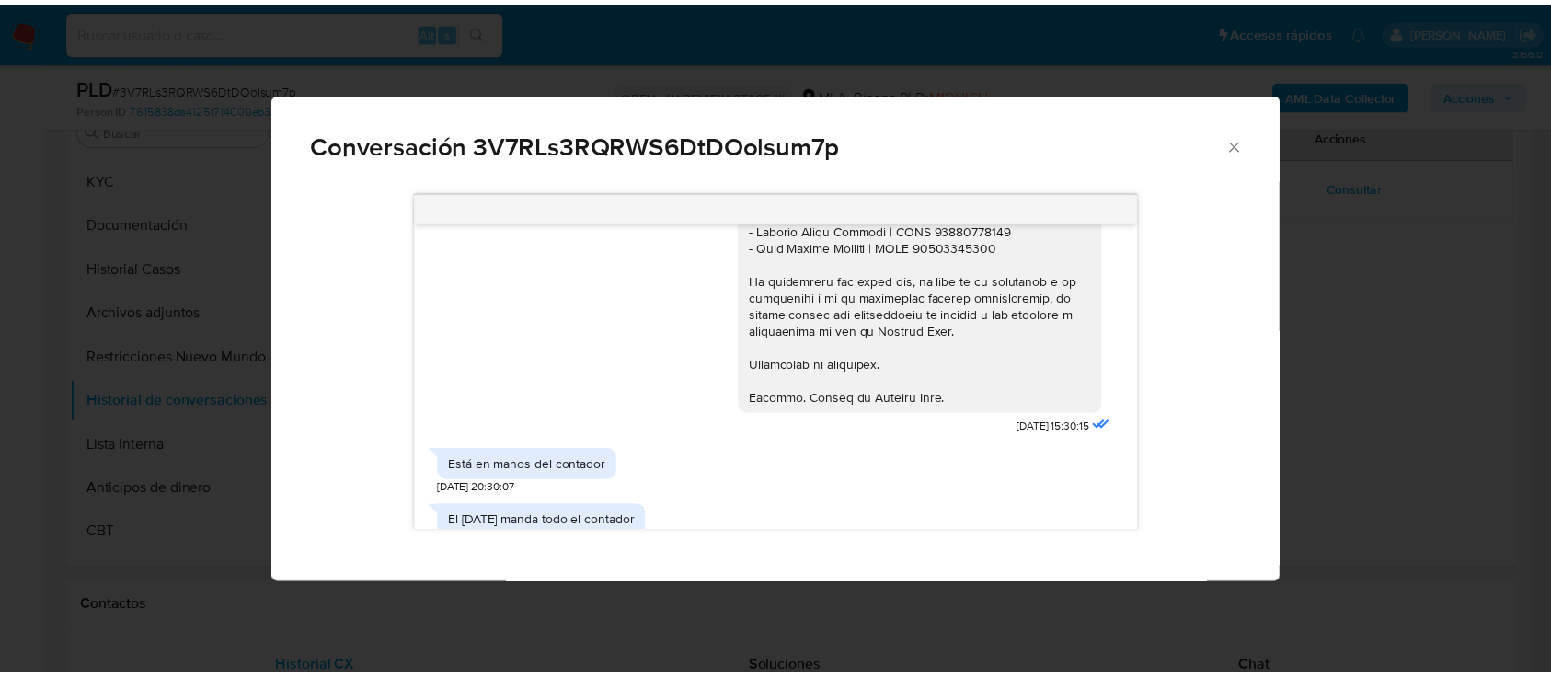
scroll to position [1994, 0]
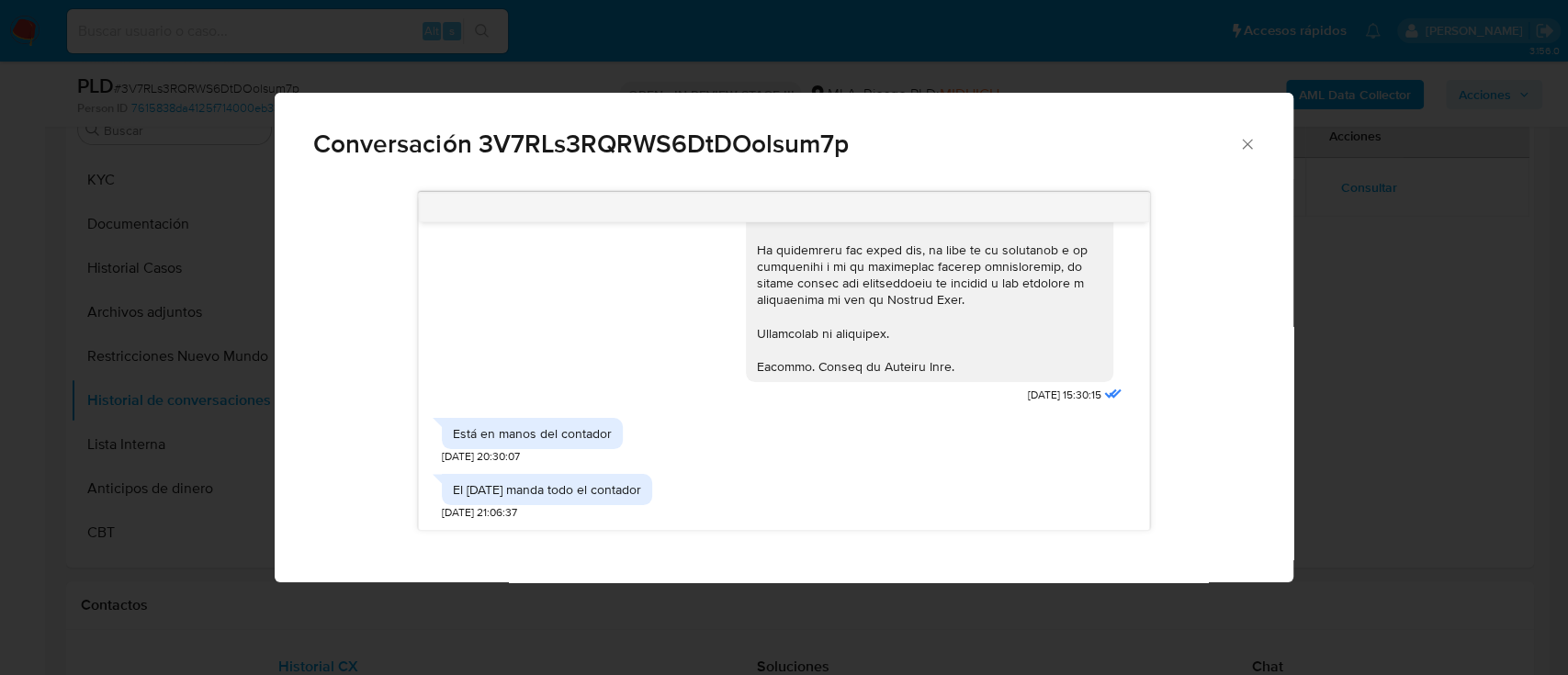
click at [1240, 139] on icon "Cerrar" at bounding box center [1247, 144] width 18 height 18
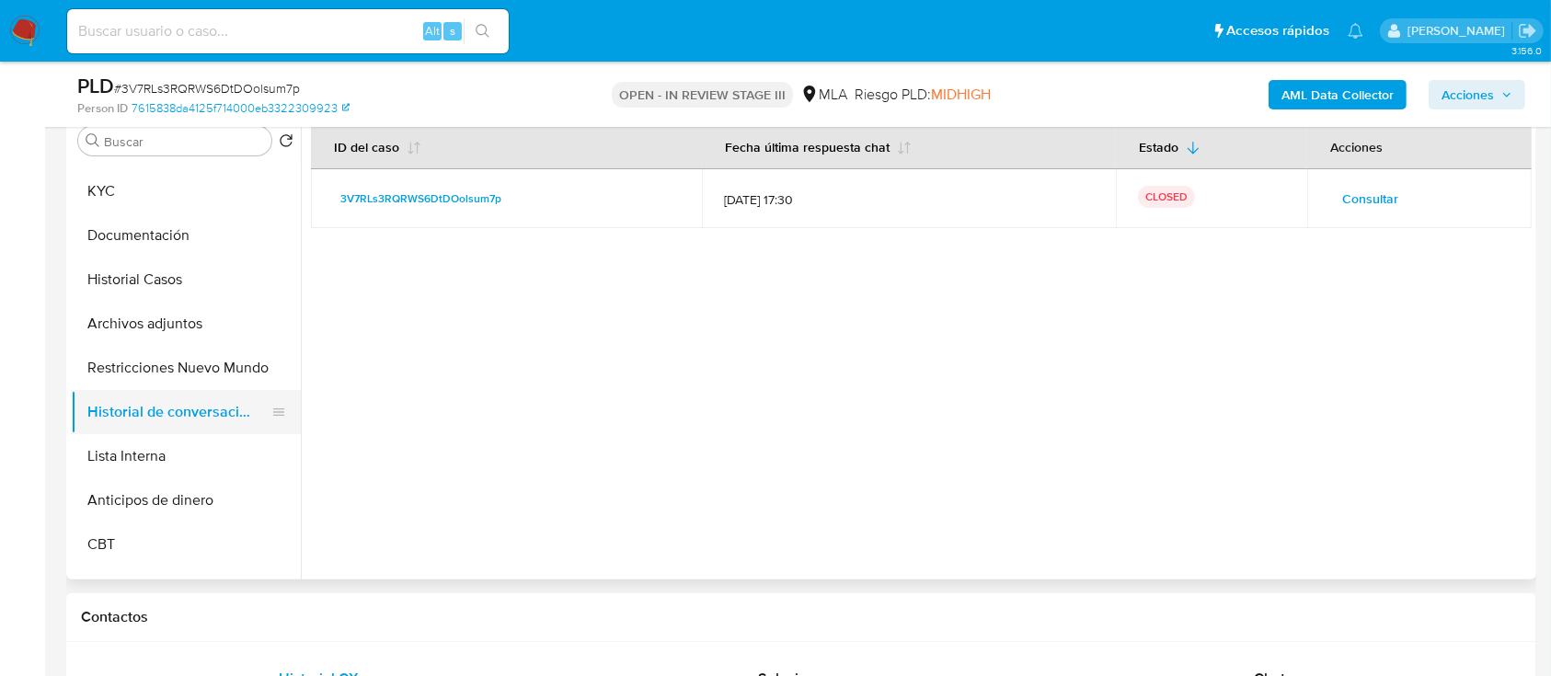
scroll to position [368, 0]
click at [123, 277] on button "Historial Casos" at bounding box center [178, 281] width 215 height 44
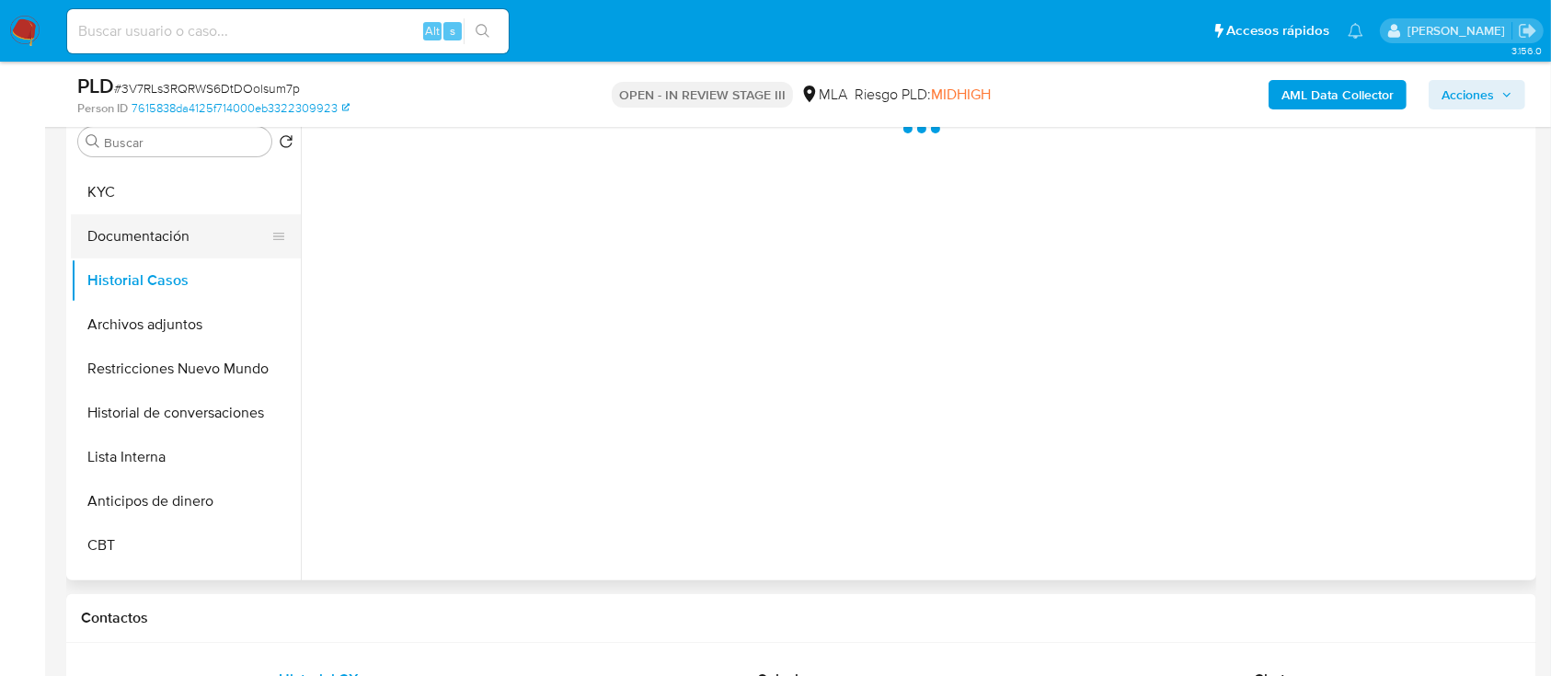
click at [122, 214] on button "Documentación" at bounding box center [178, 236] width 215 height 44
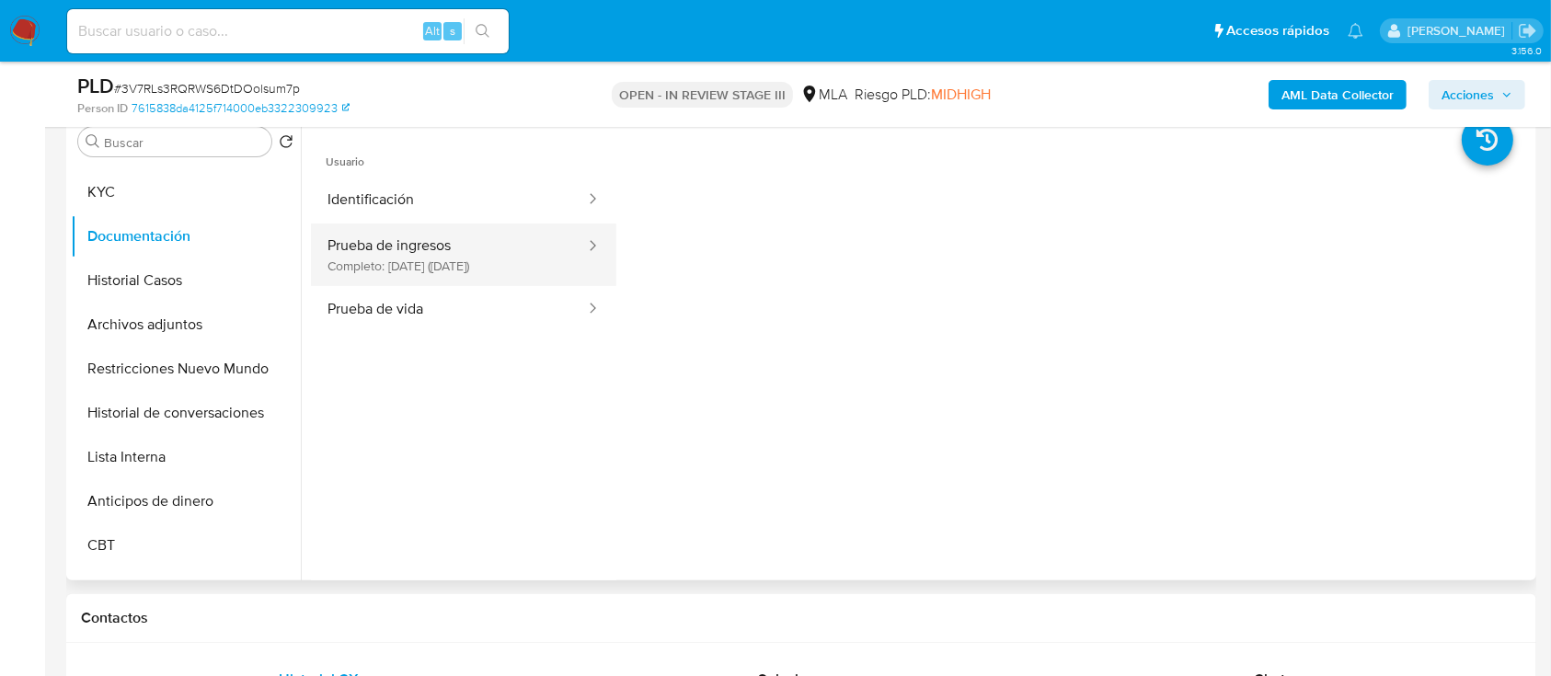
click at [376, 262] on button "Prueba de ingresos Completo: 15/04/2025 (hace 4 meses)" at bounding box center [449, 255] width 276 height 63
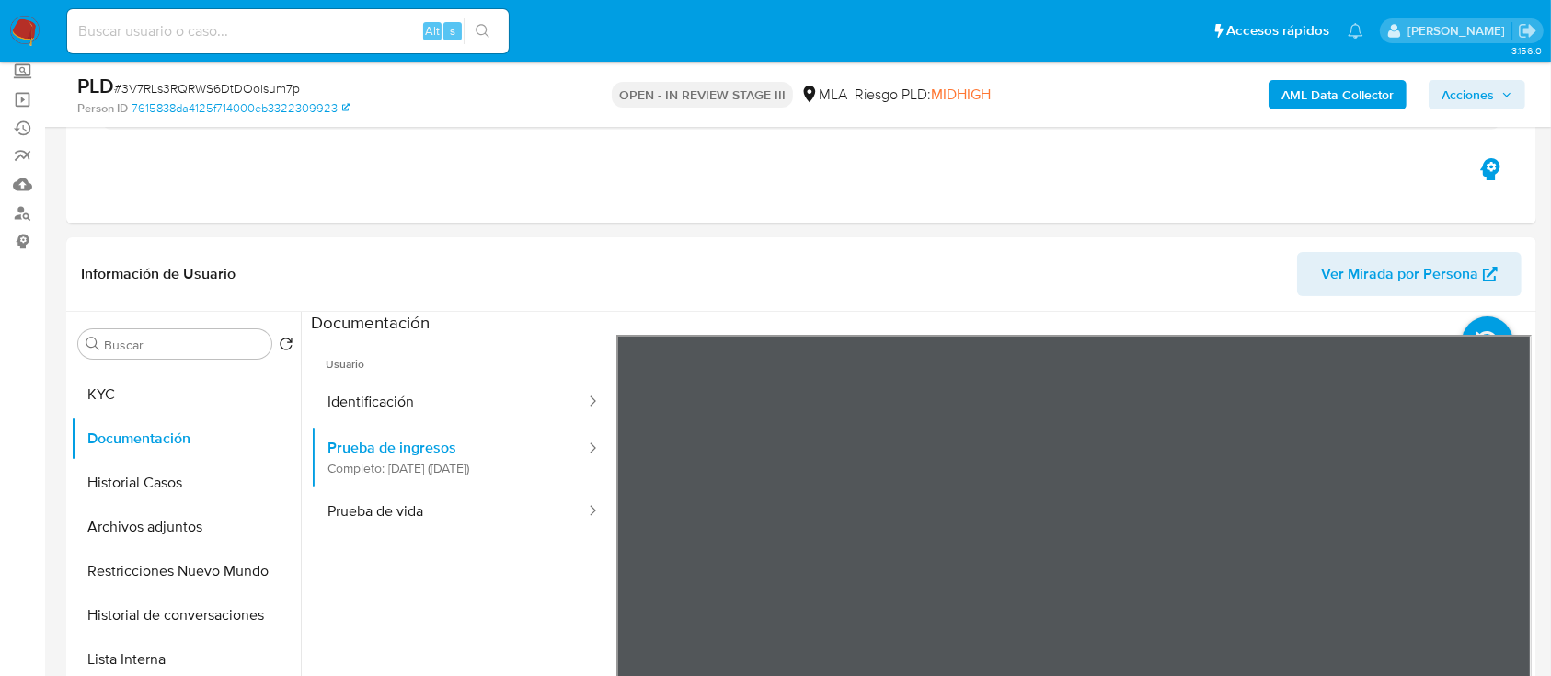
scroll to position [132, 0]
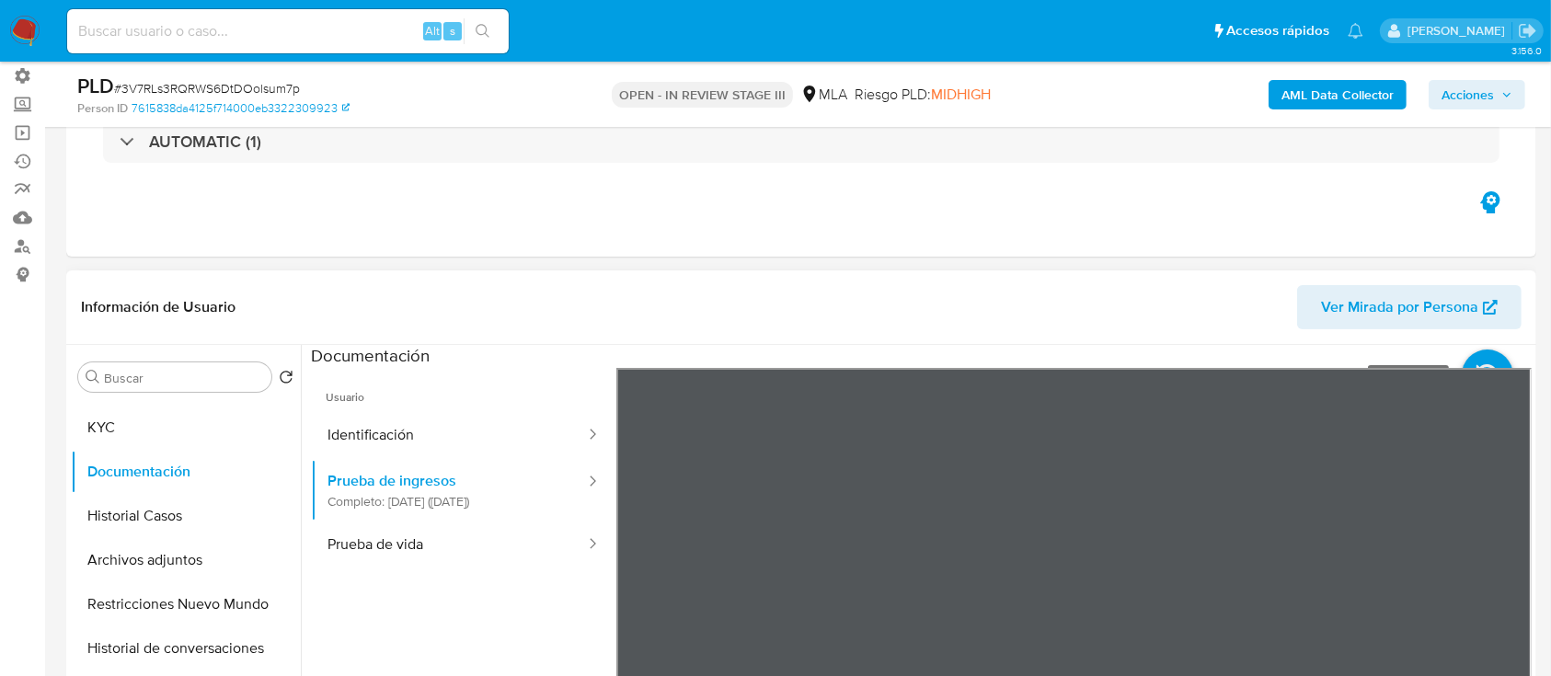
click at [1483, 357] on icon at bounding box center [1488, 376] width 52 height 52
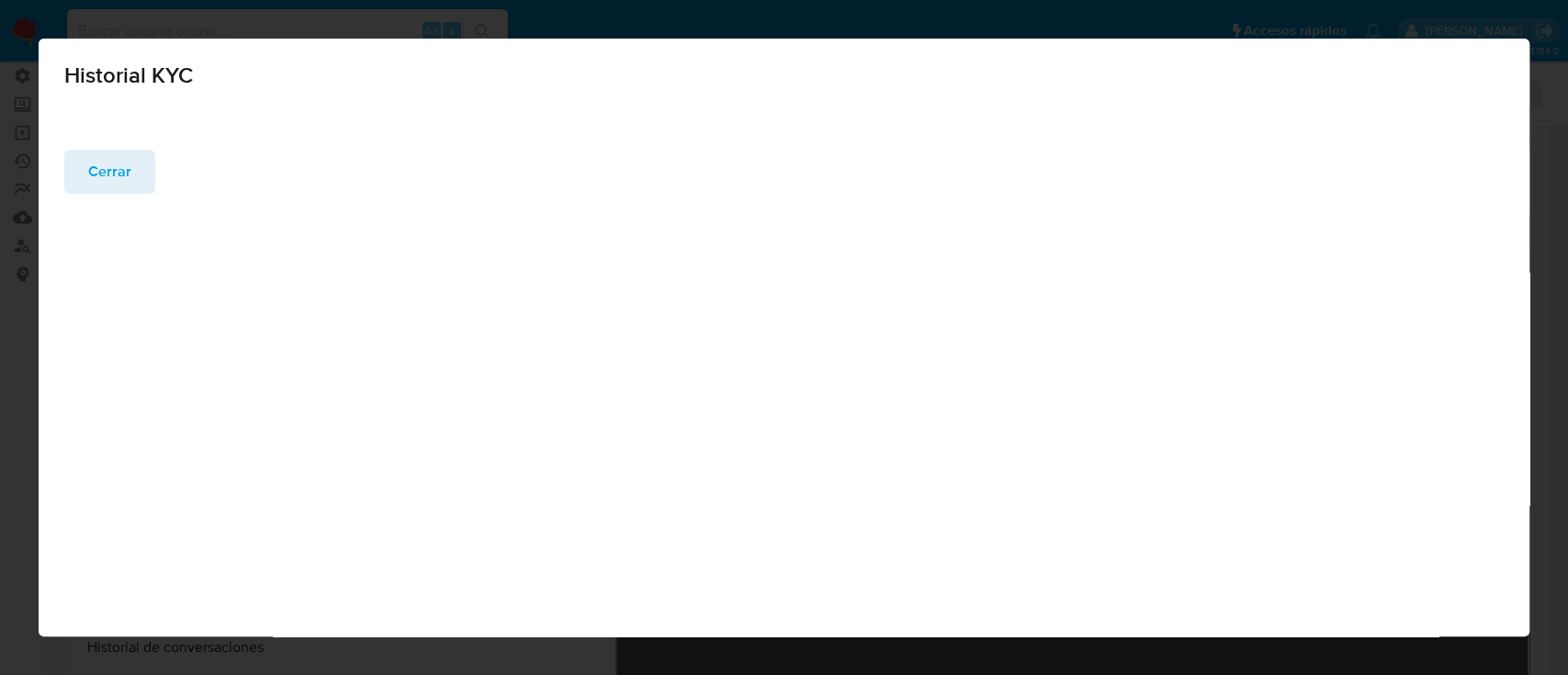
click at [80, 155] on button "Cerrar" at bounding box center [109, 172] width 91 height 44
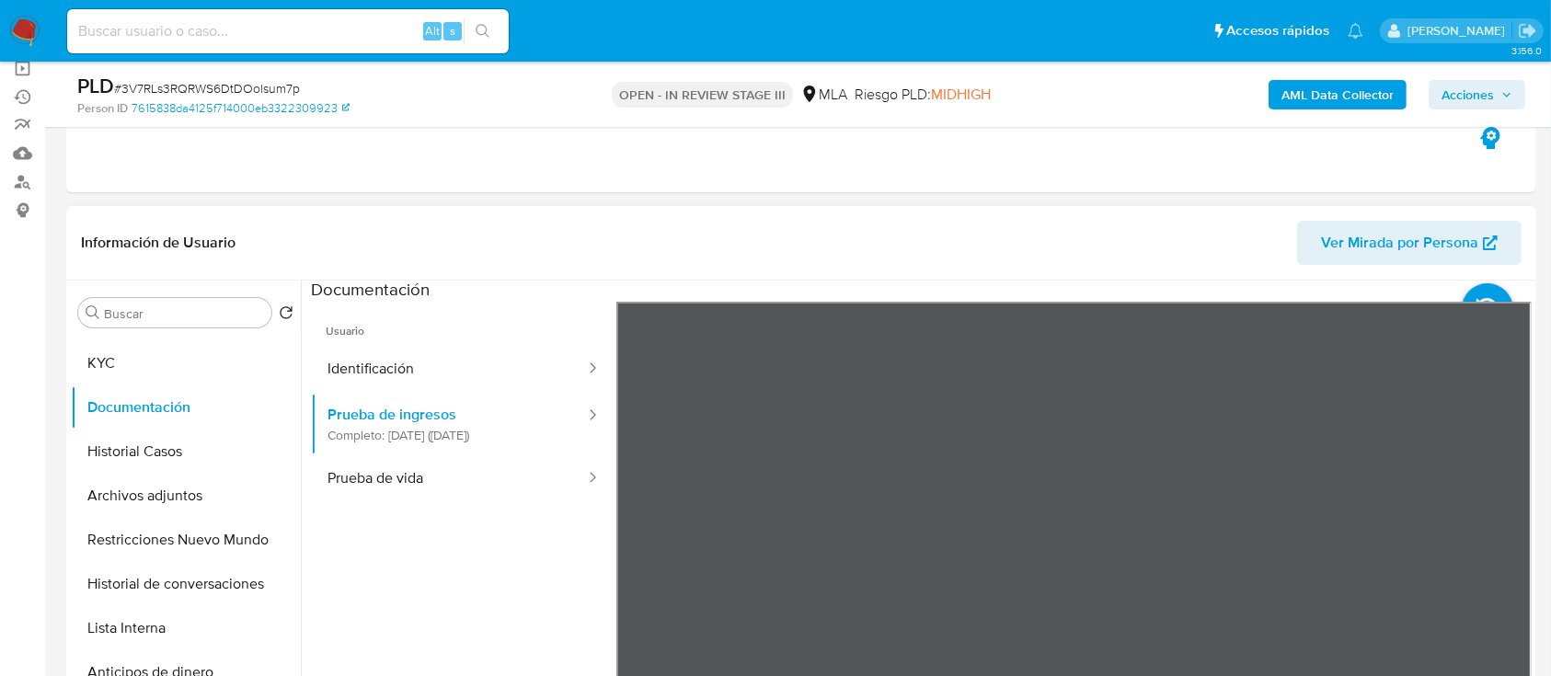
scroll to position [4, 0]
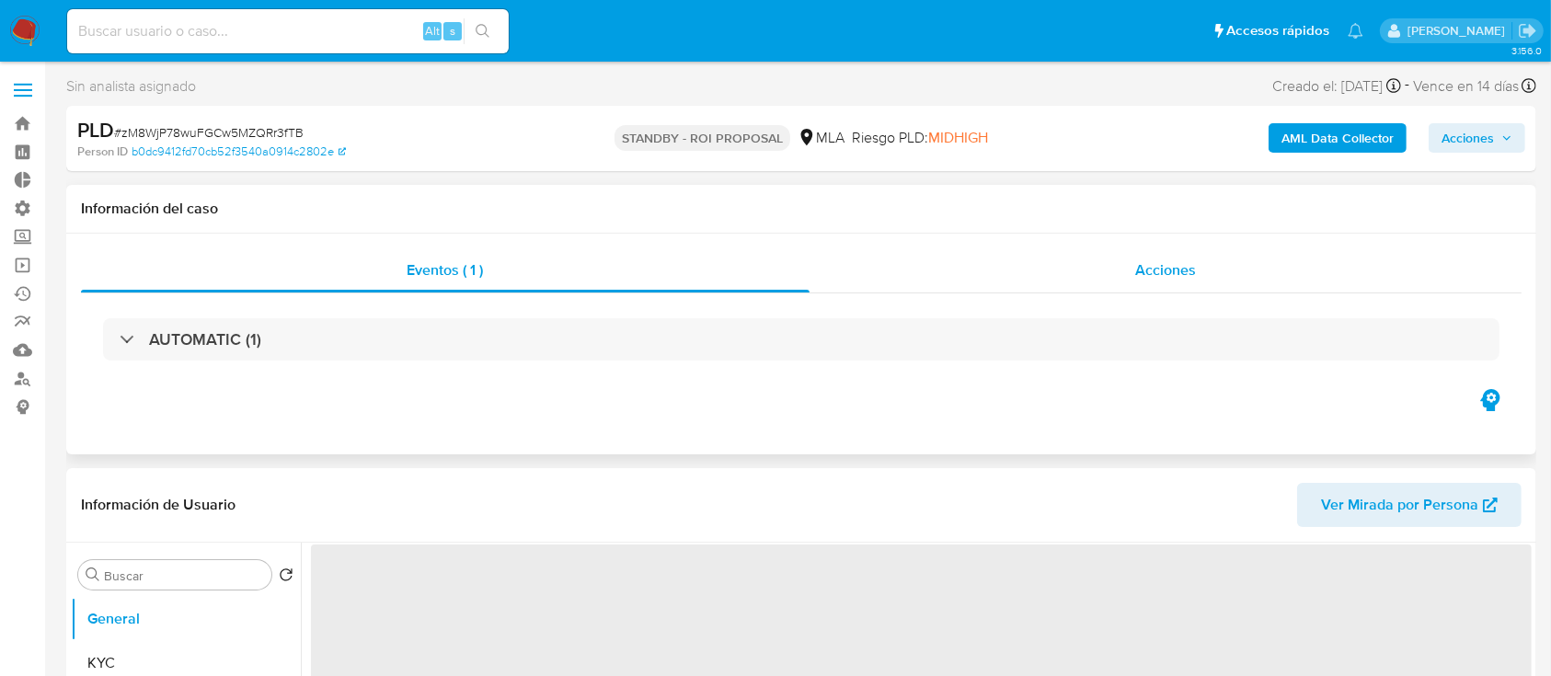
click at [1034, 269] on div "Acciones" at bounding box center [1166, 270] width 713 height 44
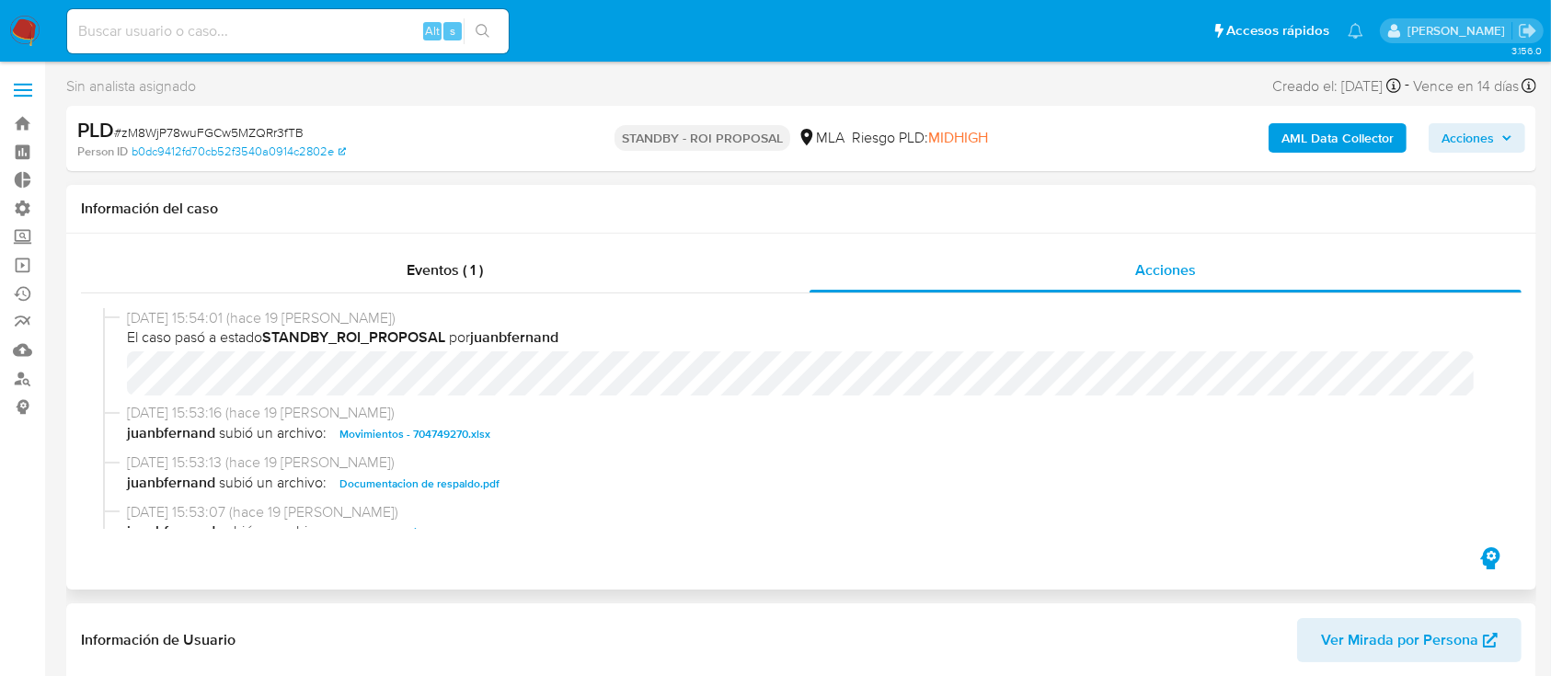
select select "10"
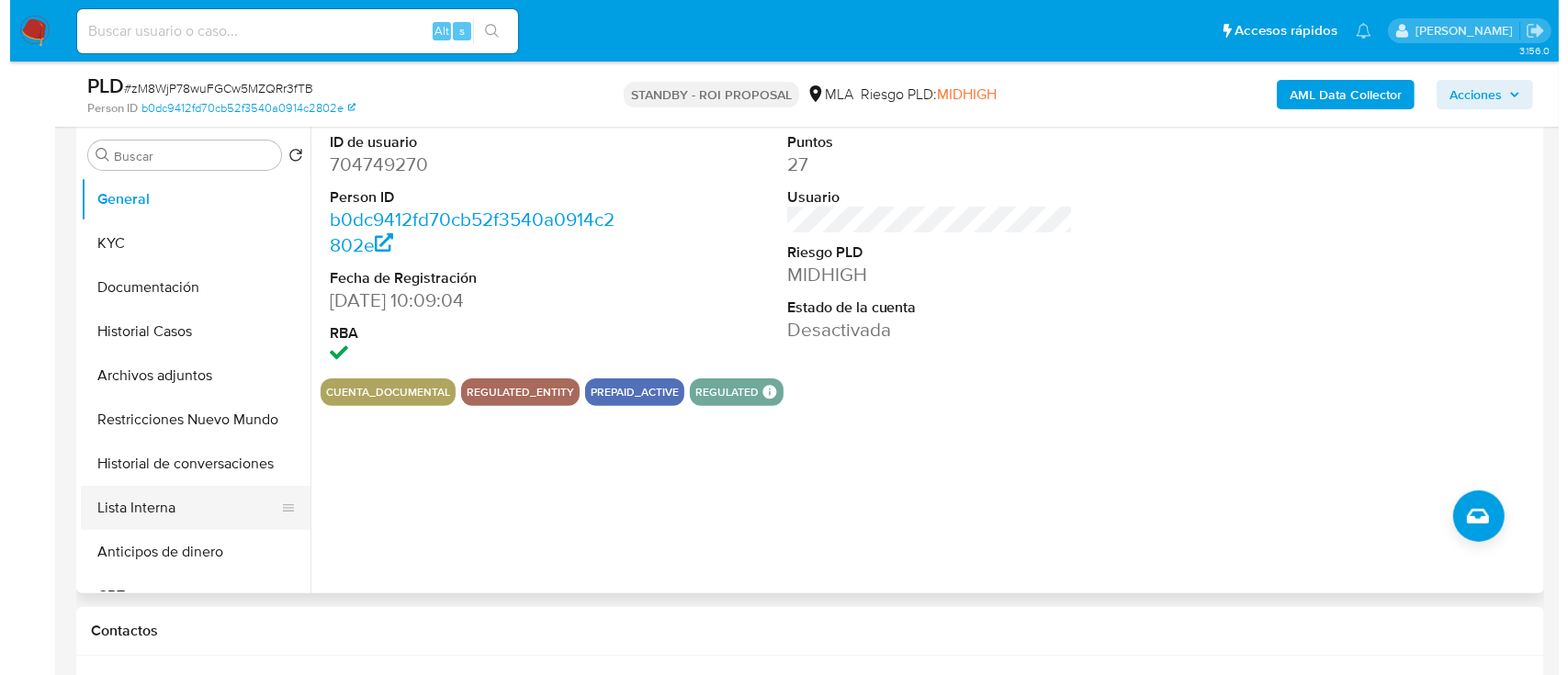
scroll to position [501, 0]
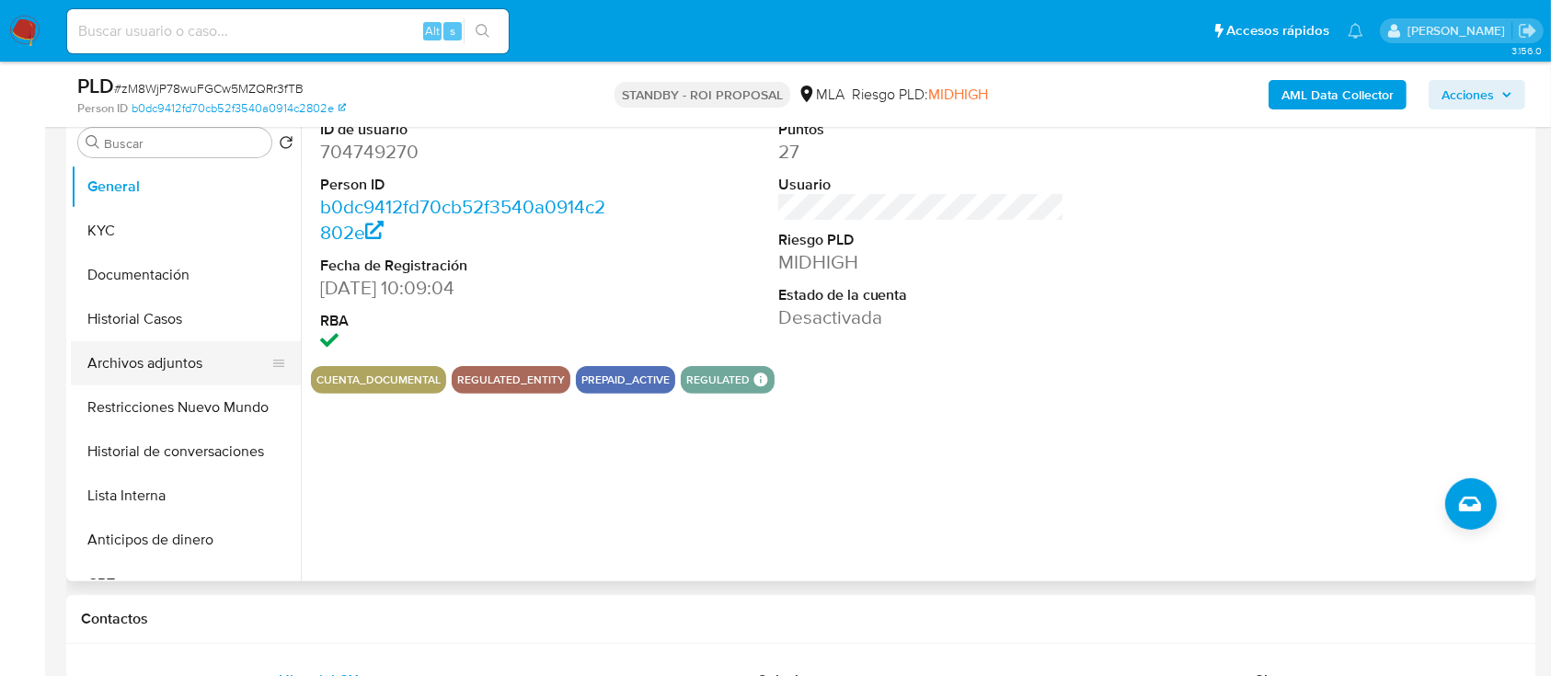
click at [132, 362] on button "Archivos adjuntos" at bounding box center [178, 363] width 215 height 44
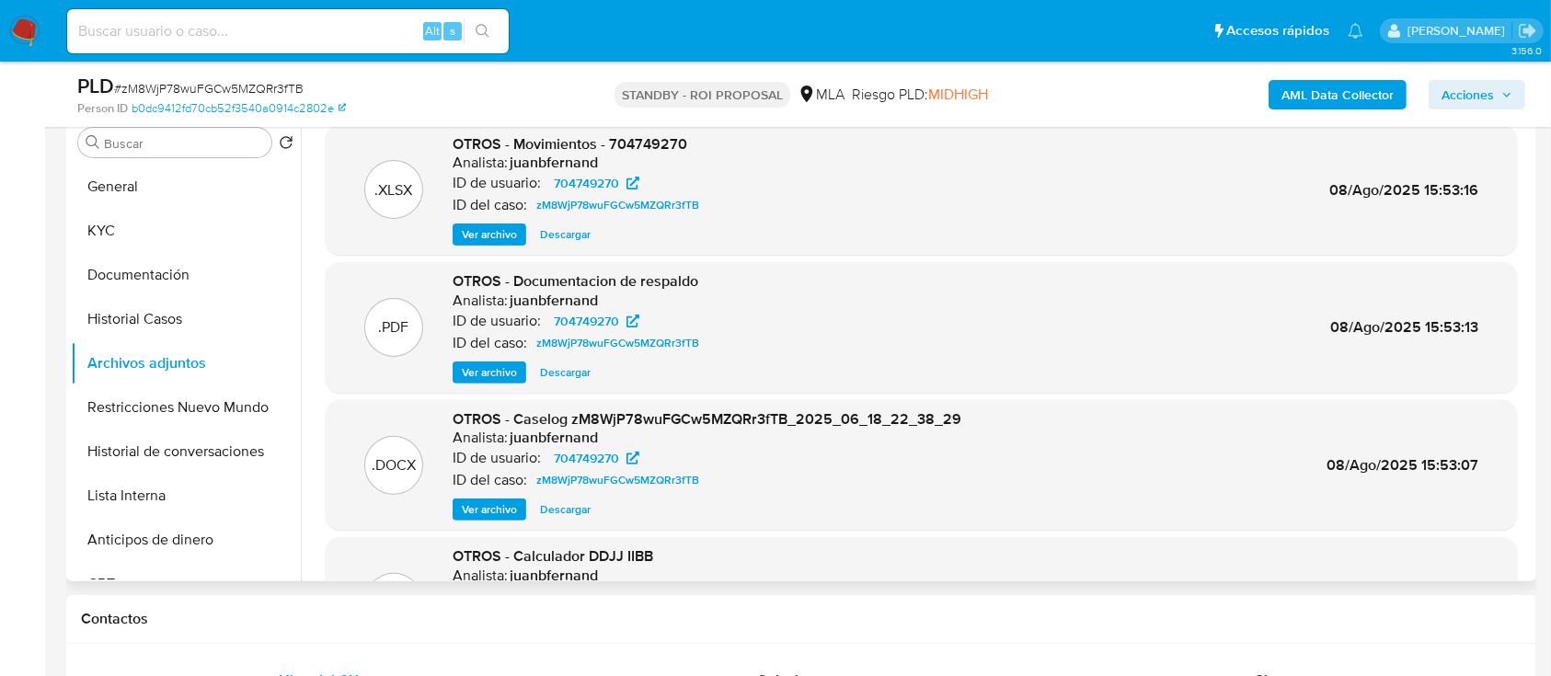
click at [504, 505] on span "Ver archivo" at bounding box center [489, 509] width 55 height 18
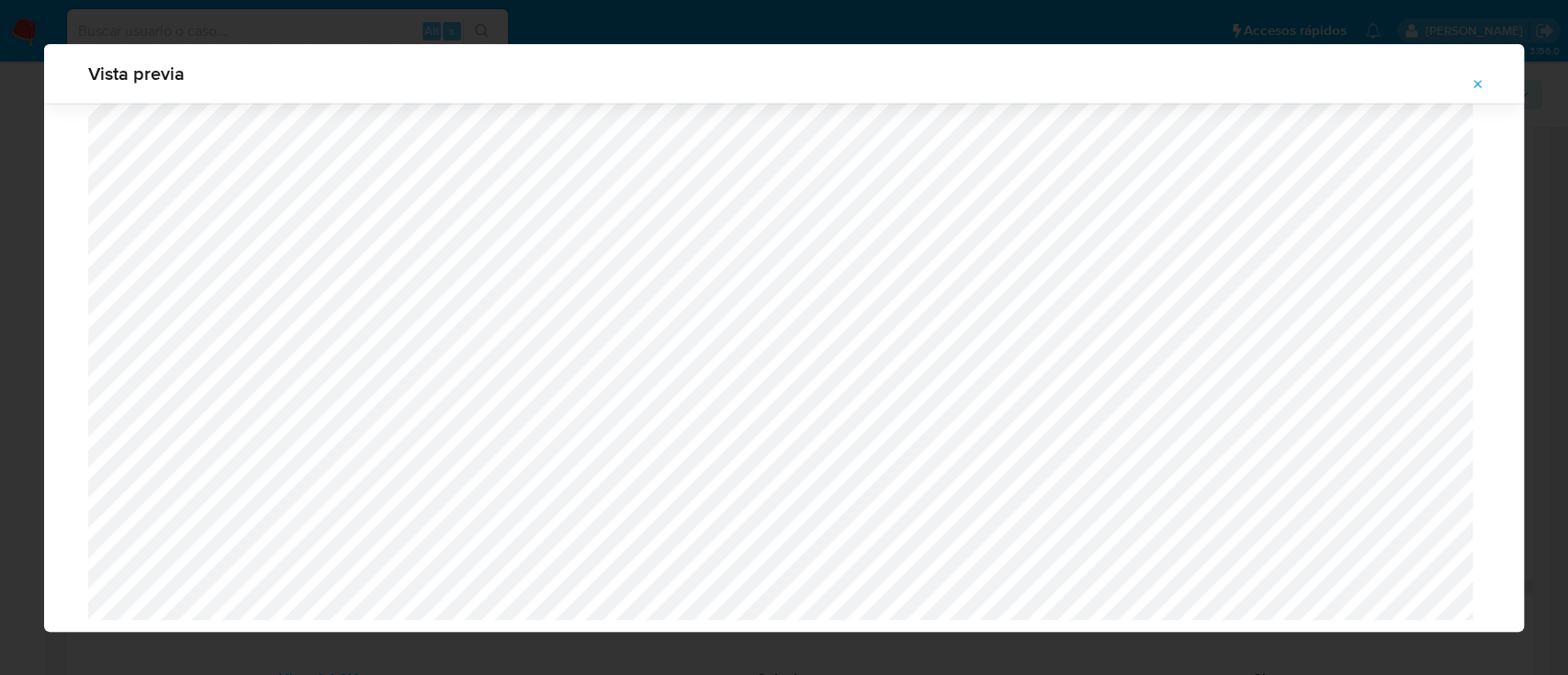
scroll to position [1958, 0]
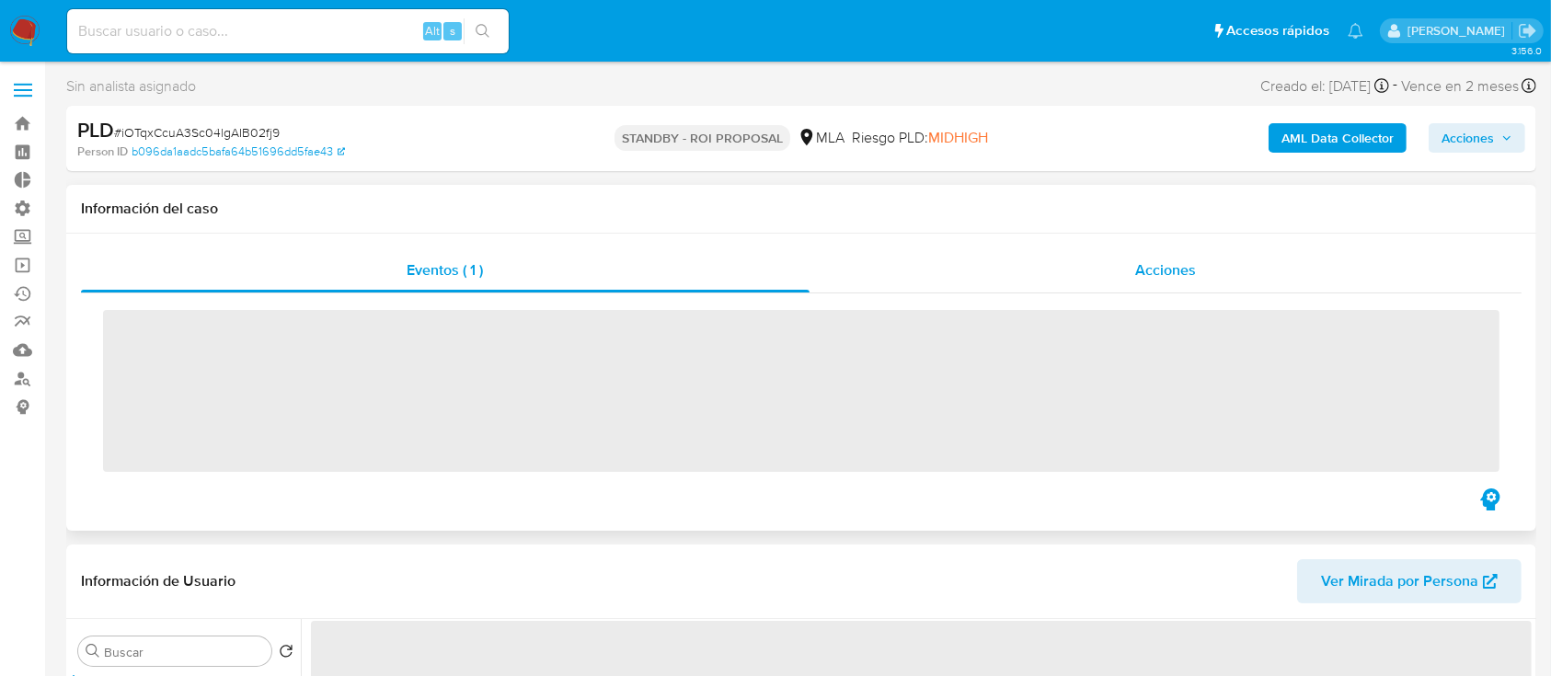
click at [1155, 264] on span "Acciones" at bounding box center [1165, 269] width 61 height 21
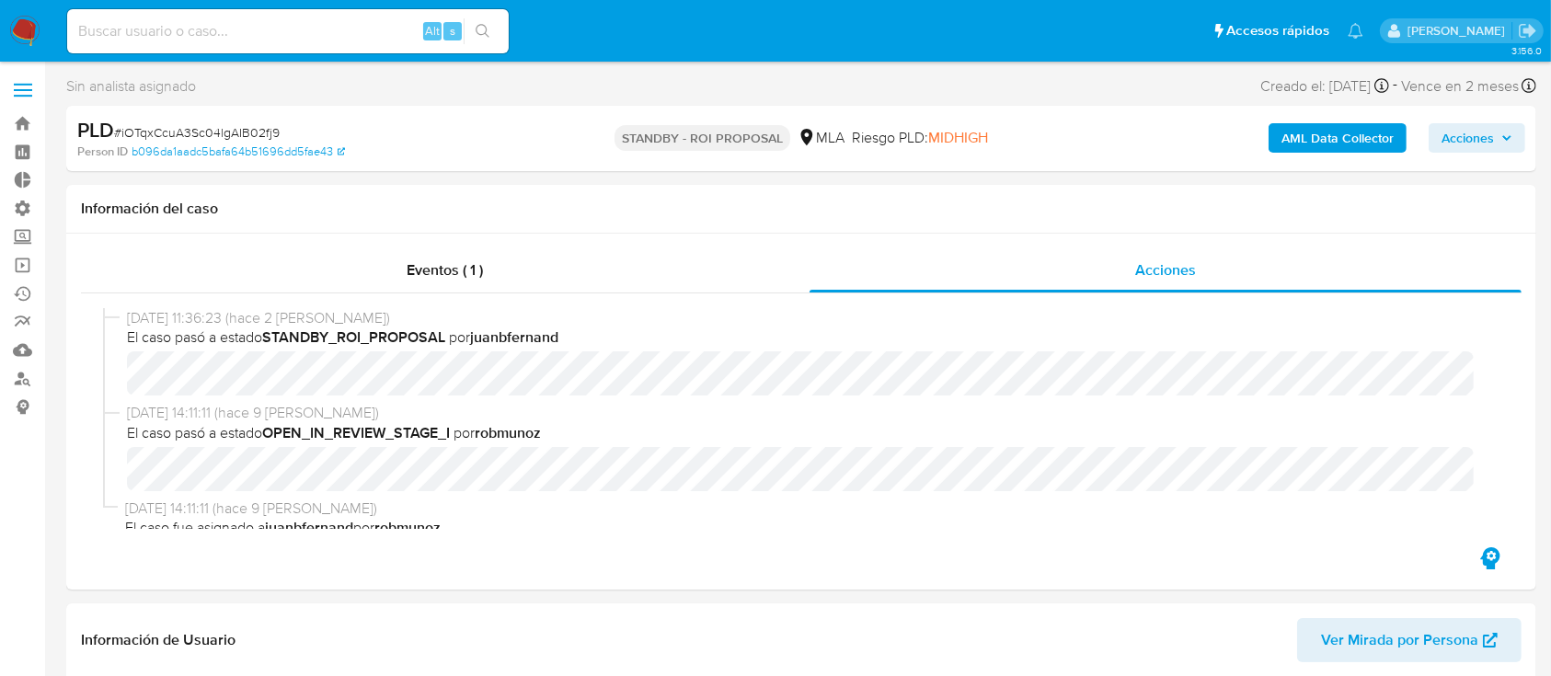
select select "10"
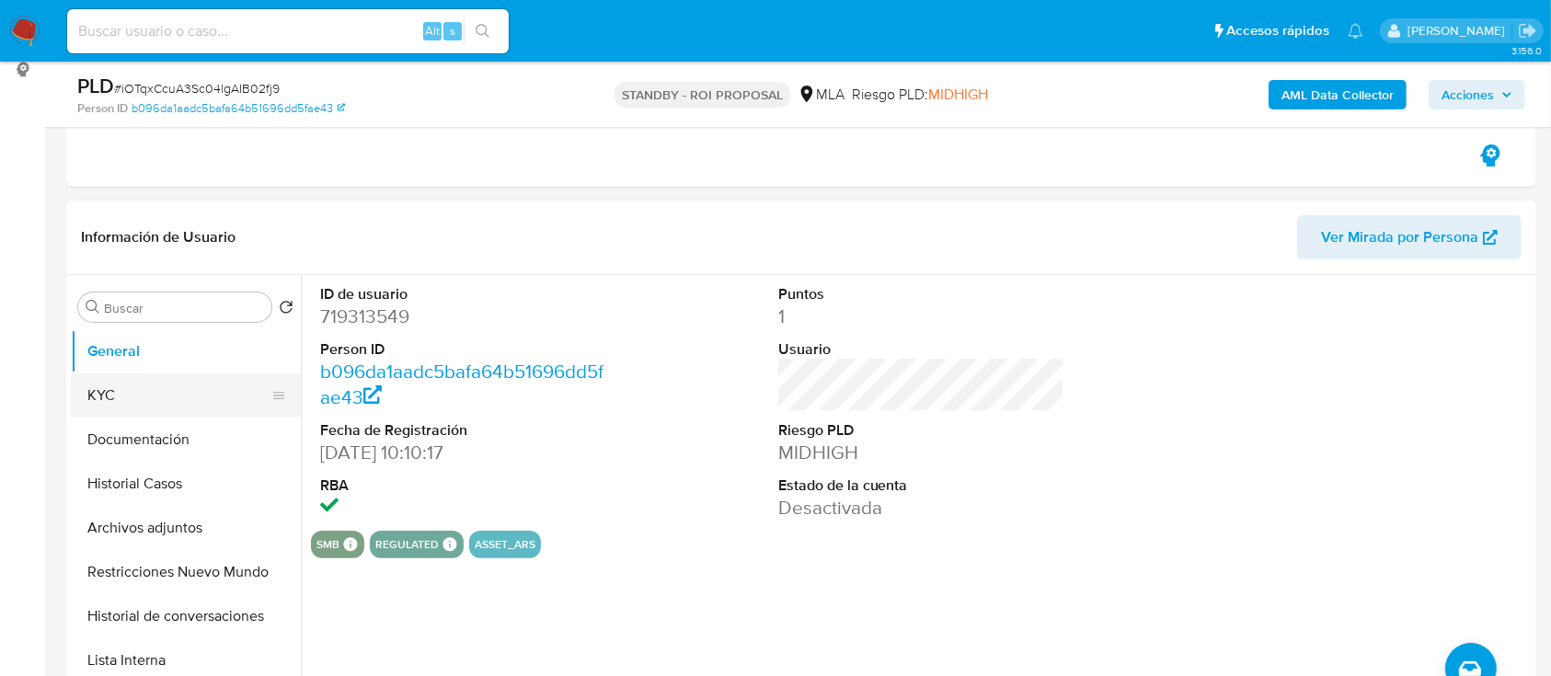
scroll to position [353, 0]
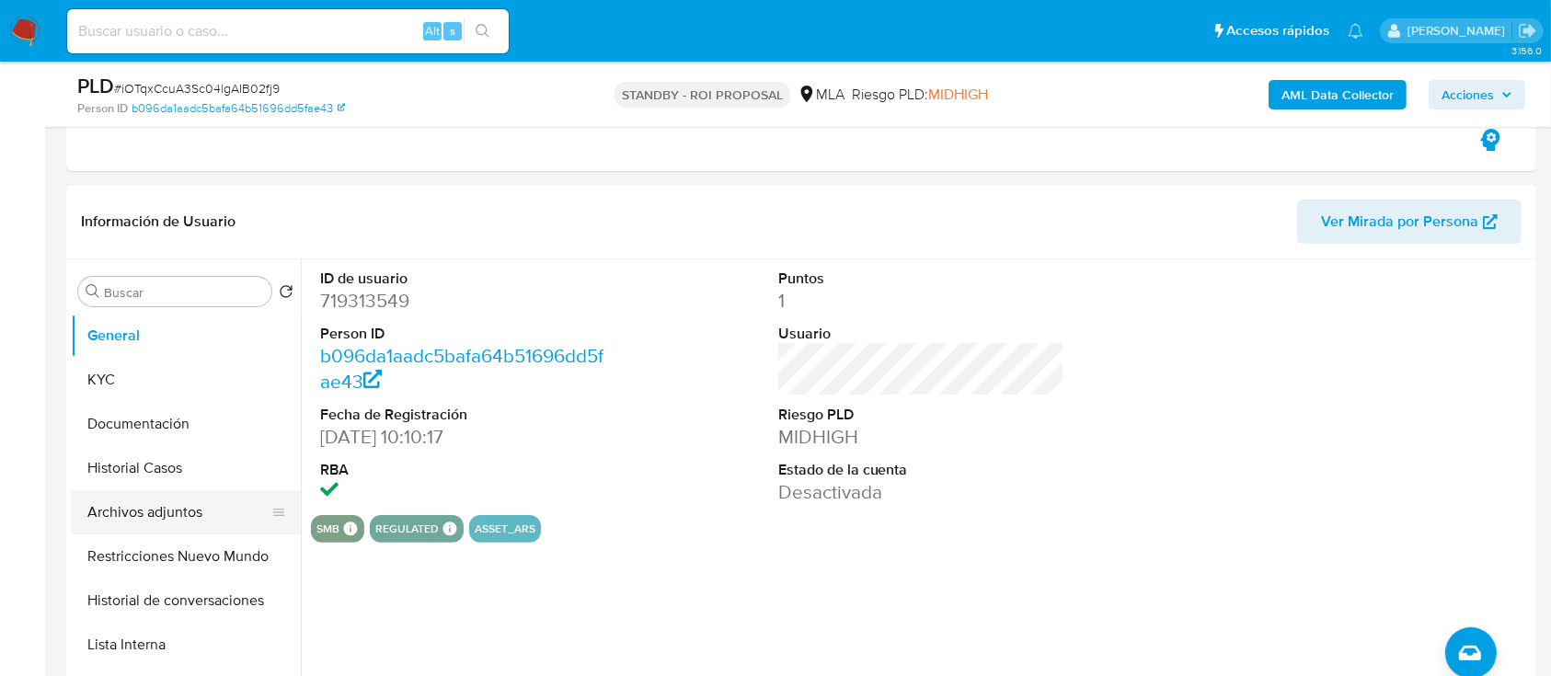
click at [139, 499] on button "Archivos adjuntos" at bounding box center [178, 512] width 215 height 44
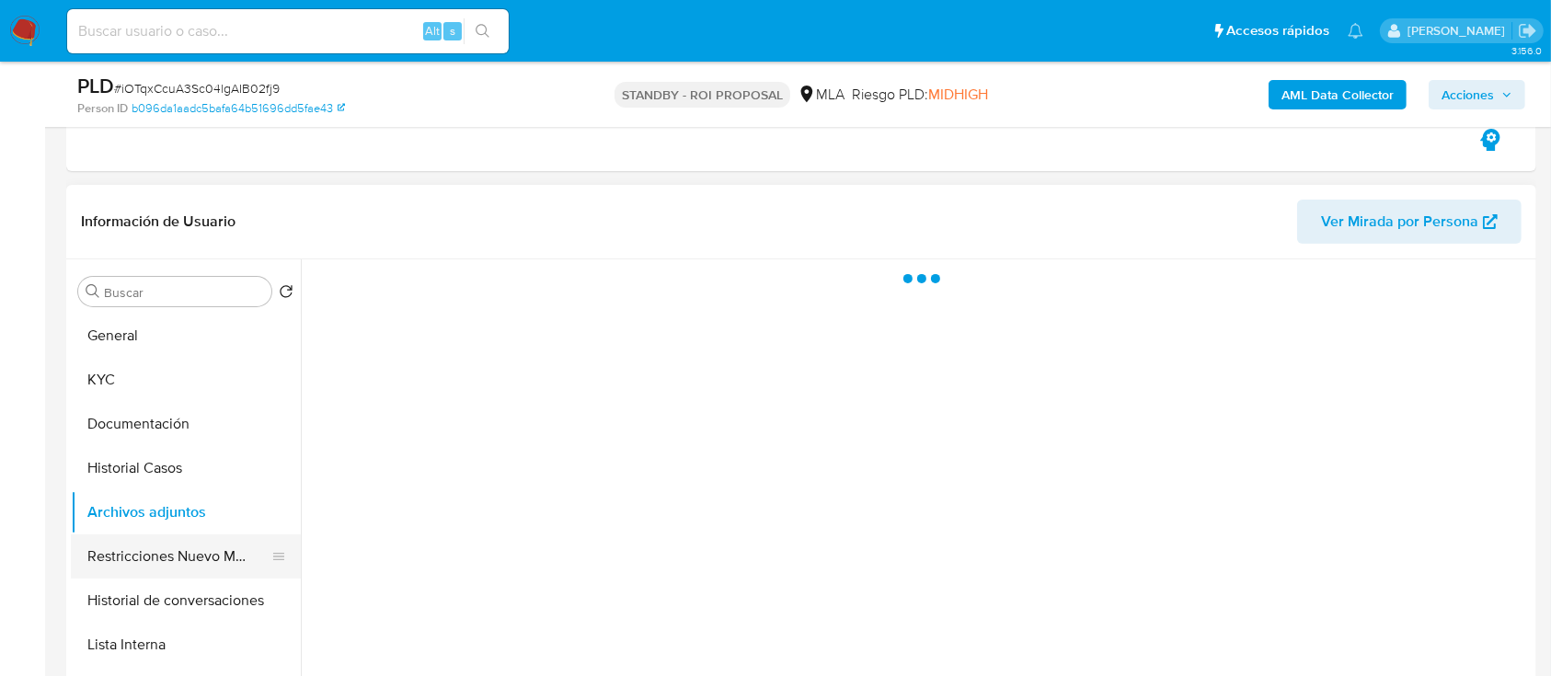
click at [177, 565] on button "Restricciones Nuevo Mundo" at bounding box center [178, 556] width 215 height 44
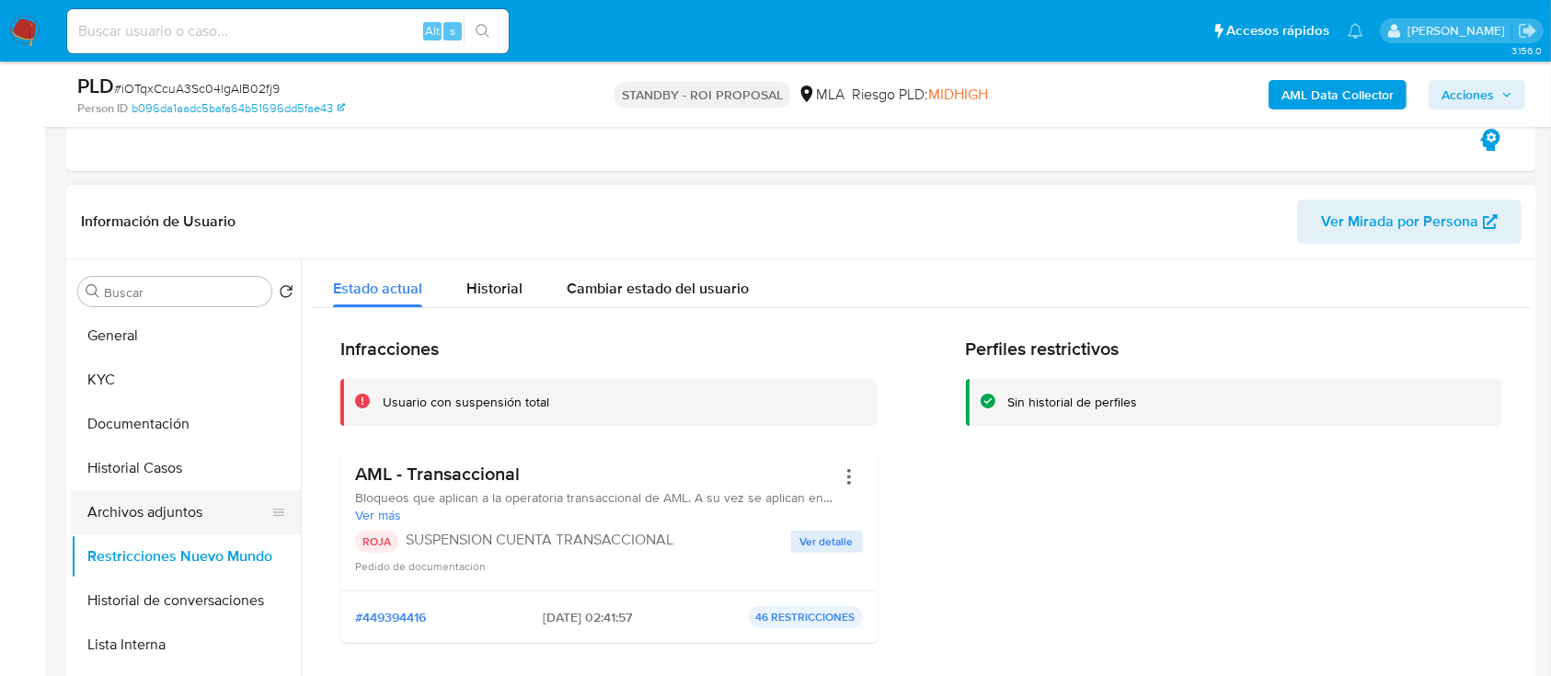
click at [212, 516] on button "Archivos adjuntos" at bounding box center [178, 512] width 215 height 44
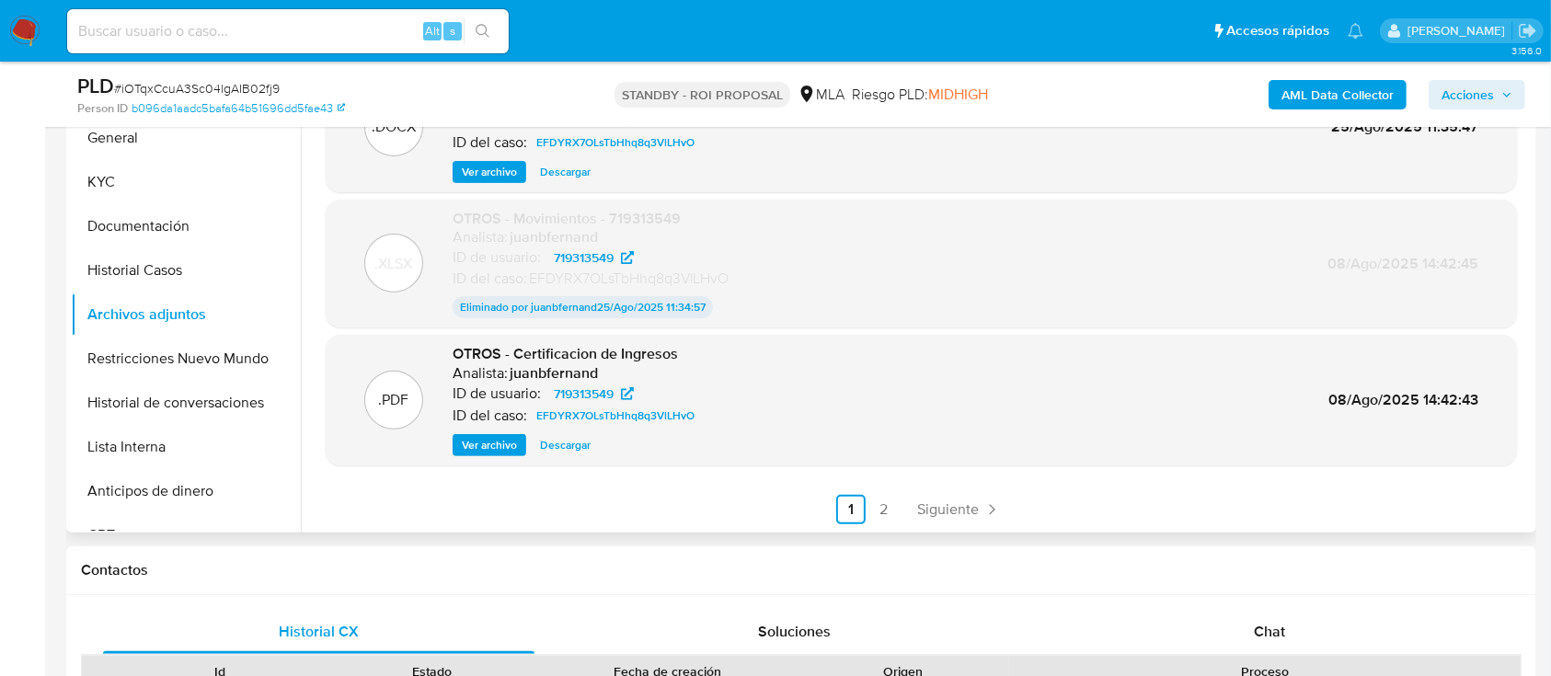
scroll to position [592, 0]
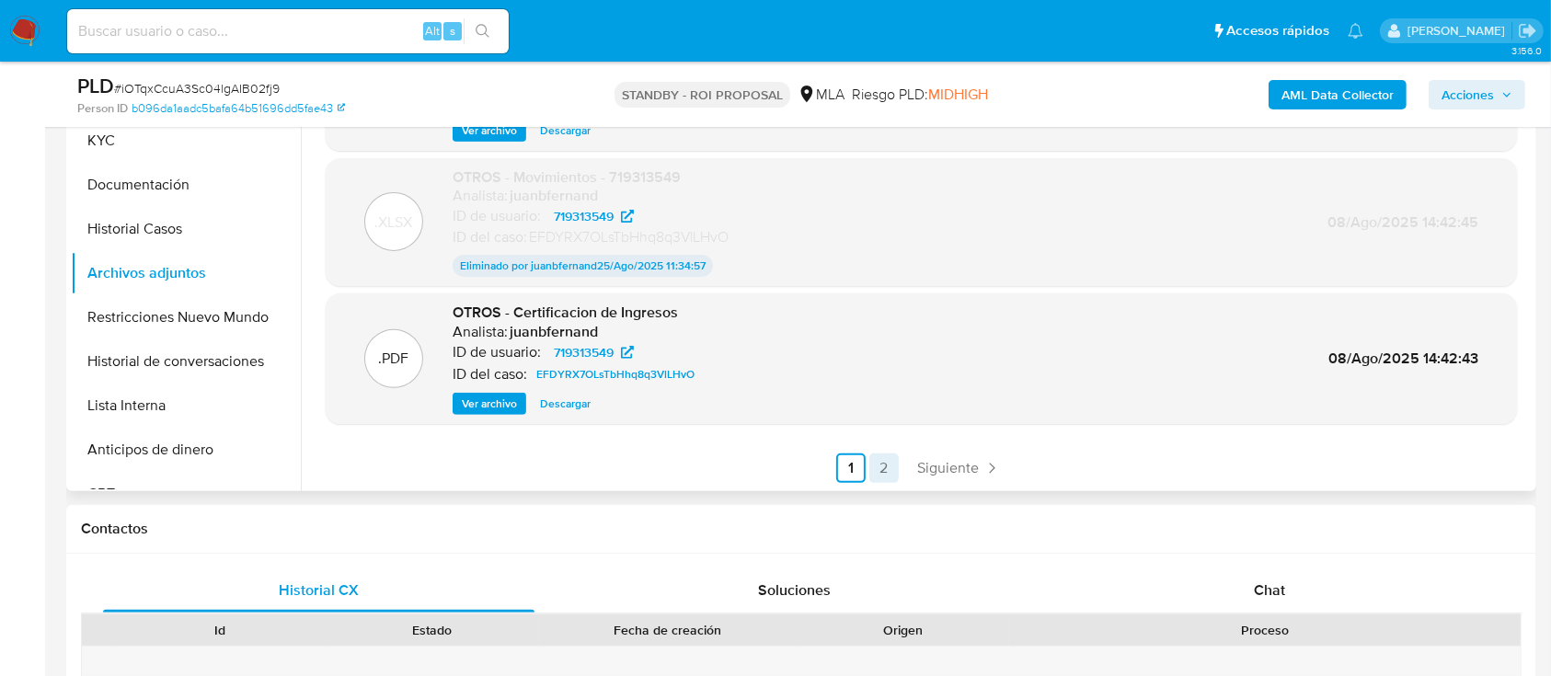
click at [877, 480] on link "2" at bounding box center [883, 468] width 29 height 29
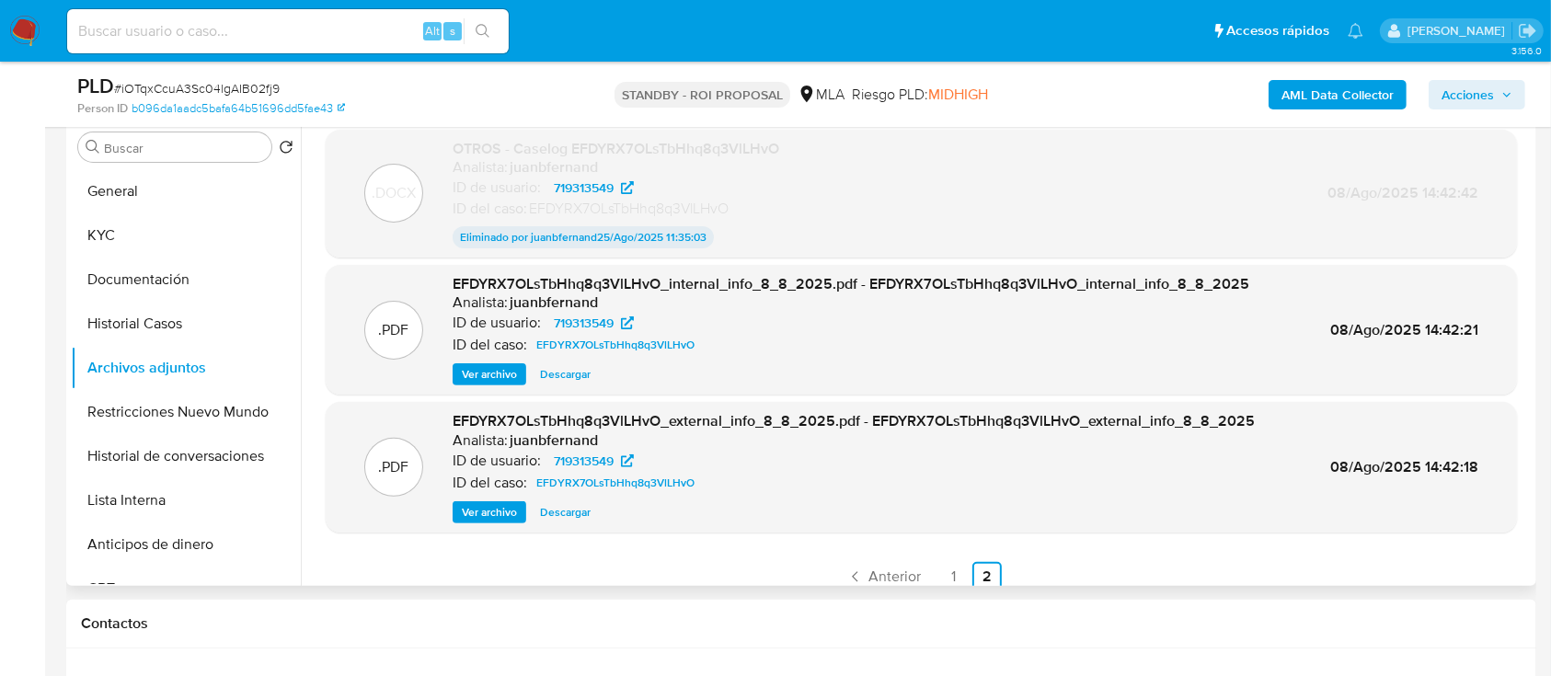
scroll to position [500, 0]
click at [948, 567] on link "1" at bounding box center [953, 574] width 29 height 29
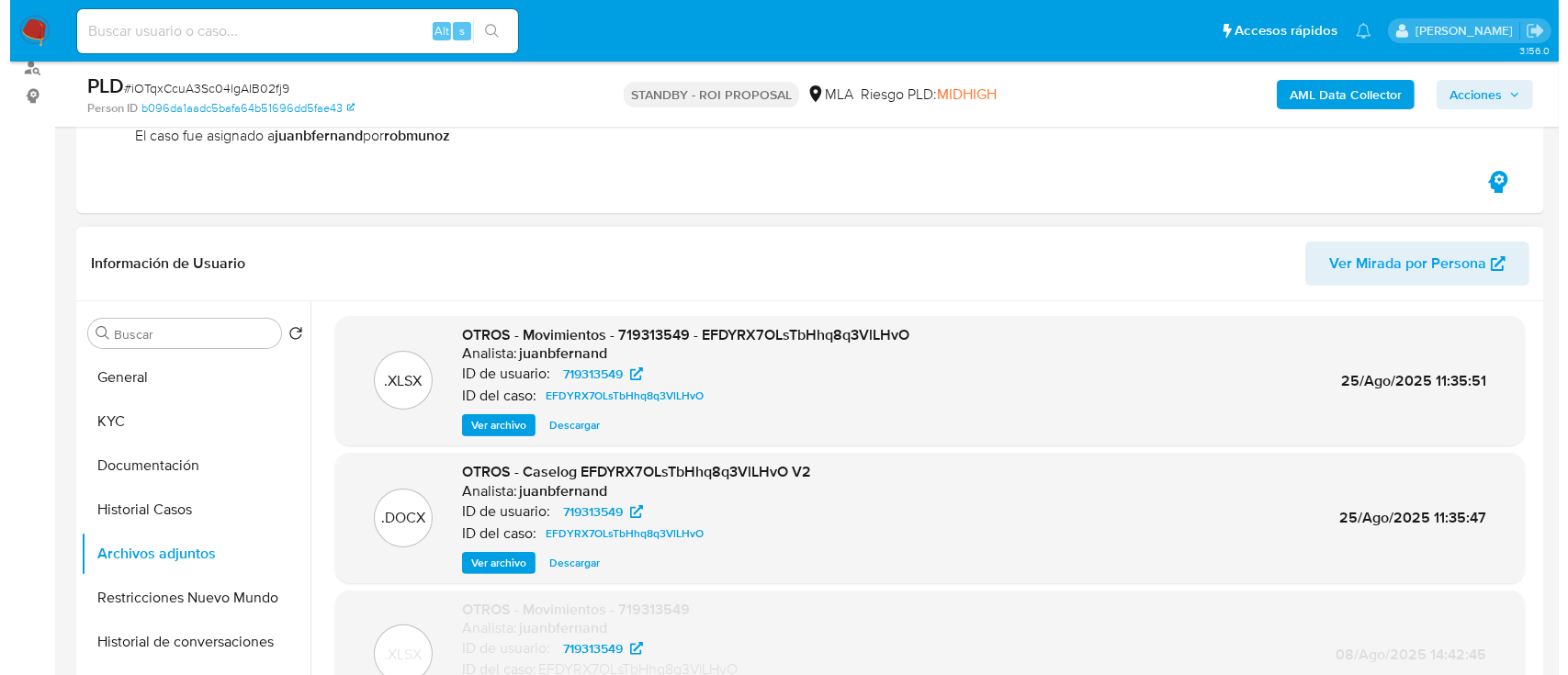
scroll to position [308, 0]
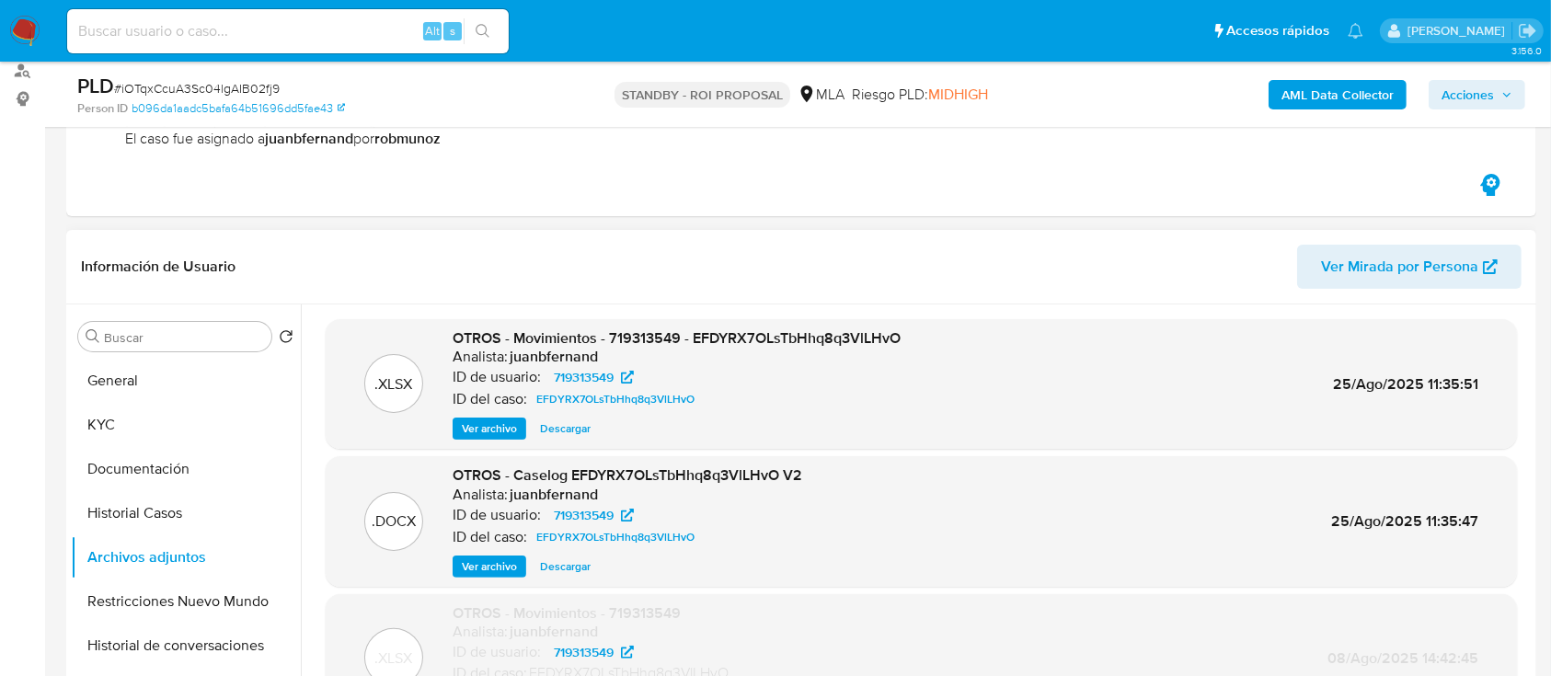
click at [490, 562] on span "Ver archivo" at bounding box center [489, 566] width 55 height 18
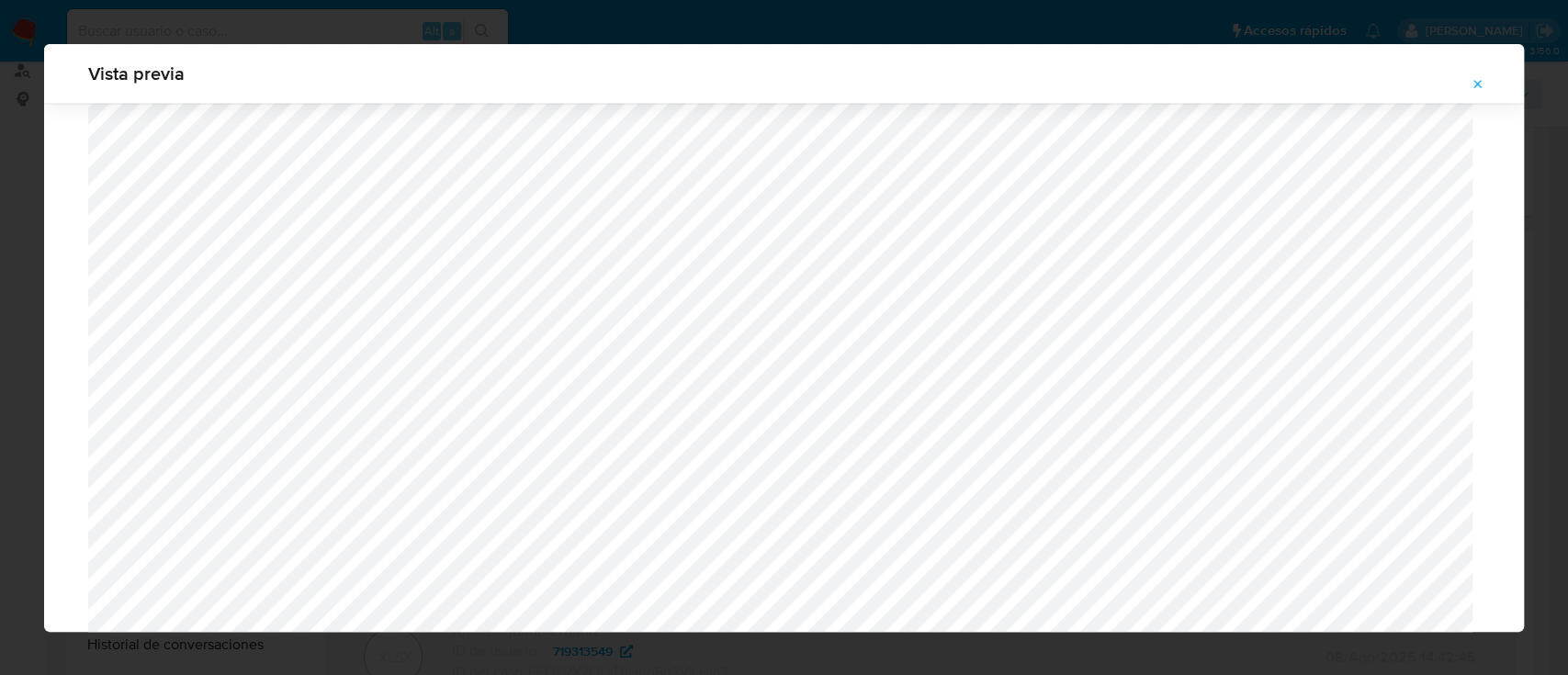
scroll to position [1755, 0]
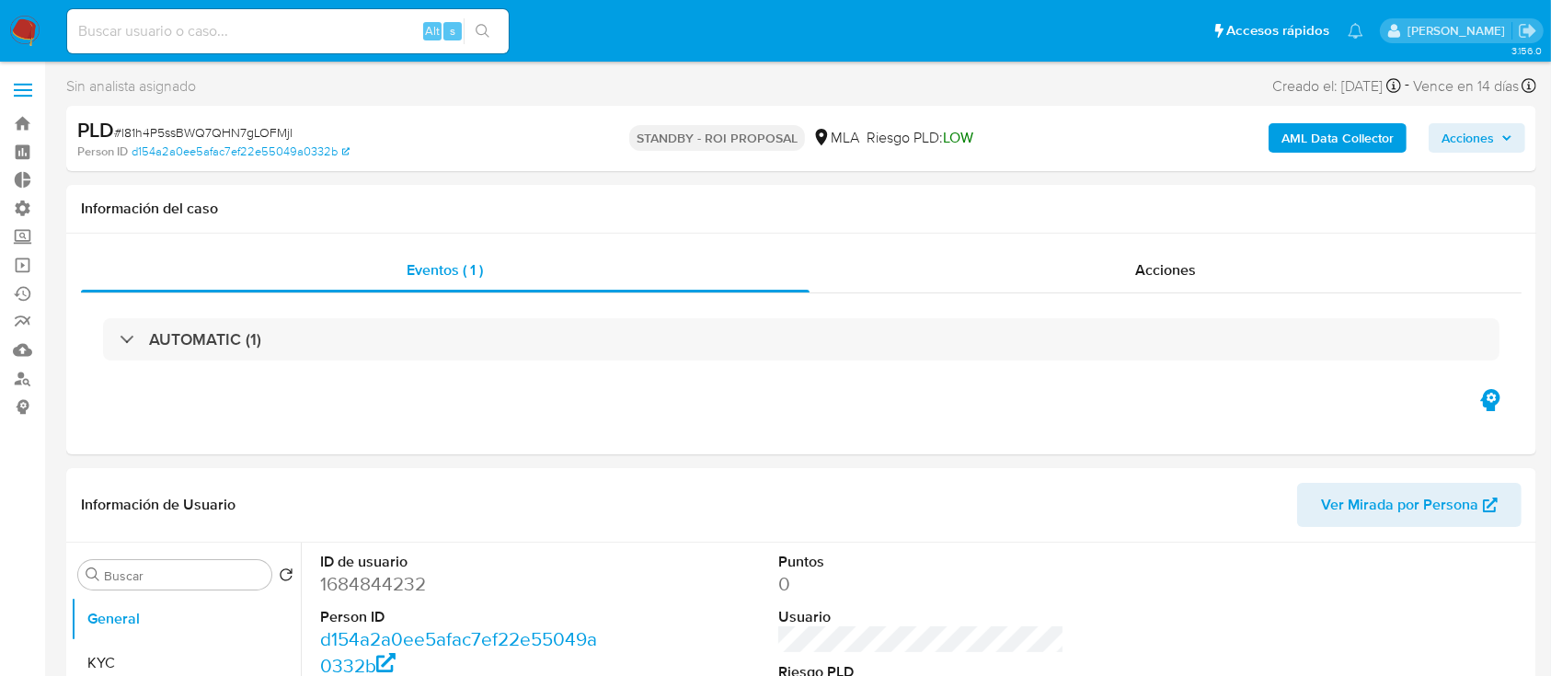
select select "10"
click at [1085, 234] on div "Eventos ( 1 ) Acciones AUTOMATIC (1)" at bounding box center [801, 344] width 1470 height 221
click at [1093, 254] on div "Acciones" at bounding box center [1166, 270] width 713 height 44
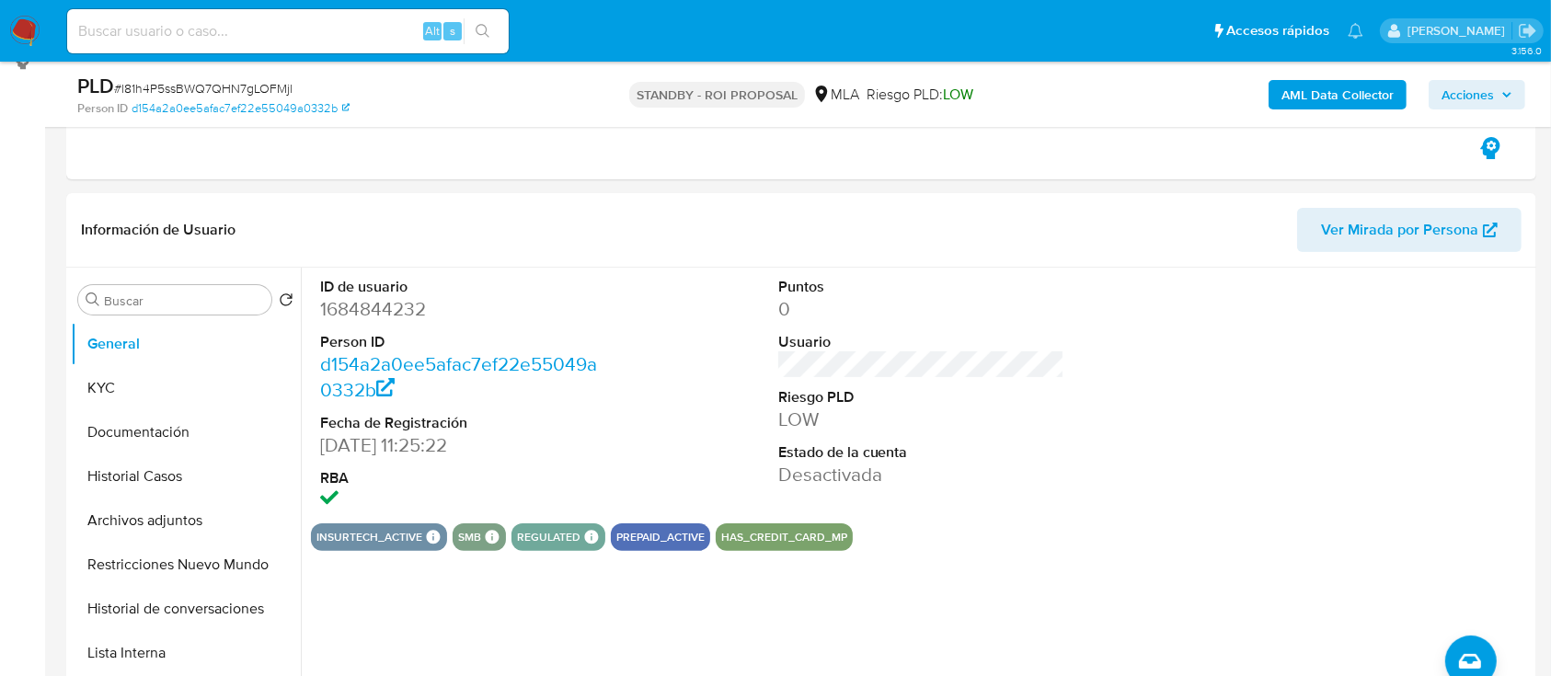
scroll to position [370, 0]
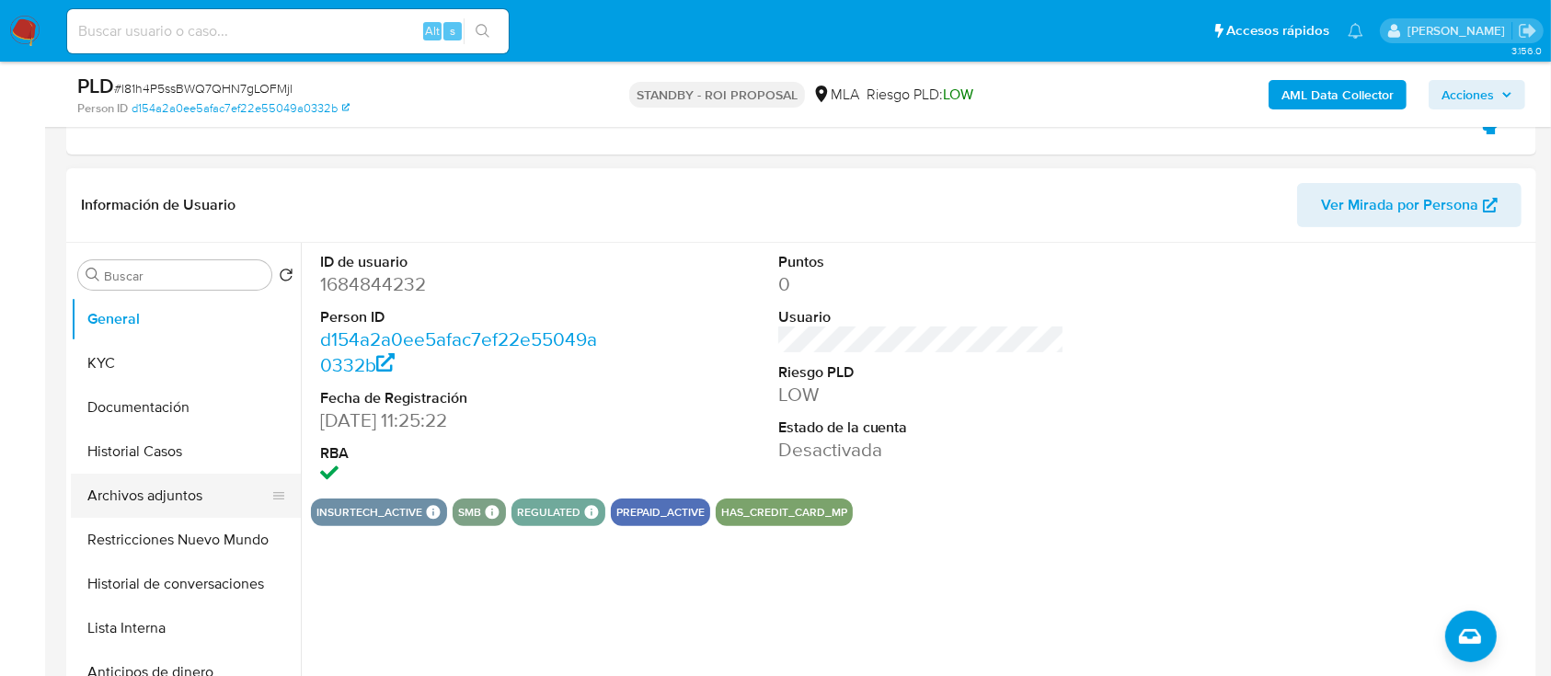
click at [138, 497] on button "Archivos adjuntos" at bounding box center [178, 496] width 215 height 44
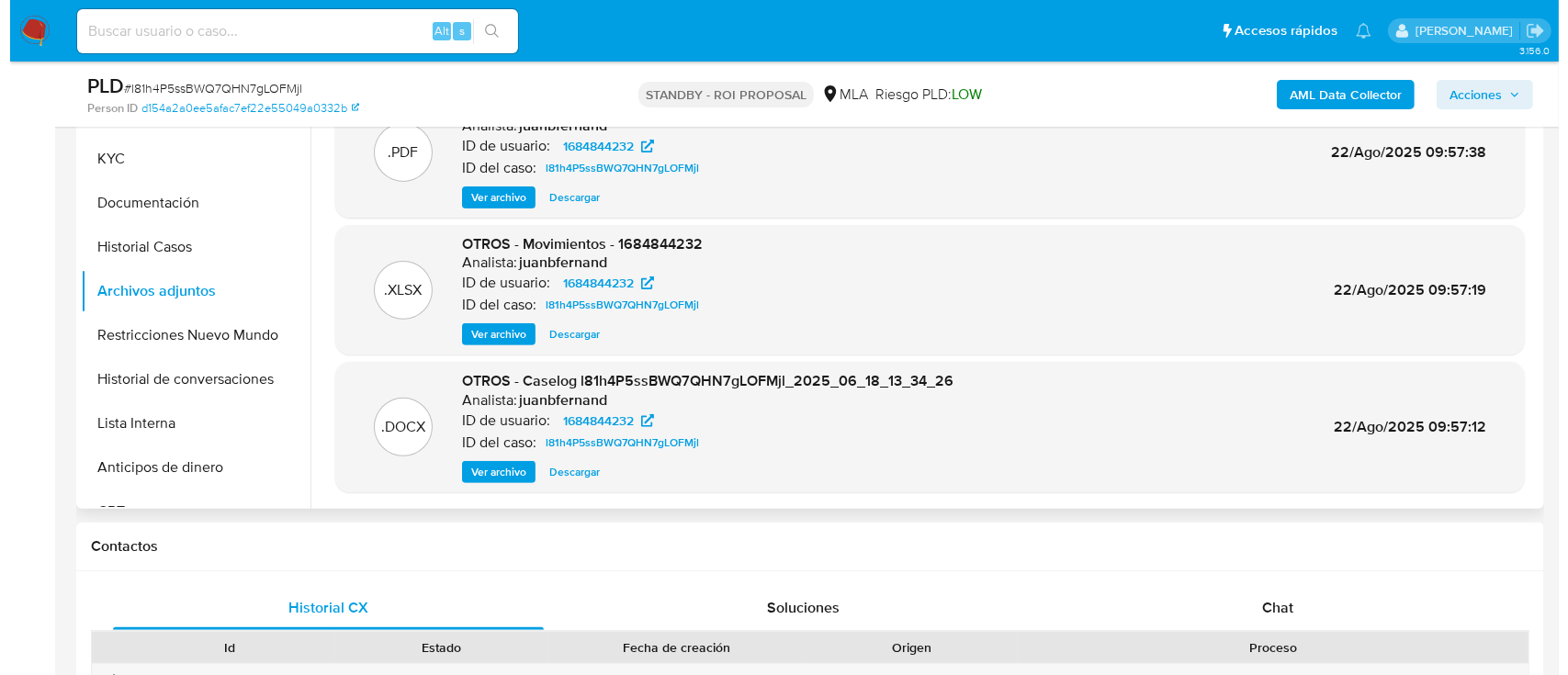
scroll to position [572, 0]
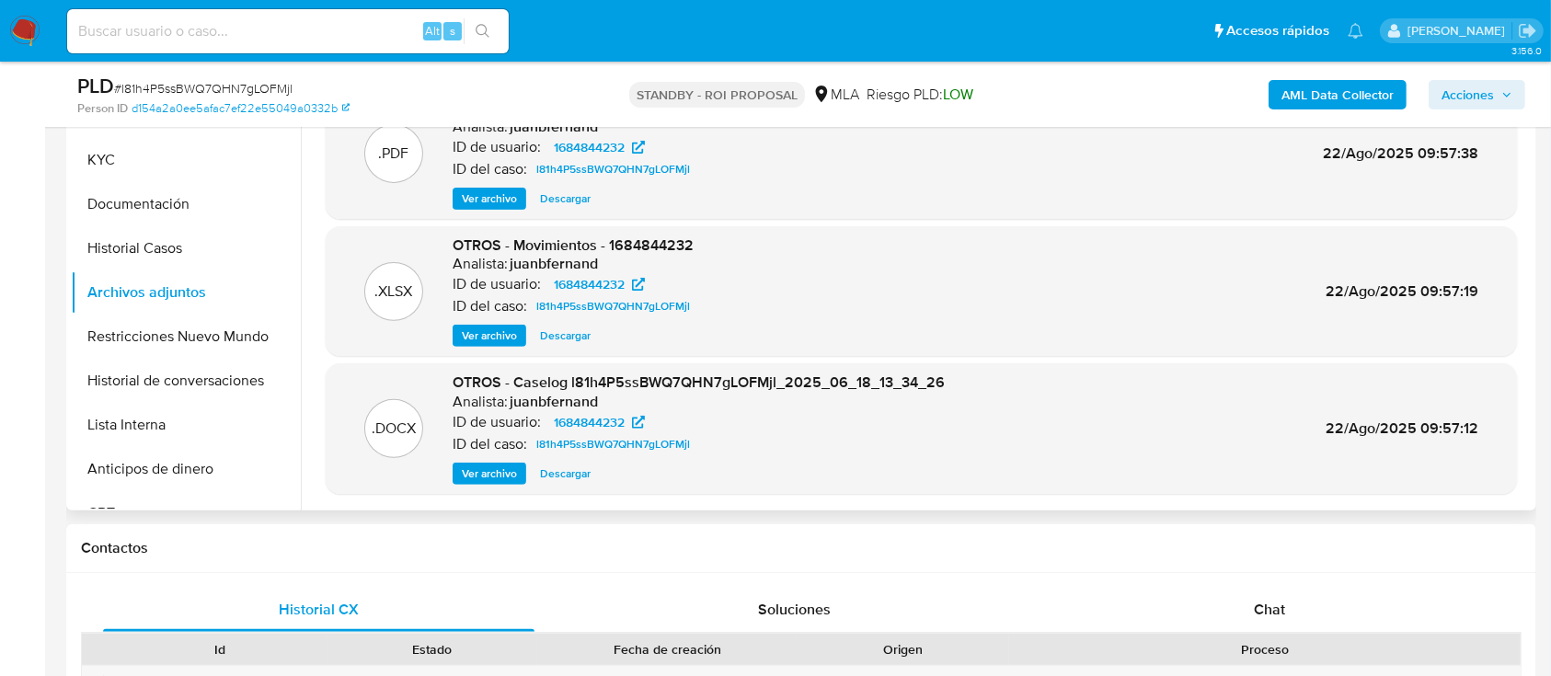
click at [466, 467] on span "Ver archivo" at bounding box center [489, 474] width 55 height 18
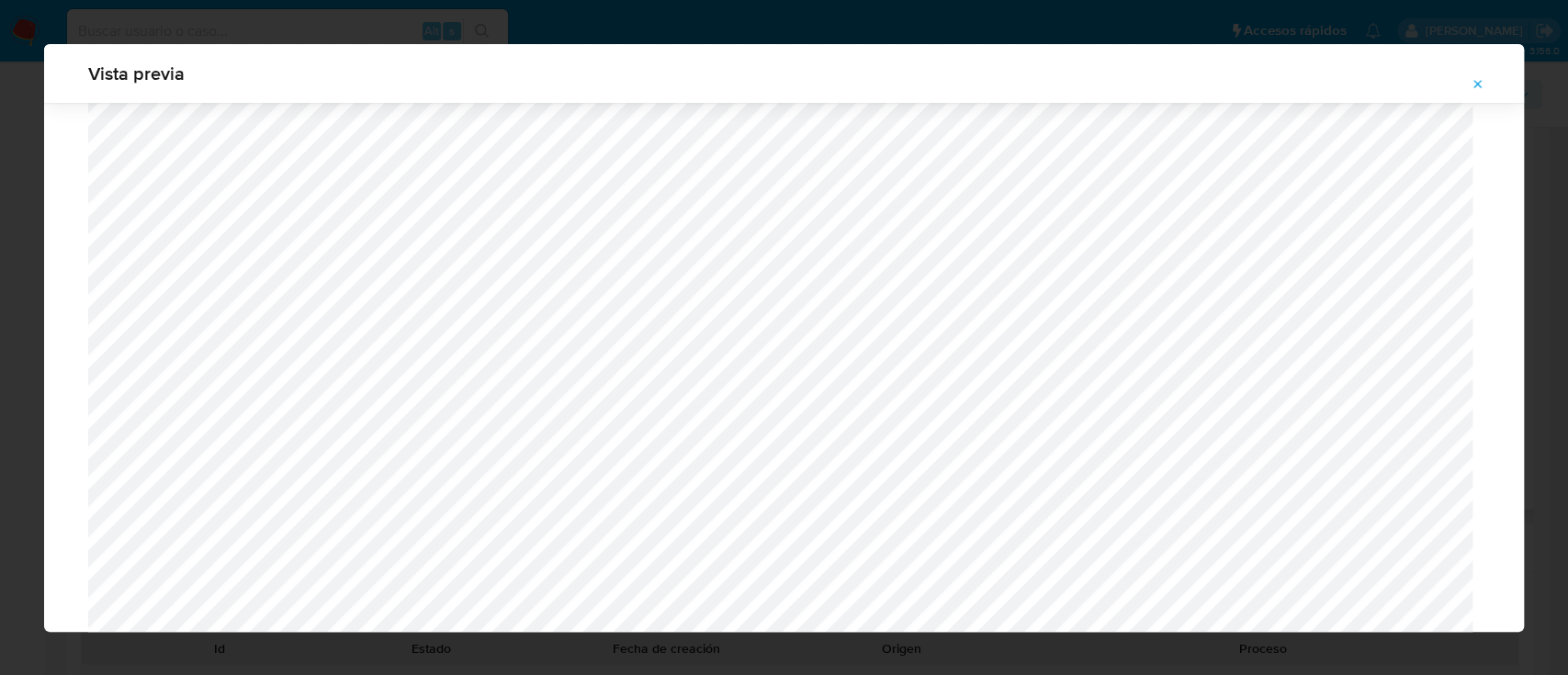
scroll to position [994, 0]
